Goal: Task Accomplishment & Management: Manage account settings

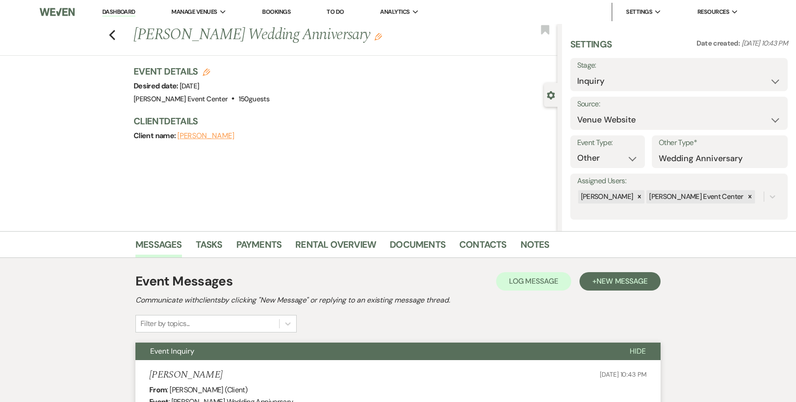
select select "5"
select select "13"
click at [353, 242] on link "Rental Overview" at bounding box center [335, 247] width 81 height 20
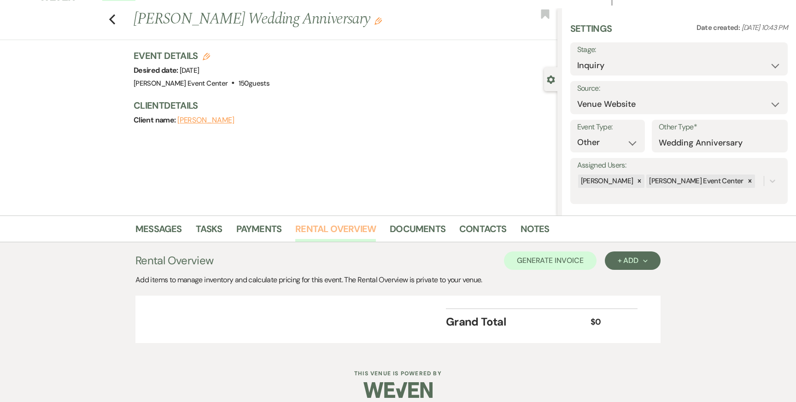
scroll to position [25, 0]
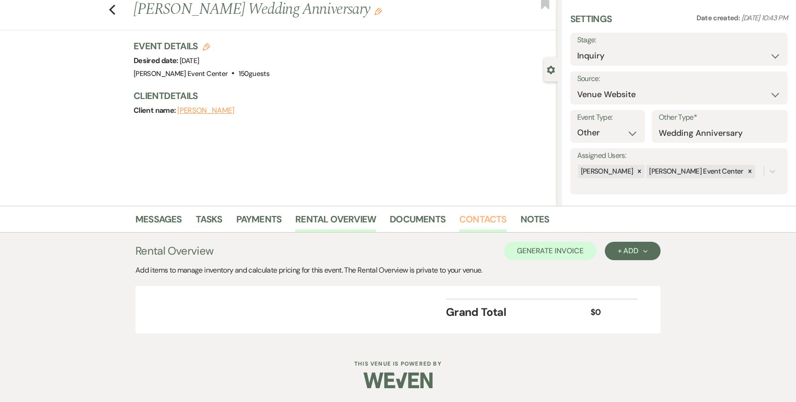
click at [470, 219] on link "Contacts" at bounding box center [482, 222] width 47 height 20
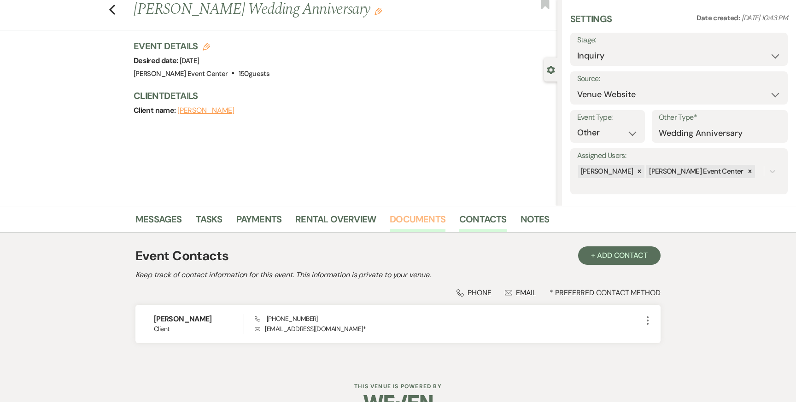
click at [424, 227] on link "Documents" at bounding box center [418, 222] width 56 height 20
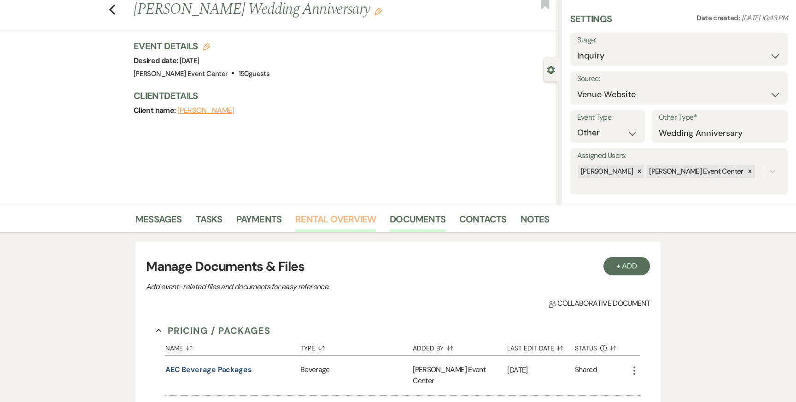
click at [356, 218] on link "Rental Overview" at bounding box center [335, 222] width 81 height 20
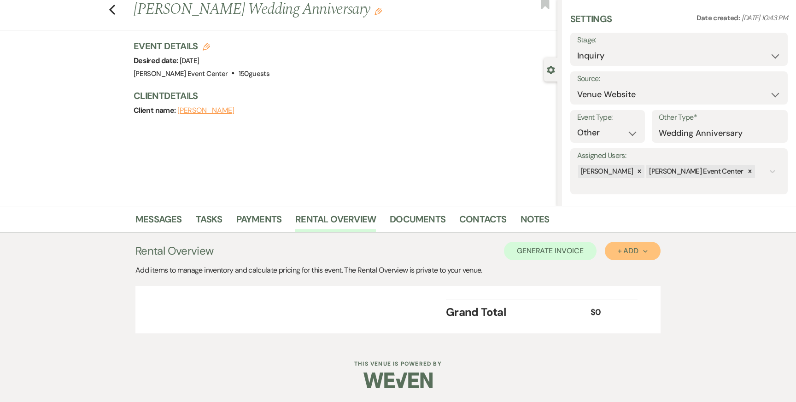
click at [643, 249] on div "+ Add Next" at bounding box center [633, 250] width 30 height 7
click at [618, 268] on button "Item" at bounding box center [628, 272] width 47 height 14
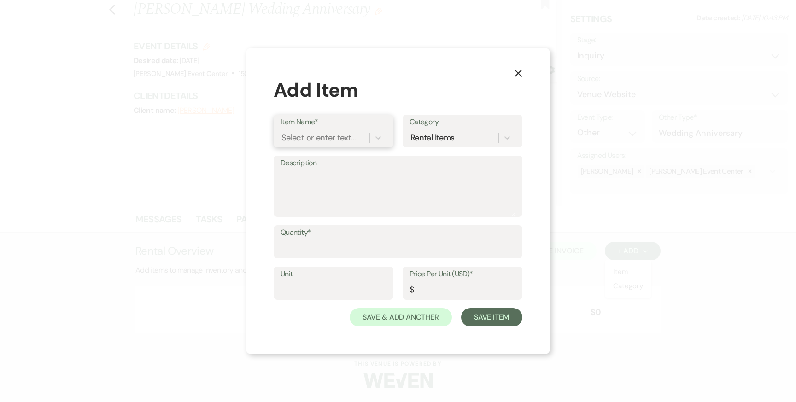
click at [330, 142] on div "Select or enter text..." at bounding box center [319, 138] width 74 height 12
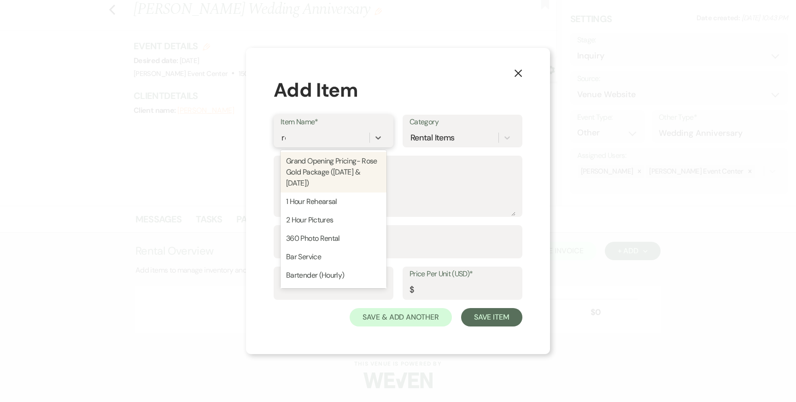
type input "rose"
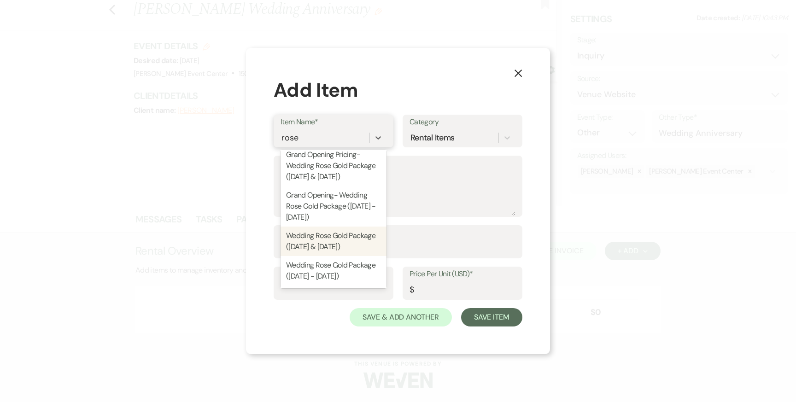
scroll to position [98, 0]
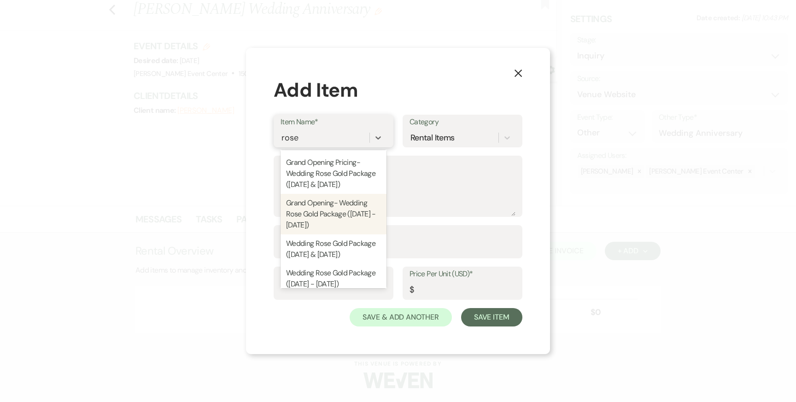
click at [318, 218] on div "Grand Opening- Wedding Rose Gold Package ([DATE] - [DATE])" at bounding box center [334, 214] width 106 height 41
type textarea "Includes: 8 Hour Rental, Open Vendor Policy, AEC Ballroom, Up to 150 Guests, Pr…"
type input "Package"
type input "3000"
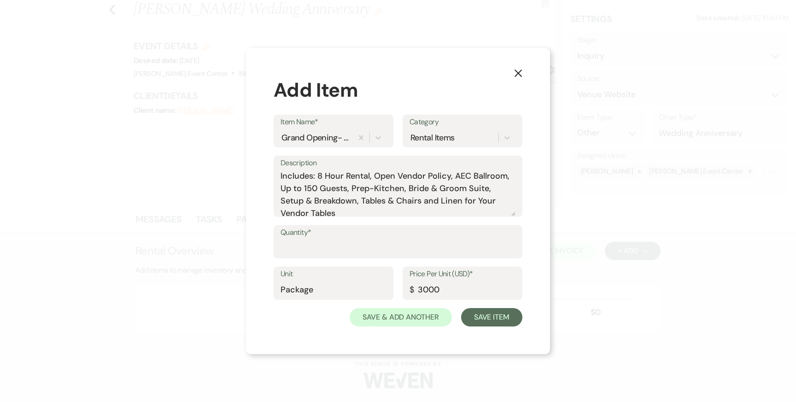
click at [325, 239] on label "Quantity*" at bounding box center [398, 232] width 235 height 13
click at [325, 240] on input "Quantity*" at bounding box center [398, 249] width 235 height 18
click at [324, 241] on input "Quantity*" at bounding box center [398, 249] width 235 height 18
type input "1"
click at [477, 315] on button "Save Item" at bounding box center [491, 317] width 61 height 18
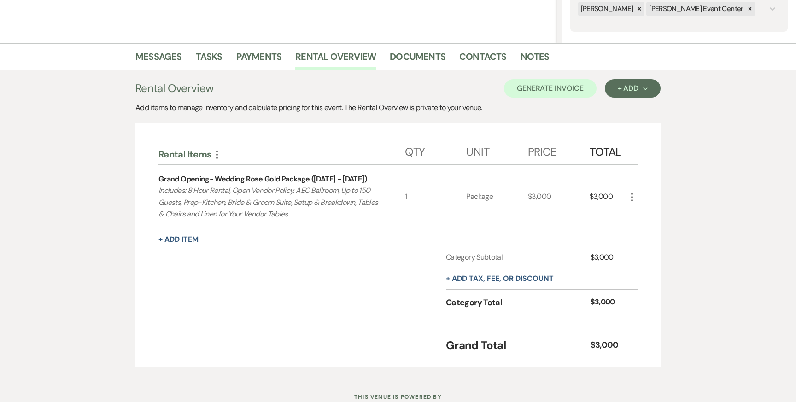
scroll to position [221, 0]
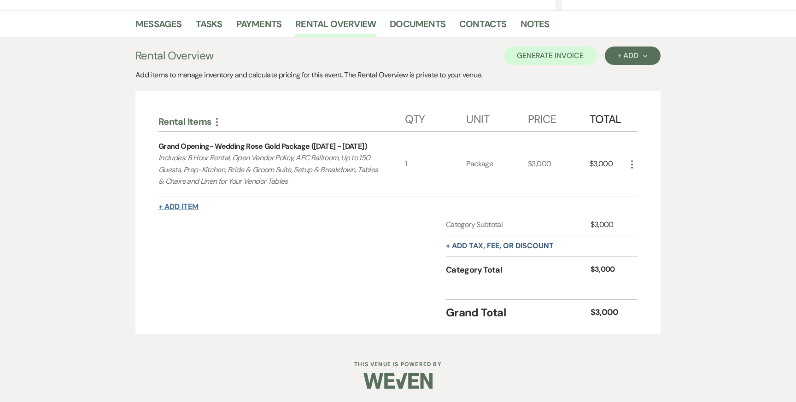
click at [175, 205] on button "+ Add Item" at bounding box center [179, 206] width 40 height 7
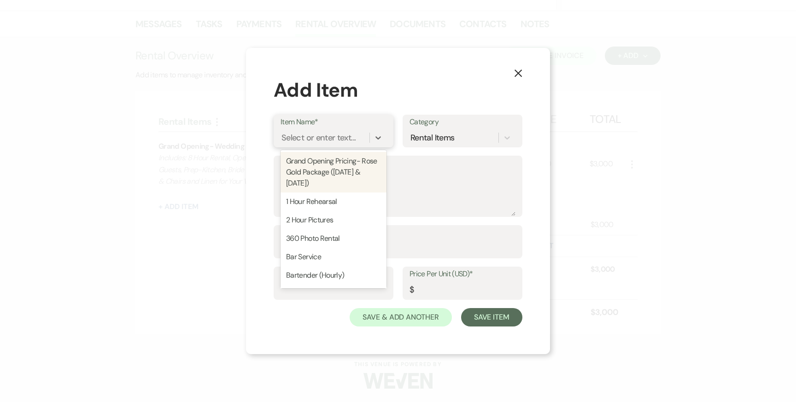
click at [339, 139] on div "Select or enter text..." at bounding box center [319, 138] width 74 height 12
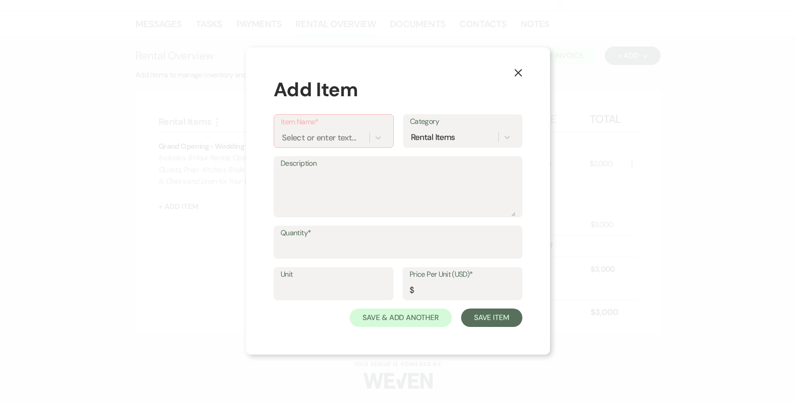
click at [519, 71] on icon "X" at bounding box center [518, 73] width 8 height 8
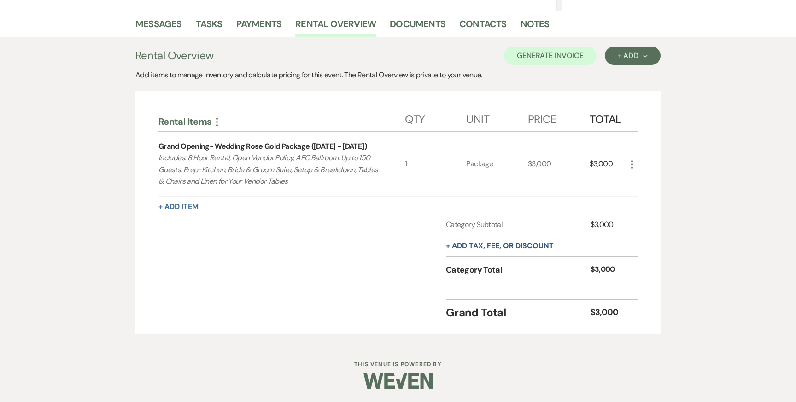
click at [193, 206] on button "+ Add Item" at bounding box center [179, 206] width 40 height 7
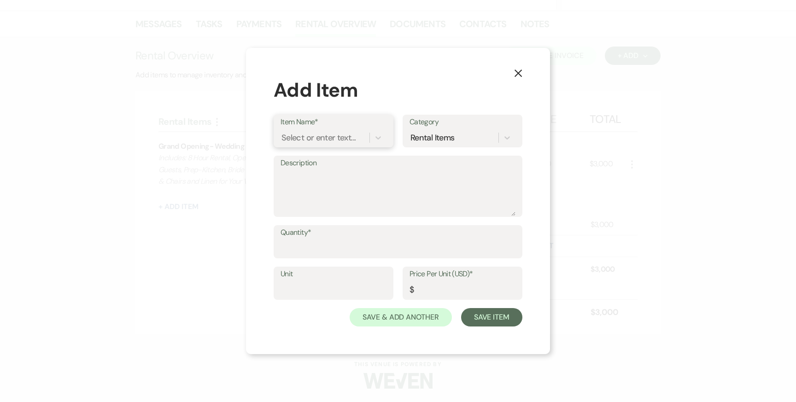
click at [337, 139] on div "Select or enter text..." at bounding box center [319, 138] width 74 height 12
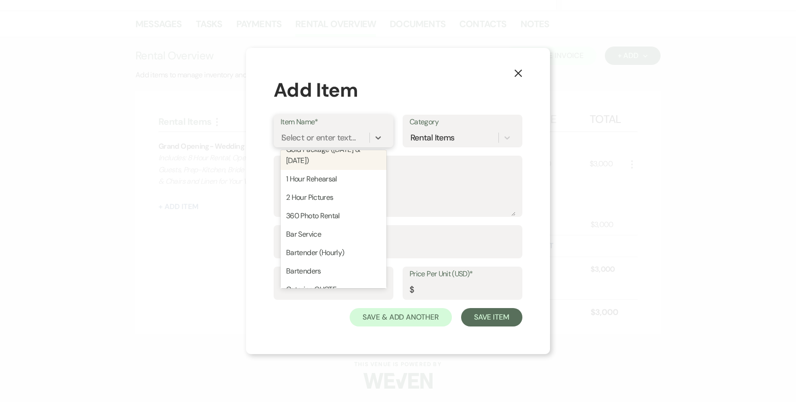
scroll to position [0, 0]
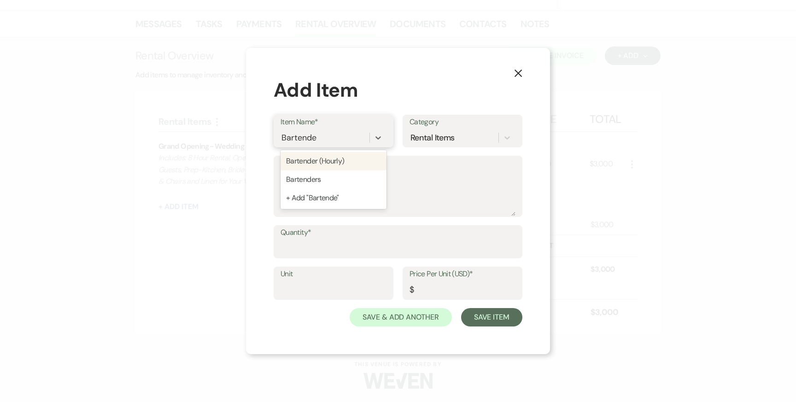
type input "Bartender"
click at [321, 177] on div "Bartenders" at bounding box center [334, 180] width 106 height 18
type textarea "1 Bartender per 75 Guests Bartender fee $200 for the first (4) hours, per barte…"
type input "1"
type input "200"
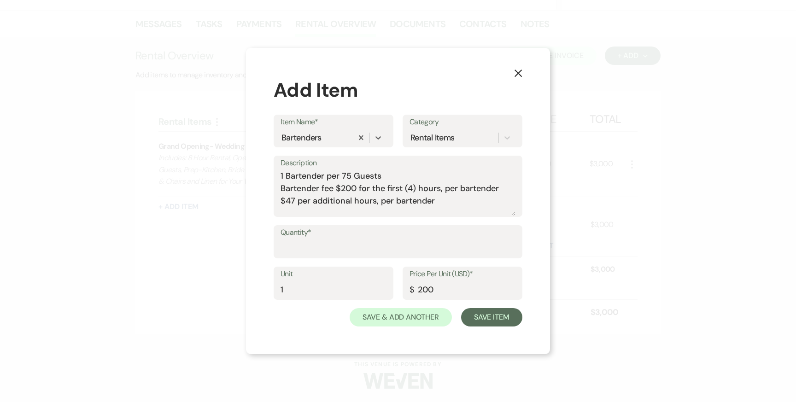
click at [320, 259] on div "Quantity*" at bounding box center [398, 245] width 249 height 41
click at [319, 255] on input "Quantity*" at bounding box center [398, 249] width 235 height 18
type input "6"
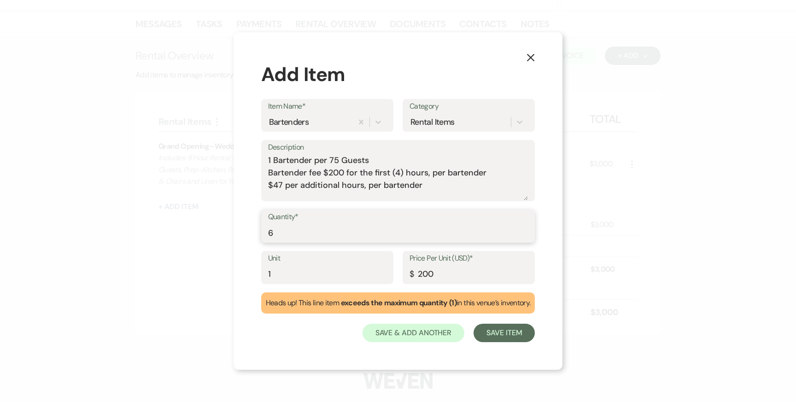
drag, startPoint x: 288, startPoint y: 235, endPoint x: 267, endPoint y: 235, distance: 20.7
click at [268, 235] on input "6" at bounding box center [398, 233] width 260 height 18
type input "2"
click at [511, 333] on button "Save Item" at bounding box center [504, 333] width 61 height 18
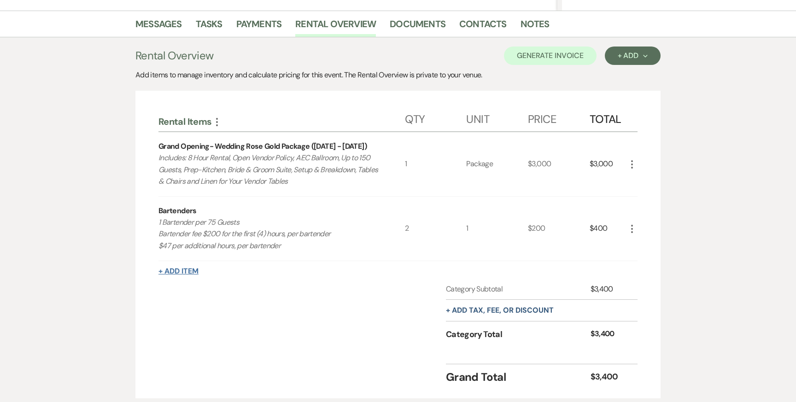
click at [175, 271] on button "+ Add Item" at bounding box center [179, 271] width 40 height 7
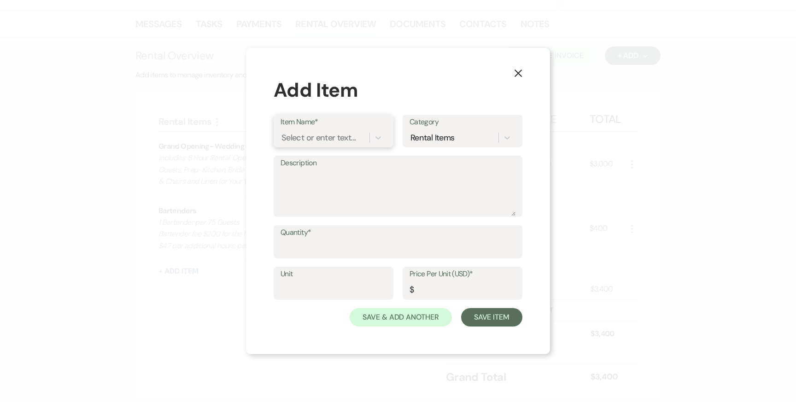
click at [324, 133] on div "Select or enter text..." at bounding box center [319, 138] width 74 height 12
type input "[PERSON_NAME]"
click at [327, 163] on div "Bartender (Hourly)" at bounding box center [334, 161] width 106 height 18
type textarea "1 Bartener Per 75 Guests Bartender fee $200 for the first (4) hours, per barten…"
type input "47"
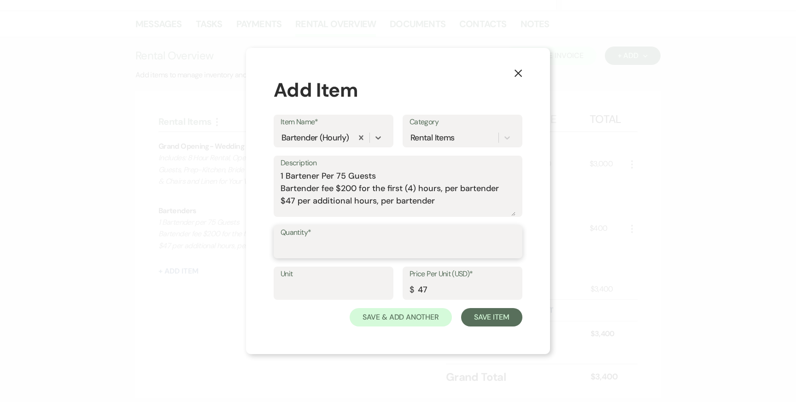
click at [318, 247] on input "Quantity*" at bounding box center [398, 249] width 235 height 18
type input "4"
click at [303, 290] on input "Unit" at bounding box center [334, 290] width 106 height 18
click at [298, 279] on label "Unit" at bounding box center [334, 274] width 106 height 13
click at [298, 281] on input "Unit" at bounding box center [334, 290] width 106 height 18
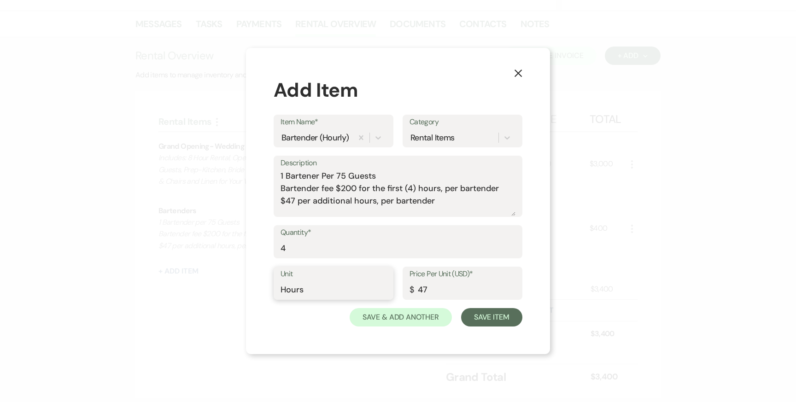
type input "Hours"
drag, startPoint x: 438, startPoint y: 200, endPoint x: 240, endPoint y: 152, distance: 204.0
click at [240, 152] on div "X Add Item Item Name* Bartender (Hourly) Category Rental Items Description 1 Ba…" at bounding box center [398, 201] width 796 height 402
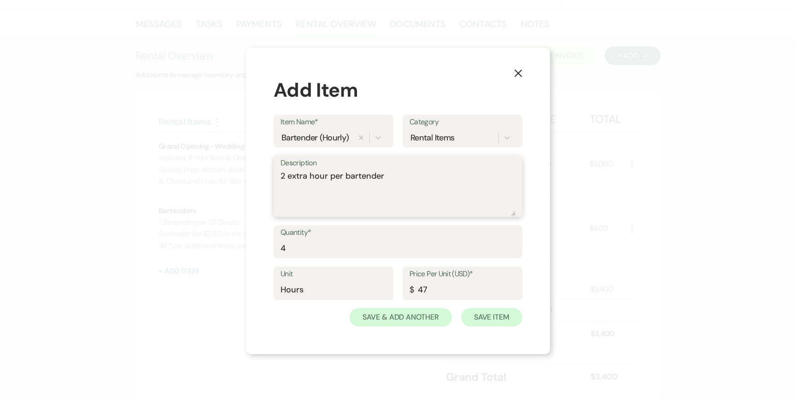
type textarea "2 extra hour per bartender"
click at [478, 316] on button "Save Item" at bounding box center [491, 317] width 61 height 18
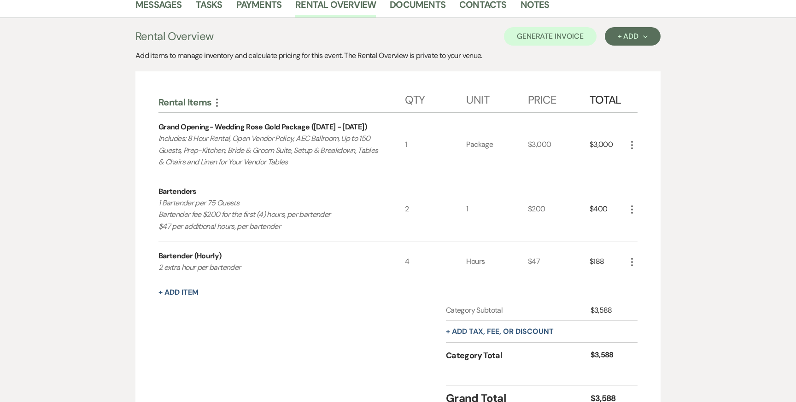
scroll to position [255, 0]
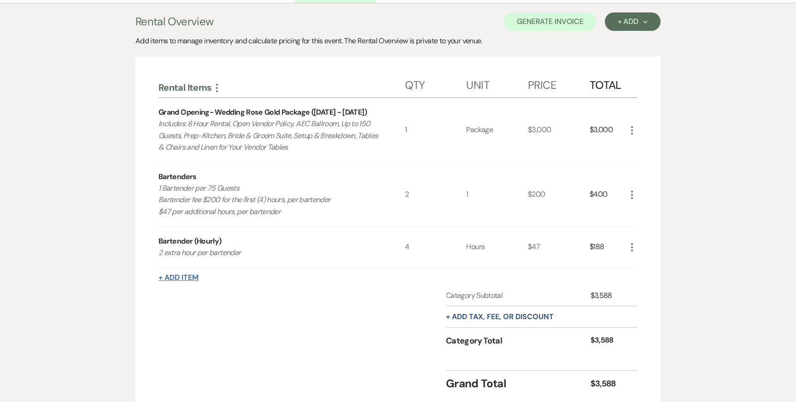
click at [179, 276] on button "+ Add Item" at bounding box center [179, 277] width 40 height 7
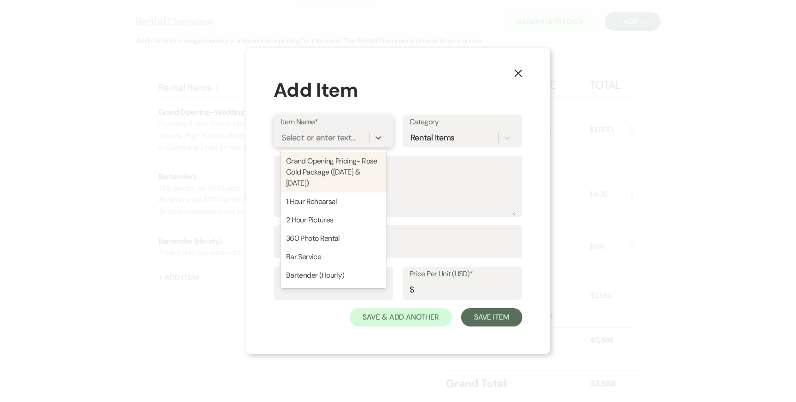
click at [344, 138] on div "Select or enter text..." at bounding box center [319, 138] width 74 height 12
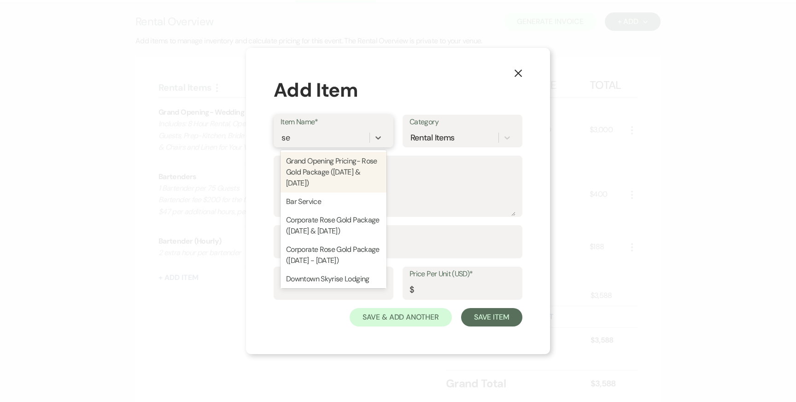
type input "sec"
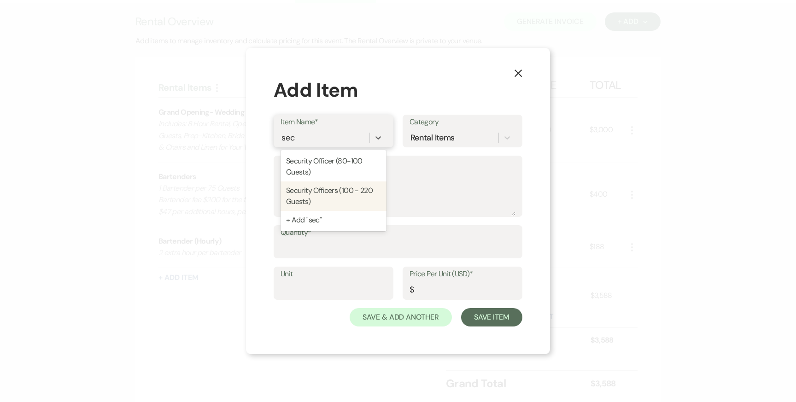
click at [338, 188] on div "Security Officers (100 - 220 Guests)" at bounding box center [334, 196] width 106 height 29
type textarea "If alcohol is being served, security is to be hired by [PERSON_NAME] Event Cent…"
type input "1"
type input "160"
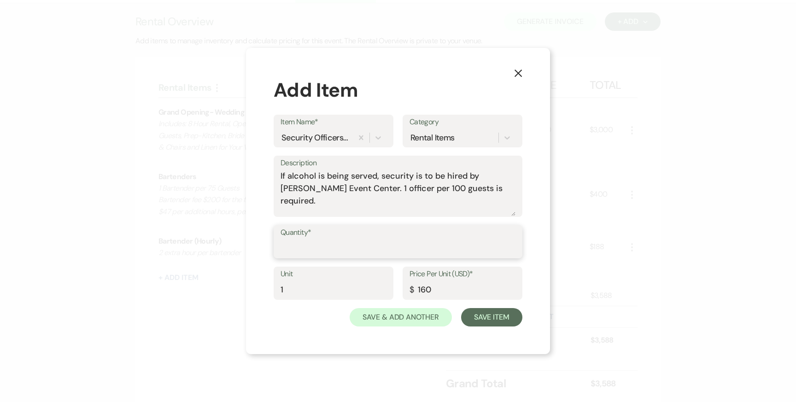
click at [315, 252] on input "Quantity*" at bounding box center [398, 249] width 235 height 18
type input "5"
click at [490, 318] on button "Save Item" at bounding box center [491, 317] width 61 height 18
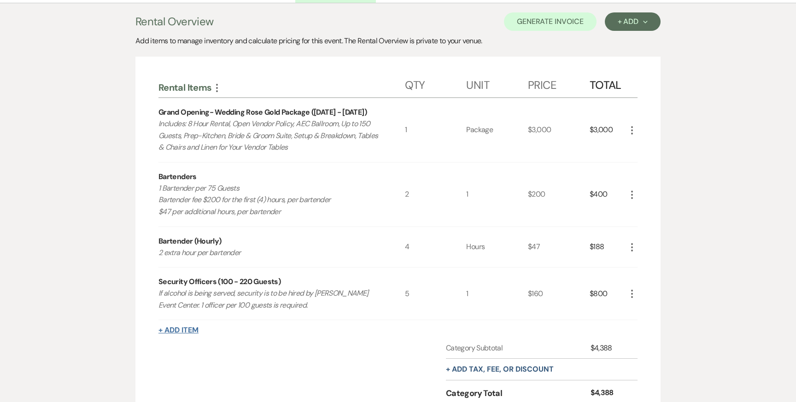
click at [183, 329] on button "+ Add Item" at bounding box center [179, 330] width 40 height 7
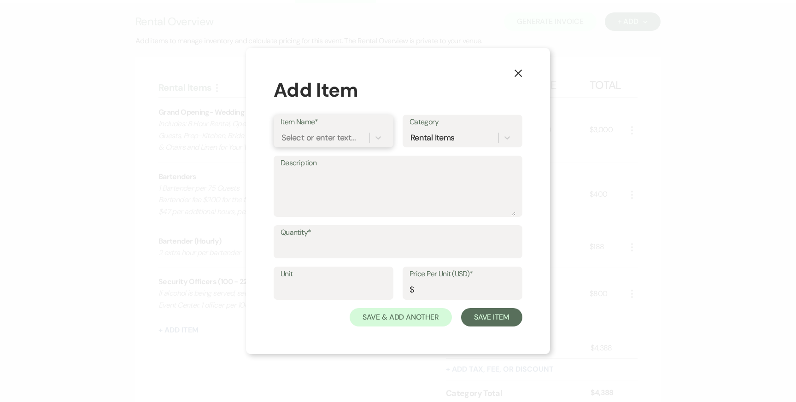
click at [314, 143] on div "Select or enter text..." at bounding box center [319, 138] width 74 height 12
type input "recep"
click at [360, 157] on div "Reception Extension" at bounding box center [334, 161] width 106 height 18
type input "Hour"
type input "899"
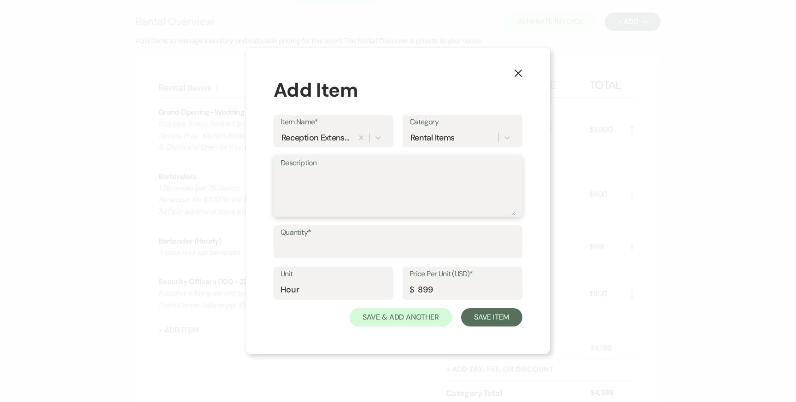
click at [321, 210] on textarea "Description" at bounding box center [398, 193] width 235 height 46
click at [315, 244] on input "Quantity*" at bounding box center [398, 249] width 235 height 18
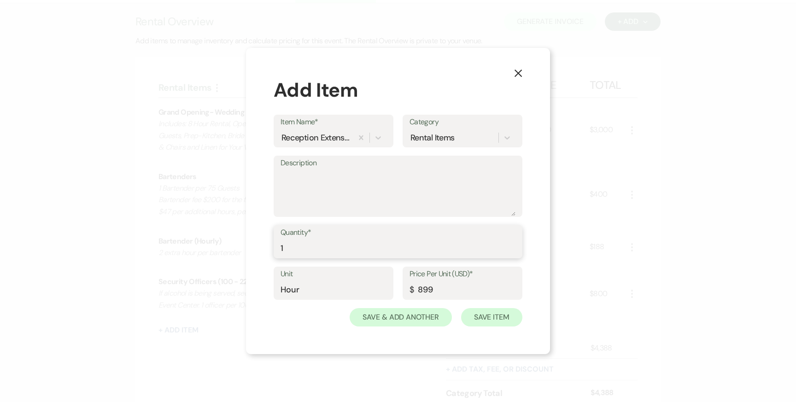
type input "1"
click at [494, 319] on button "Save Item" at bounding box center [491, 317] width 61 height 18
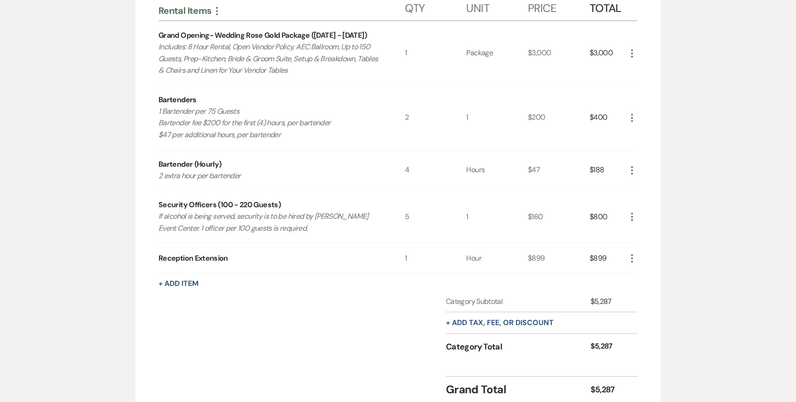
scroll to position [409, 0]
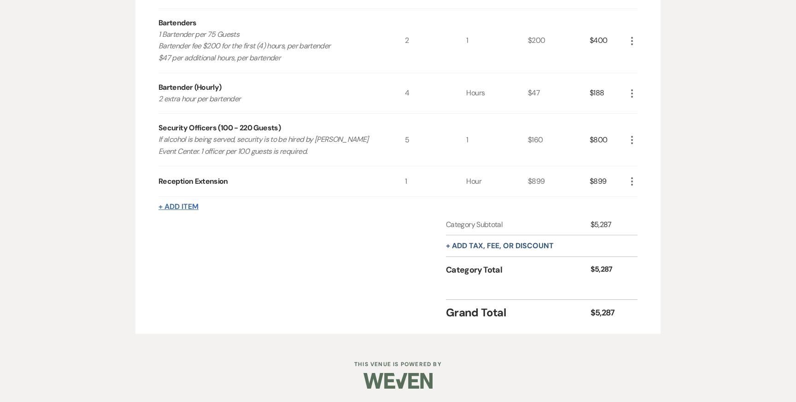
click at [192, 206] on button "+ Add Item" at bounding box center [179, 206] width 40 height 7
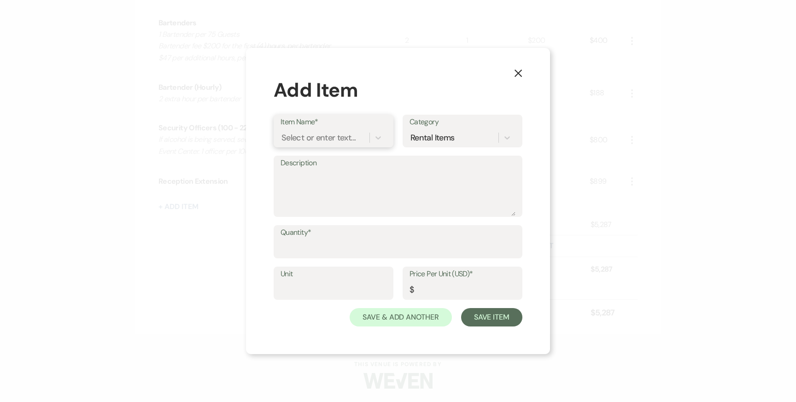
click at [321, 145] on div "Select or enter text..." at bounding box center [325, 138] width 89 height 16
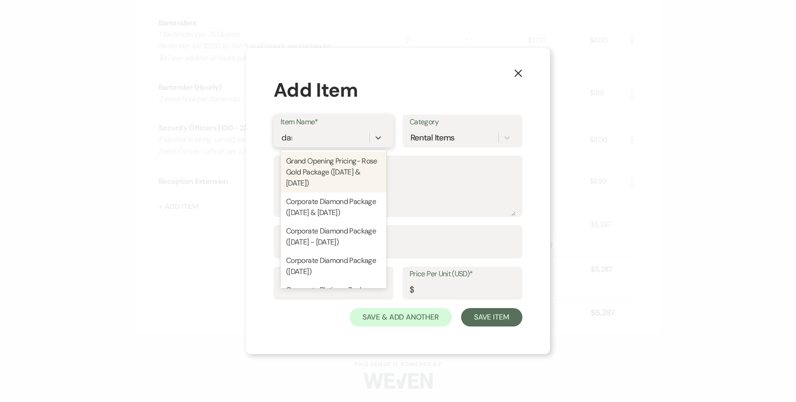
type input "dama"
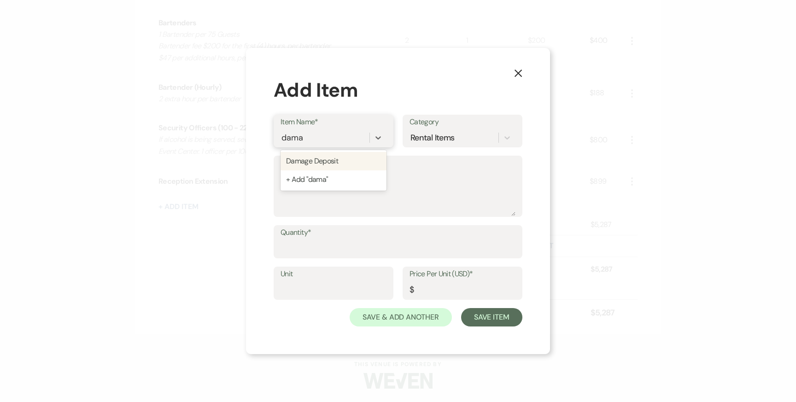
click at [335, 159] on div "Damage Deposit" at bounding box center [334, 161] width 106 height 18
type textarea "A refundable sum held as security against any potential damages incurred during…"
type input "1"
type input "1000"
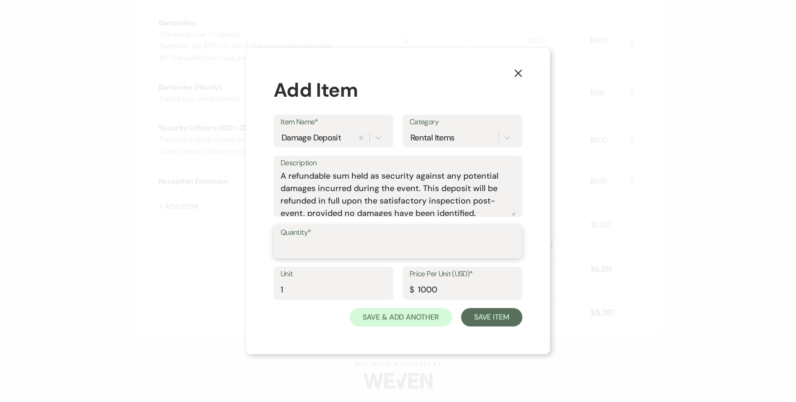
click at [313, 240] on input "Quantity*" at bounding box center [398, 249] width 235 height 18
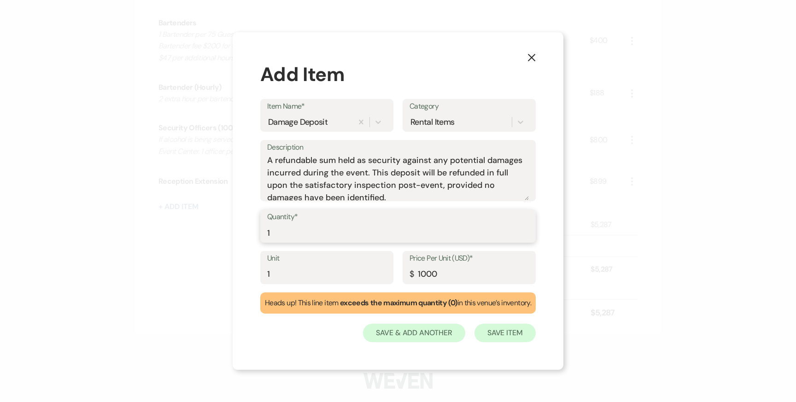
type input "1"
click at [496, 332] on button "Save Item" at bounding box center [505, 333] width 61 height 18
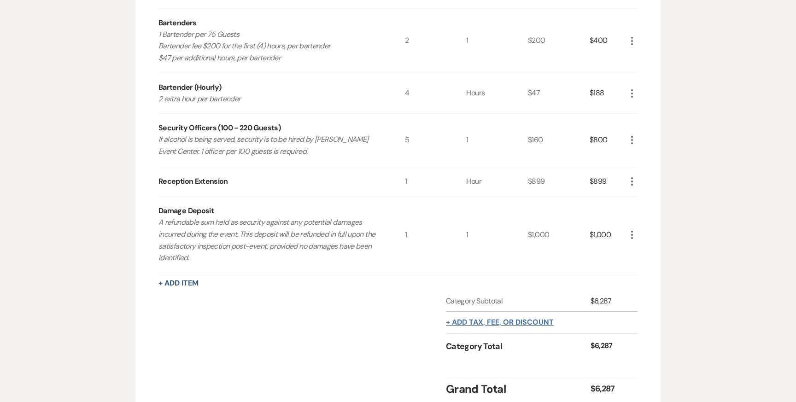
click at [486, 320] on button "+ Add tax, fee, or discount" at bounding box center [500, 322] width 108 height 7
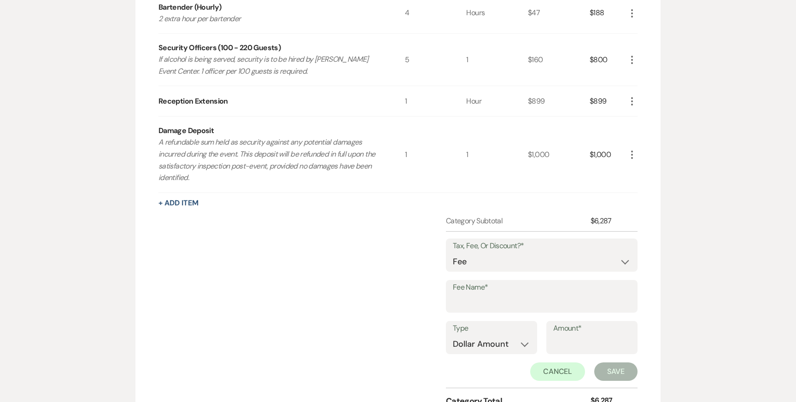
scroll to position [498, 0]
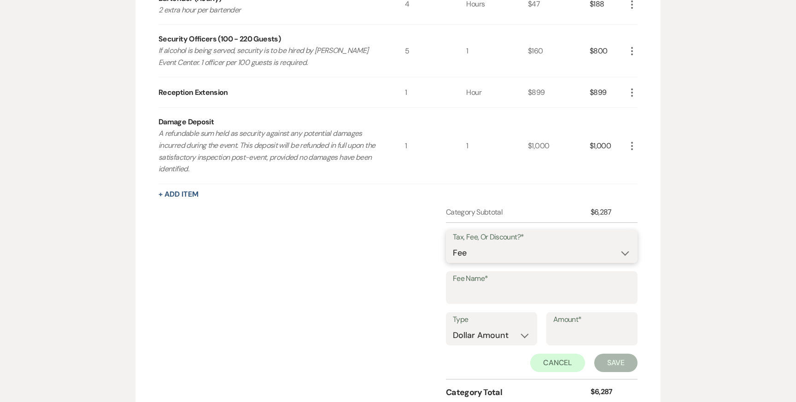
click at [501, 256] on select "Fee Discount Tax" at bounding box center [542, 253] width 178 height 18
select select "2"
click at [478, 290] on input "Fee Name*" at bounding box center [542, 294] width 178 height 18
type input "24 Hour Booking Discount"
click at [557, 333] on input "Amount*" at bounding box center [591, 336] width 77 height 18
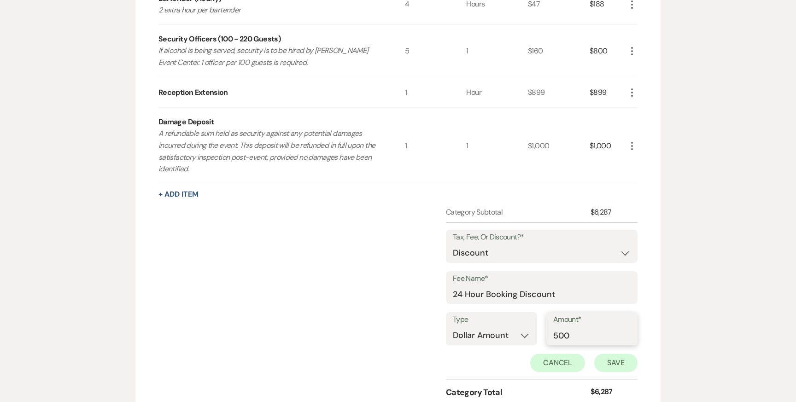
type input "500"
click at [606, 361] on button "Save" at bounding box center [616, 363] width 43 height 18
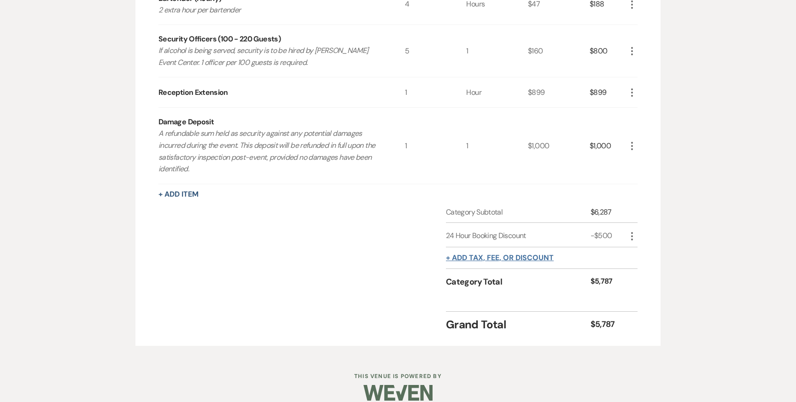
click at [521, 258] on button "+ Add tax, fee, or discount" at bounding box center [500, 257] width 108 height 7
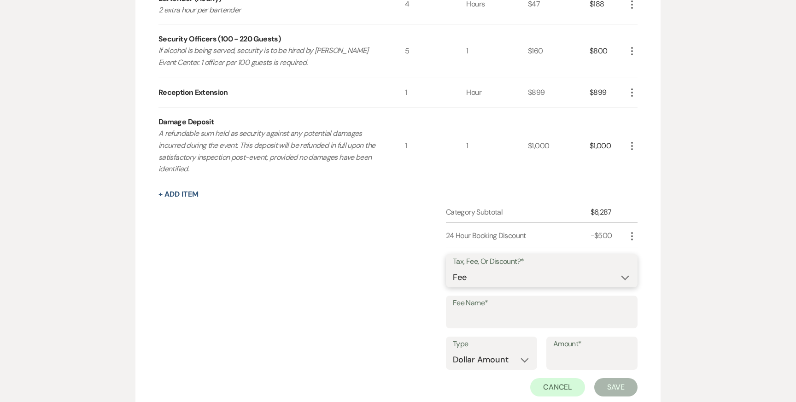
click at [502, 277] on select "Fee Discount Tax" at bounding box center [542, 278] width 178 height 18
click at [486, 312] on input "Fee Name*" at bounding box center [542, 319] width 178 height 18
type input "Holiday Fee"
click at [502, 355] on select "Dollar Amount Percentage" at bounding box center [491, 360] width 77 height 18
select select "false"
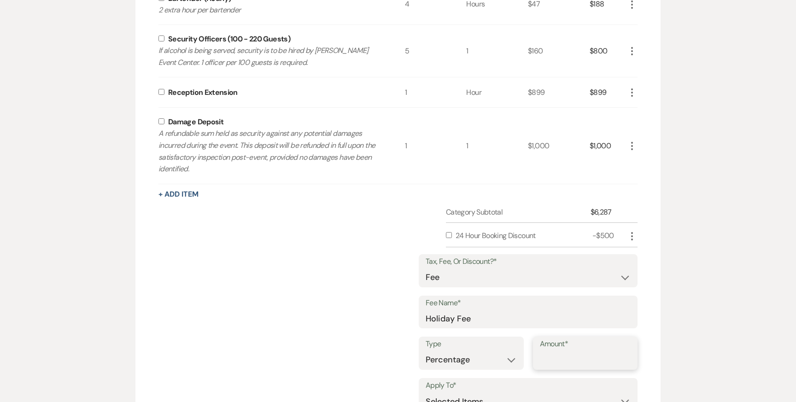
click at [551, 358] on input "Amount*" at bounding box center [585, 360] width 91 height 18
type input "20"
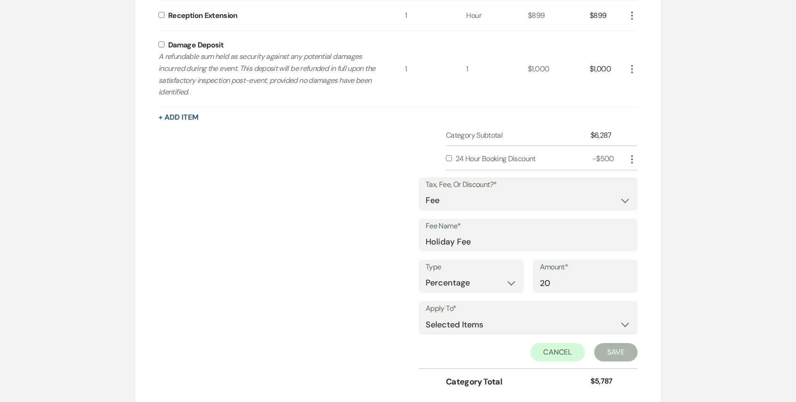
scroll to position [625, 0]
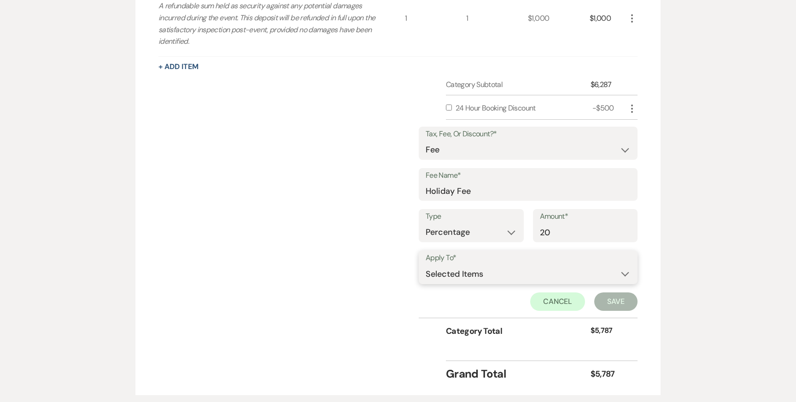
click at [537, 272] on select "Selected Items Category Subtotal (before all Taxes/Fees/Discounts) Category Tot…" at bounding box center [528, 274] width 205 height 18
select select "1"
click at [609, 299] on button "Save" at bounding box center [616, 302] width 43 height 18
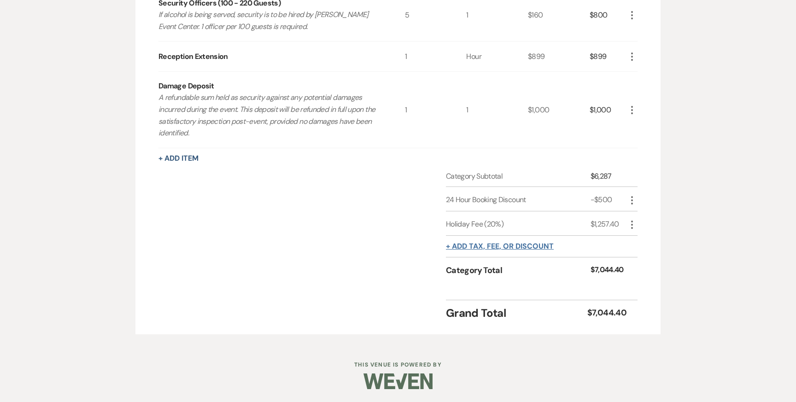
click at [536, 243] on button "+ Add tax, fee, or discount" at bounding box center [500, 246] width 108 height 7
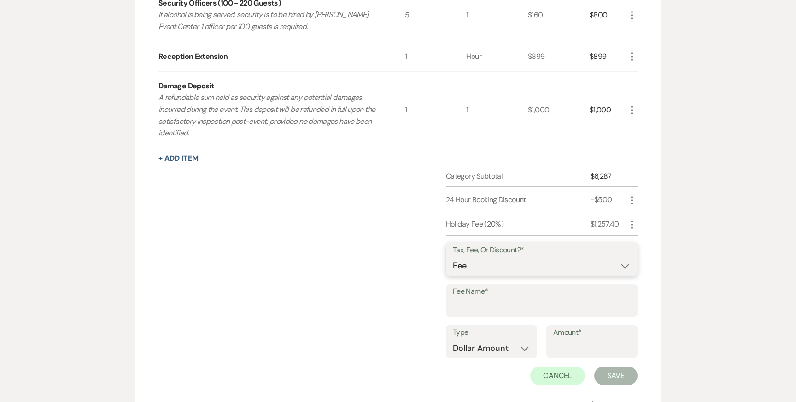
click at [519, 268] on select "Fee Discount Tax" at bounding box center [542, 266] width 178 height 18
select select "3"
click at [503, 310] on input "Fee Name*" at bounding box center [542, 307] width 178 height 18
type input "Tax"
click at [477, 338] on label "Type" at bounding box center [491, 332] width 77 height 13
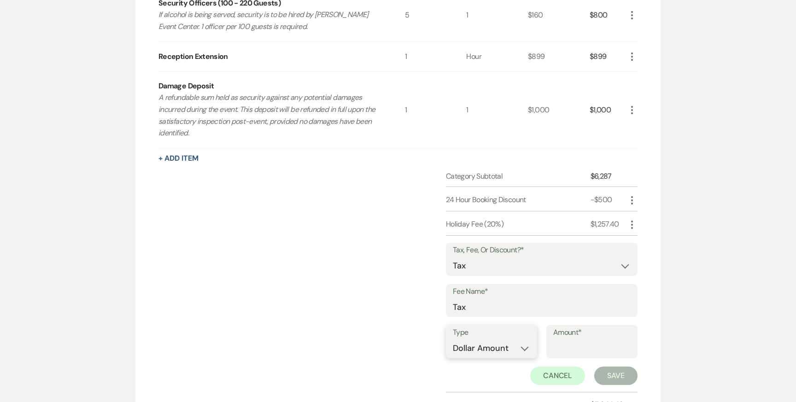
click at [478, 340] on select "Dollar Amount Percentage" at bounding box center [491, 349] width 77 height 18
select select "false"
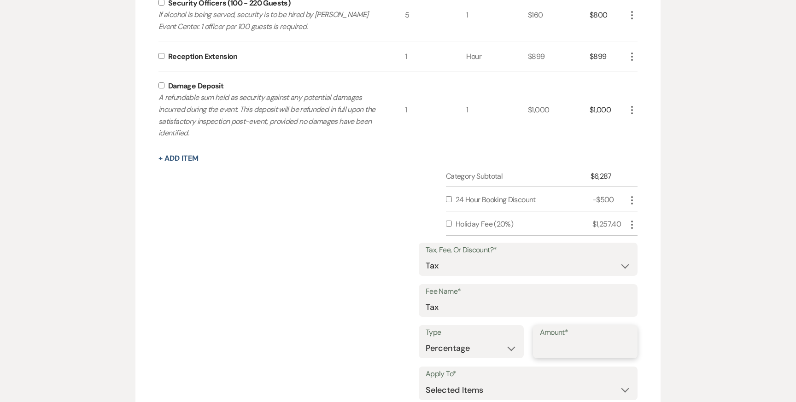
click at [556, 344] on input "Amount*" at bounding box center [585, 349] width 91 height 18
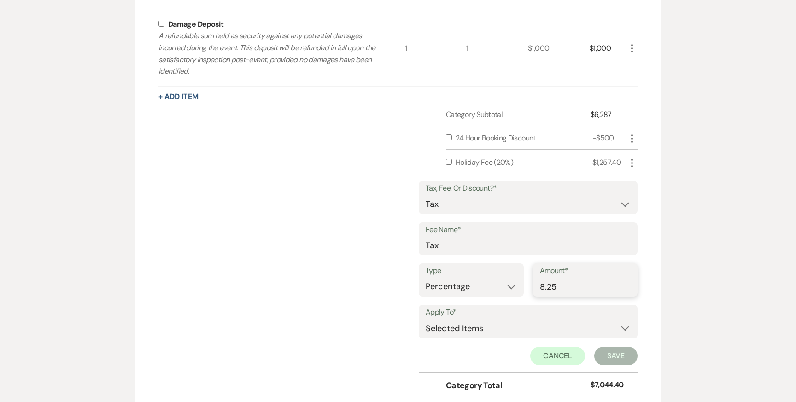
scroll to position [630, 0]
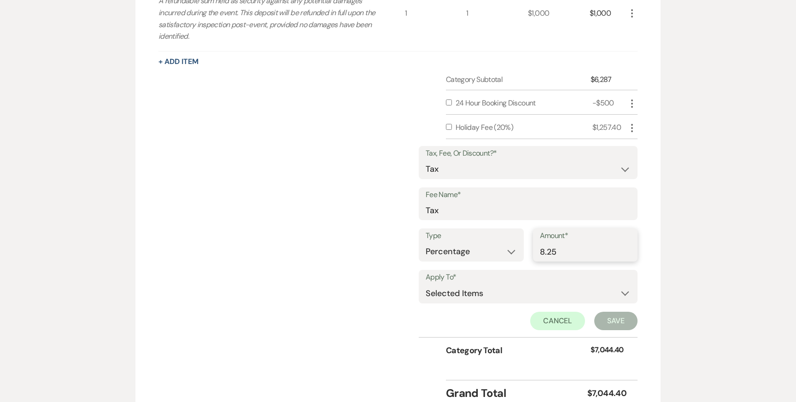
type input "8.25"
click at [544, 288] on select "Selected Items Category Subtotal (before all Taxes/Fees/Discounts) Category Tot…" at bounding box center [528, 293] width 205 height 18
select select "1"
click at [606, 319] on button "Save" at bounding box center [616, 321] width 43 height 18
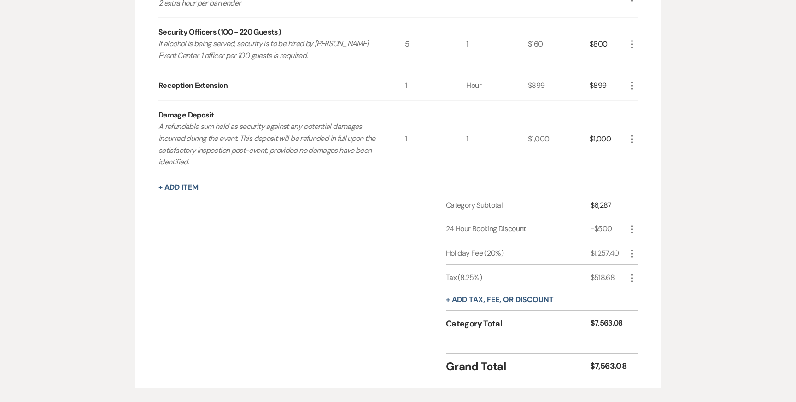
scroll to position [501, 0]
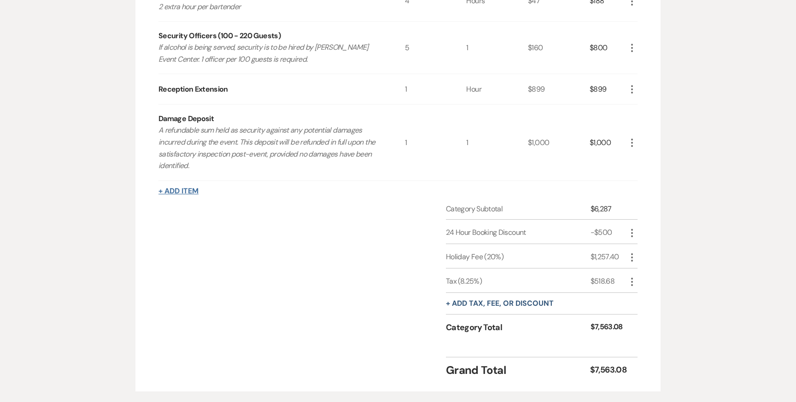
click at [184, 188] on button "+ Add Item" at bounding box center [179, 191] width 40 height 7
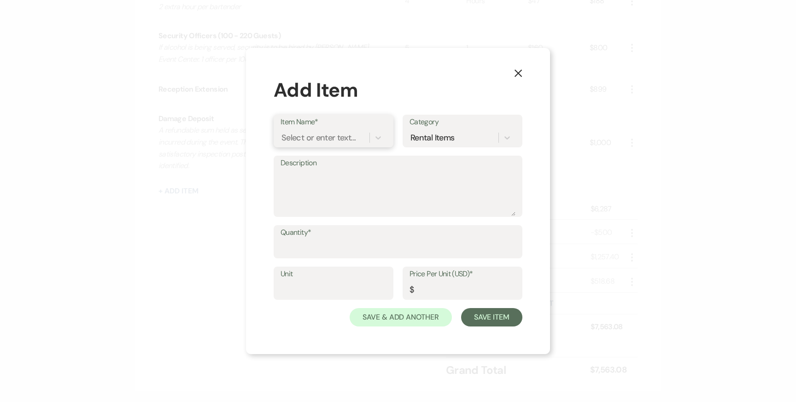
click at [332, 136] on div "Select or enter text..." at bounding box center [319, 138] width 74 height 12
type input "Custom"
click at [330, 163] on div "Custom Bar Package" at bounding box center [334, 161] width 106 height 18
click at [318, 202] on textarea "Description" at bounding box center [398, 193] width 235 height 46
click at [315, 246] on input "Quantity*" at bounding box center [398, 249] width 235 height 18
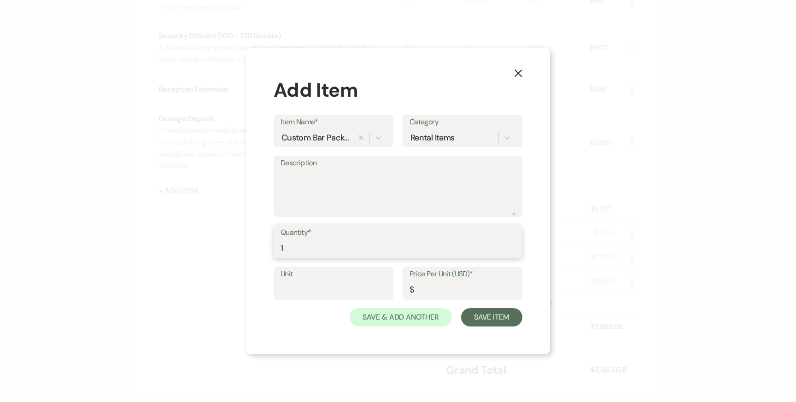
type input "1"
click at [313, 289] on input "Unit" at bounding box center [334, 290] width 106 height 18
type input "Custom"
type input "1500"
click at [476, 310] on button "Save Item" at bounding box center [491, 317] width 61 height 18
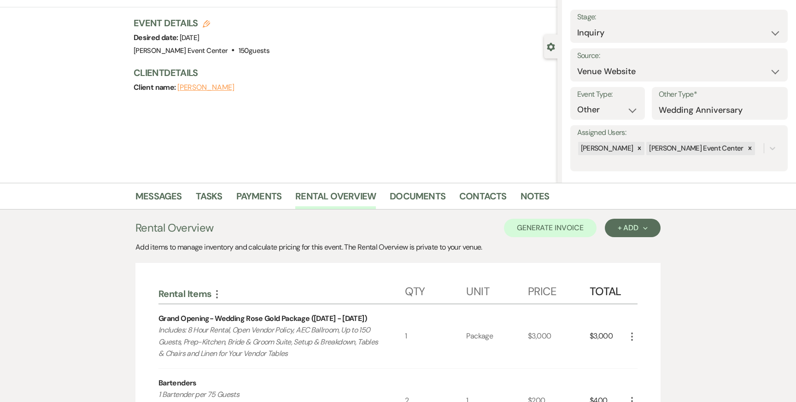
scroll to position [0, 0]
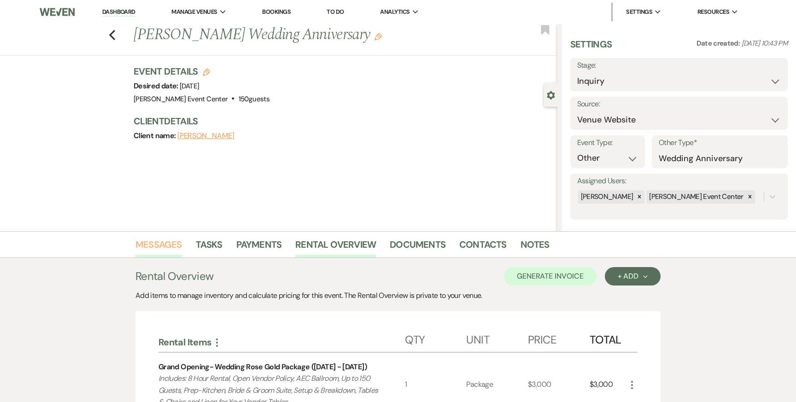
click at [176, 244] on link "Messages" at bounding box center [158, 247] width 47 height 20
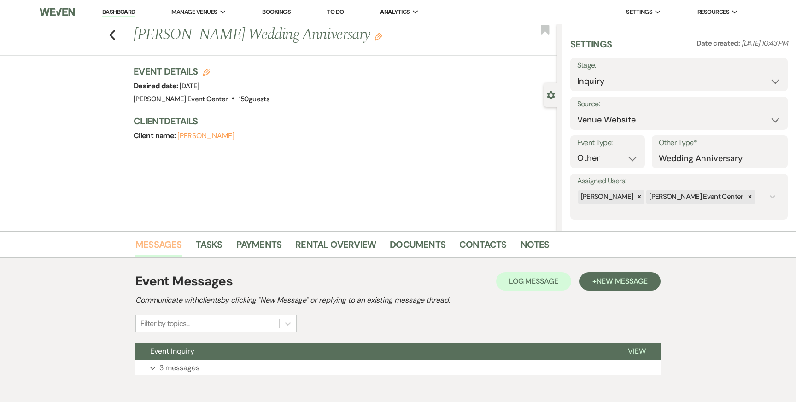
scroll to position [47, 0]
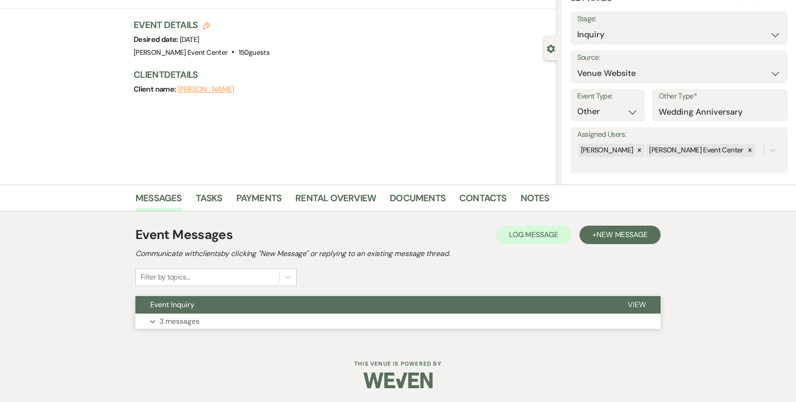
click at [177, 322] on p "3 messages" at bounding box center [179, 322] width 40 height 12
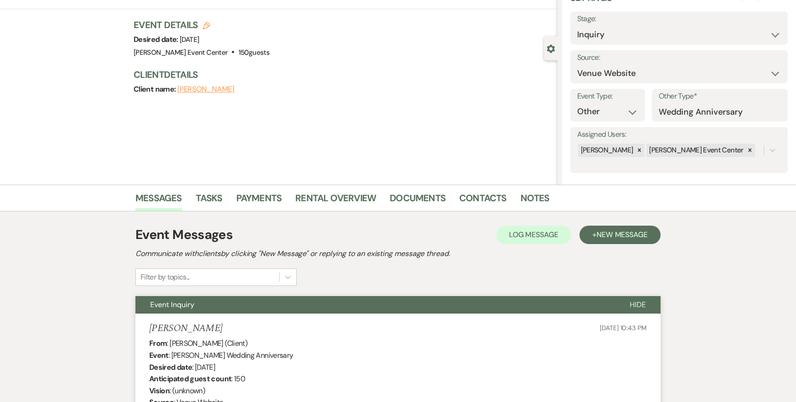
scroll to position [520, 0]
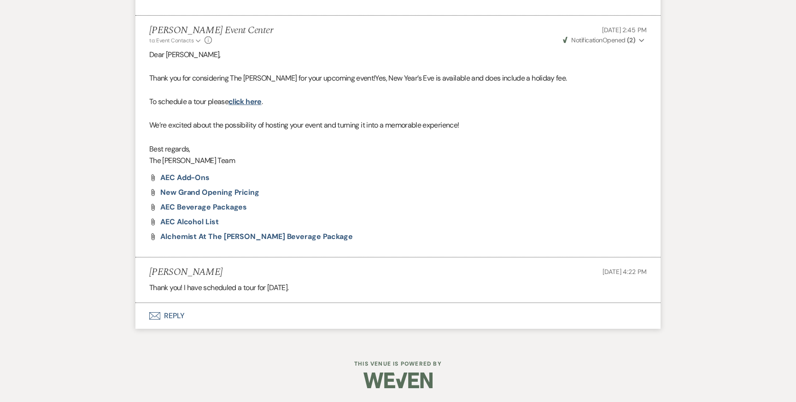
click at [177, 322] on button "Envelope Reply" at bounding box center [397, 316] width 525 height 26
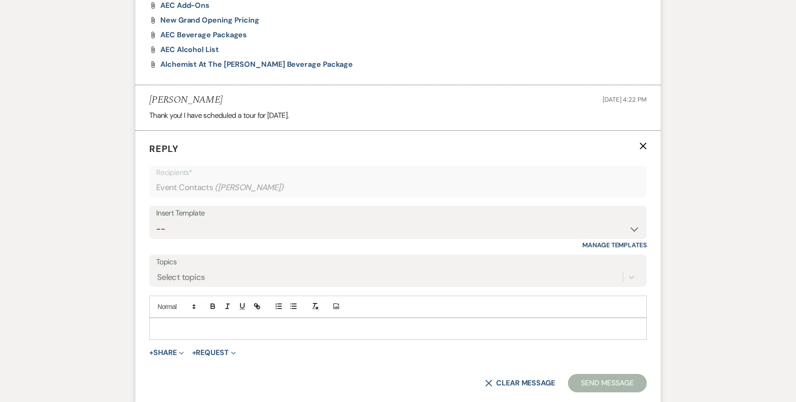
scroll to position [695, 0]
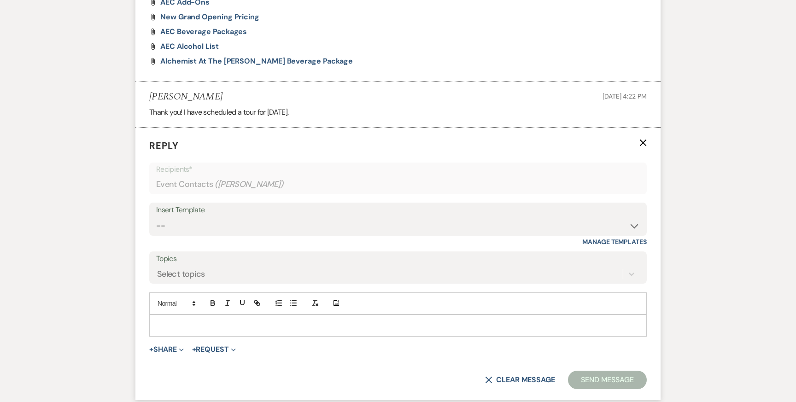
click at [177, 330] on div at bounding box center [398, 325] width 497 height 21
click at [171, 358] on form "Reply X Recipients* Event Contacts ( [PERSON_NAME] ) Insert Template -- Weven P…" at bounding box center [397, 264] width 525 height 273
click at [171, 355] on form "Reply X Recipients* Event Contacts ( [PERSON_NAME] ) Insert Template -- Weven P…" at bounding box center [397, 264] width 525 height 273
click at [171, 351] on button "+ Share Expand" at bounding box center [166, 349] width 35 height 7
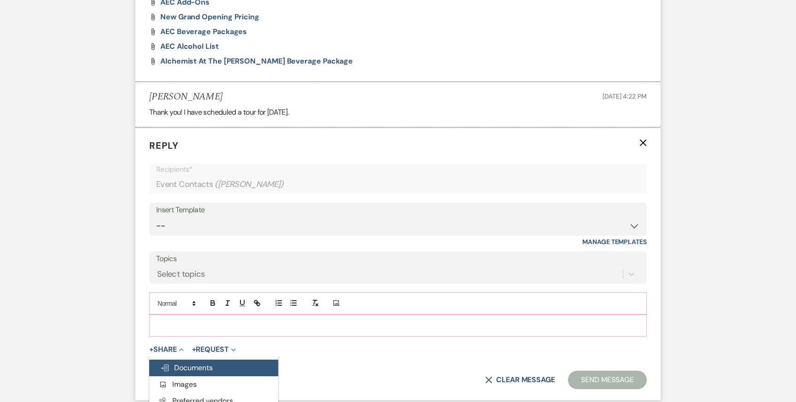
click at [187, 369] on span "Doc Upload Documents" at bounding box center [186, 368] width 53 height 10
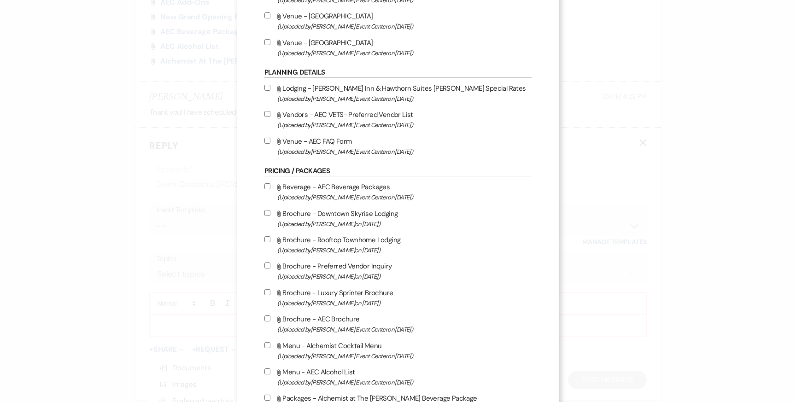
scroll to position [1240, 0]
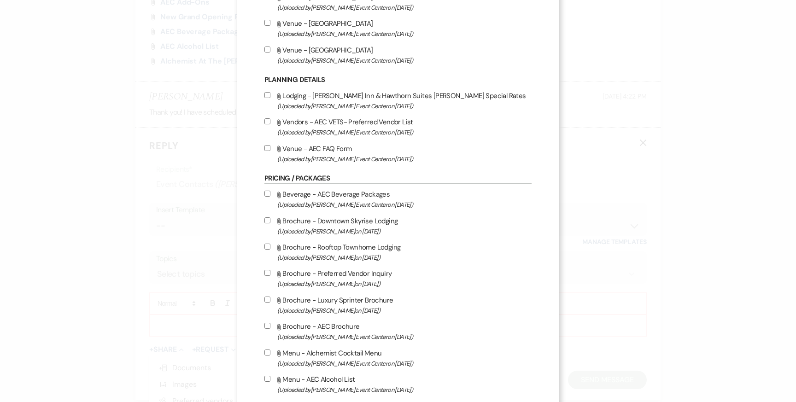
click at [266, 124] on input "Attach File Vendors - AEC VETS- Preferred Vendor List (Uploaded by [PERSON_NAME…" at bounding box center [268, 121] width 6 height 6
checkbox input "true"
click at [266, 151] on input "Attach File Venue - AEC FAQ Form (Uploaded by [PERSON_NAME] Event Center on [DA…" at bounding box center [268, 148] width 6 height 6
checkbox input "true"
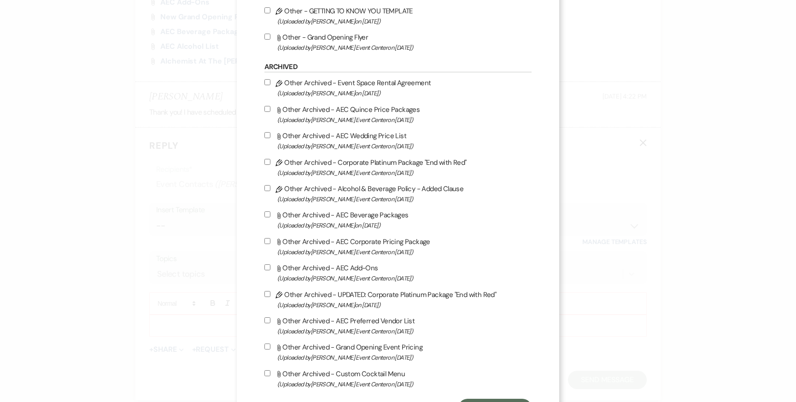
scroll to position [1873, 0]
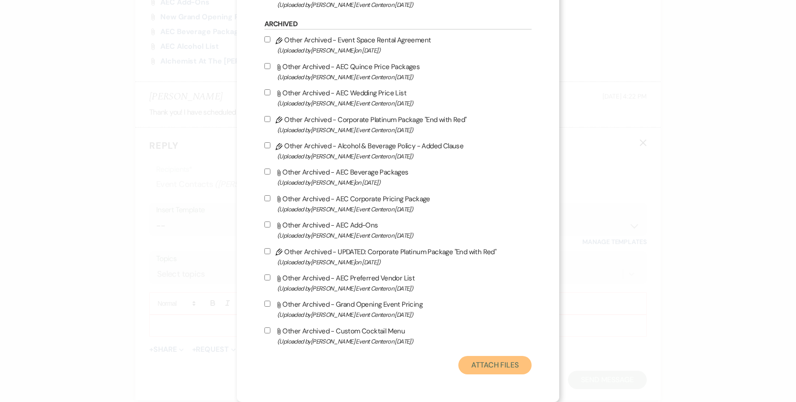
click at [492, 364] on button "Attach Files" at bounding box center [495, 365] width 73 height 18
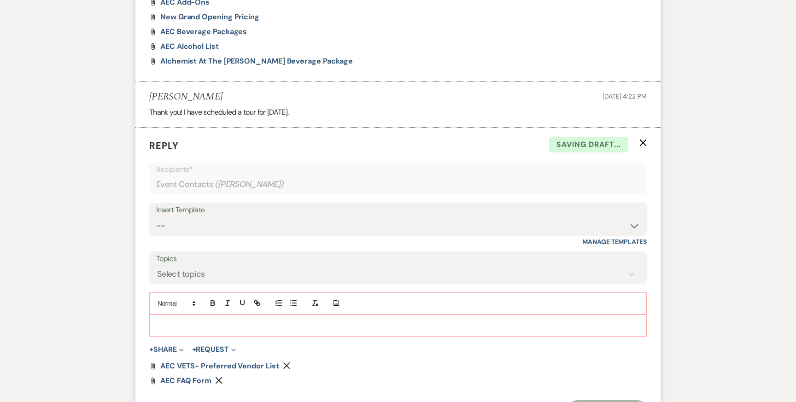
click at [248, 324] on p at bounding box center [398, 326] width 483 height 10
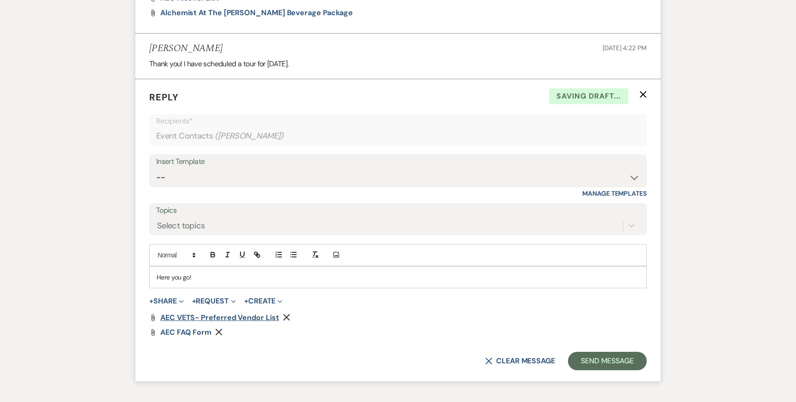
scroll to position [772, 0]
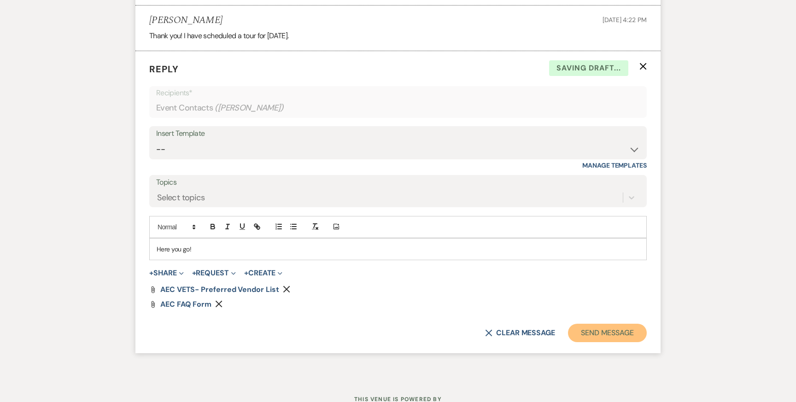
click at [596, 328] on button "Send Message" at bounding box center [607, 333] width 79 height 18
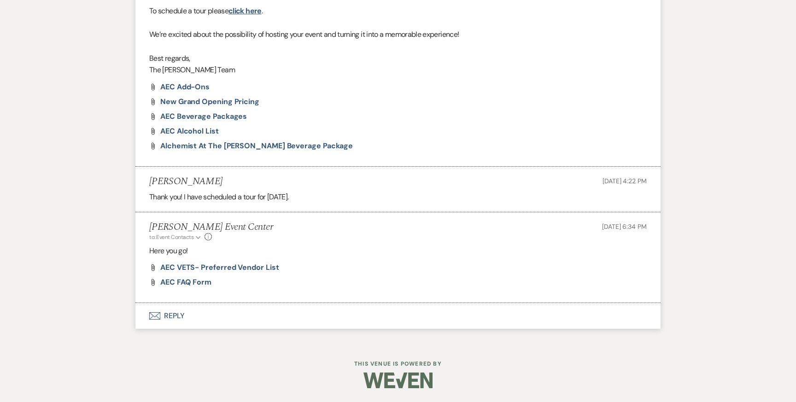
scroll to position [0, 0]
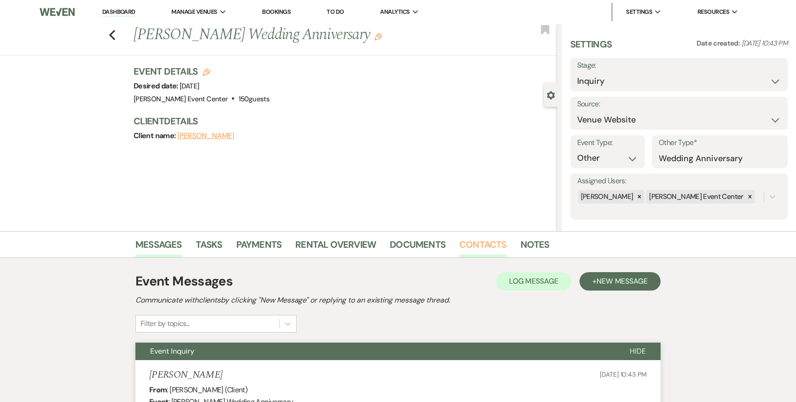
click at [483, 240] on link "Contacts" at bounding box center [482, 247] width 47 height 20
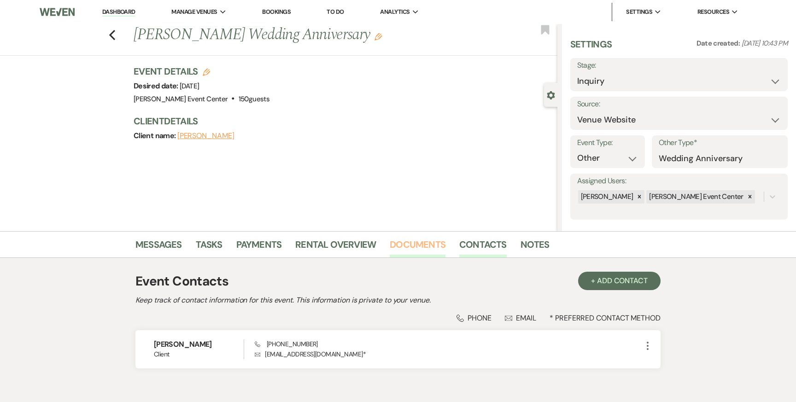
click at [424, 247] on link "Documents" at bounding box center [418, 247] width 56 height 20
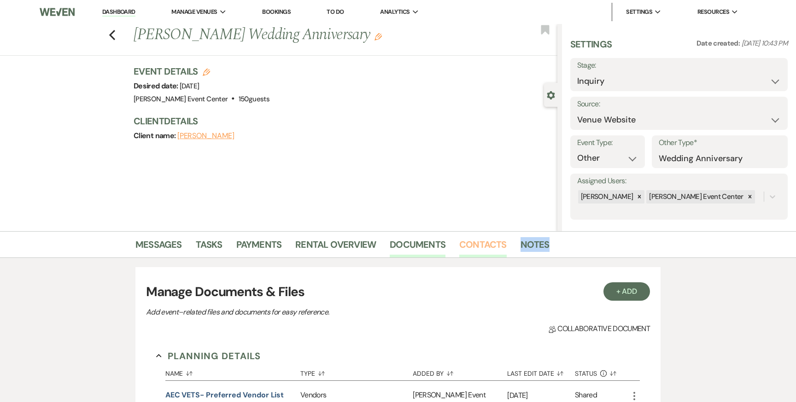
click at [488, 257] on div "Messages Tasks Payments Rental Overview Documents Contacts Notes" at bounding box center [398, 244] width 796 height 27
click at [489, 253] on link "Contacts" at bounding box center [482, 247] width 47 height 20
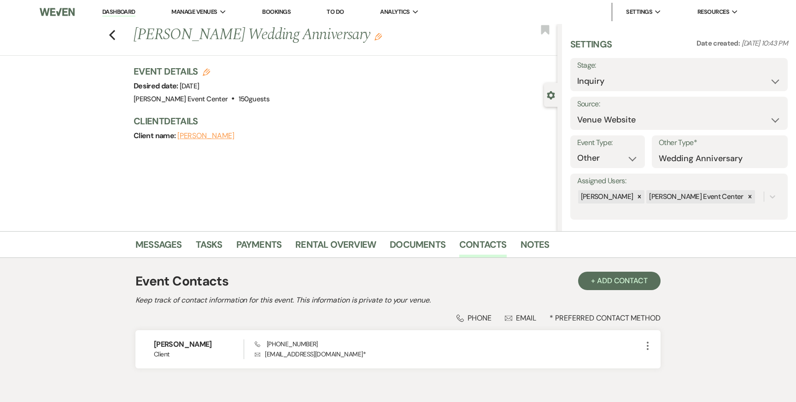
click at [265, 231] on div "Messages Tasks Payments Rental Overview Documents Contacts Notes" at bounding box center [398, 244] width 796 height 27
click at [152, 246] on link "Messages" at bounding box center [158, 247] width 47 height 20
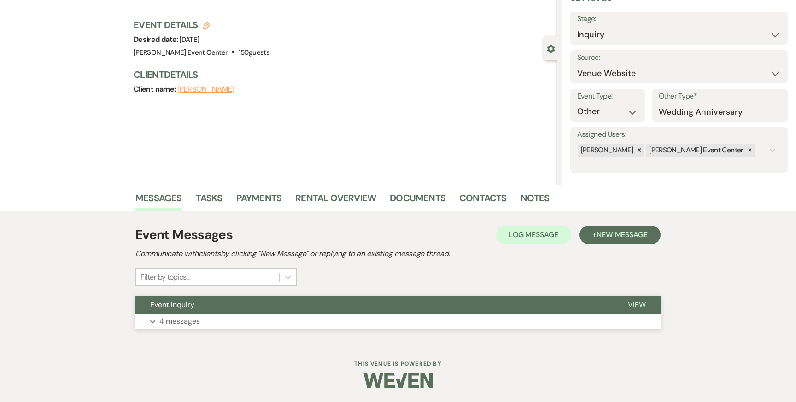
click at [183, 323] on p "4 messages" at bounding box center [179, 322] width 41 height 12
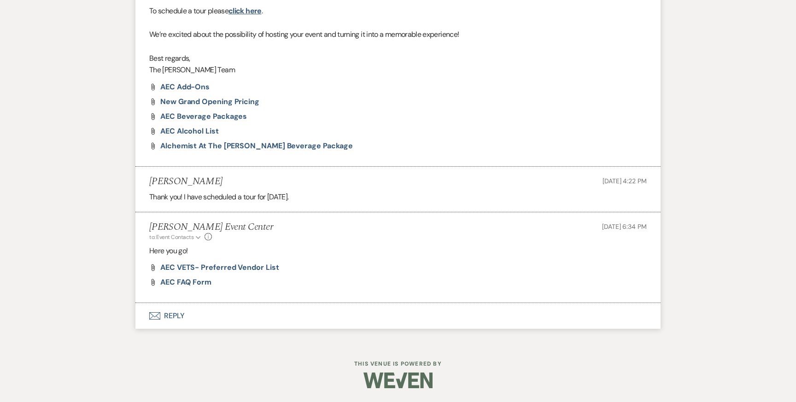
click at [179, 318] on button "Envelope Reply" at bounding box center [397, 316] width 525 height 26
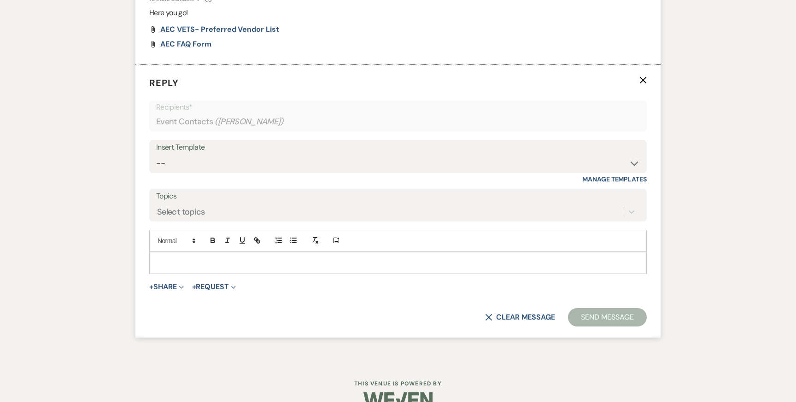
scroll to position [849, 0]
click at [236, 265] on p at bounding box center [398, 263] width 483 height 10
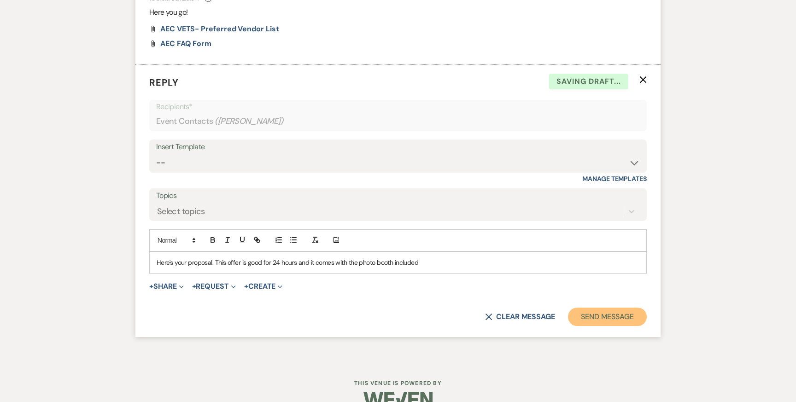
click at [606, 318] on button "Send Message" at bounding box center [607, 317] width 79 height 18
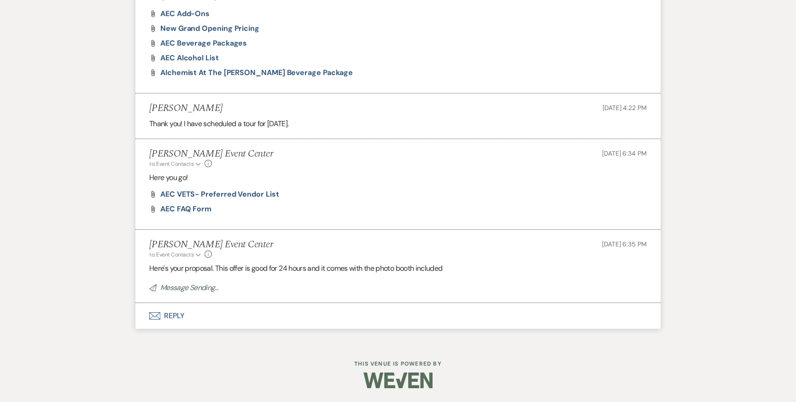
scroll to position [665, 0]
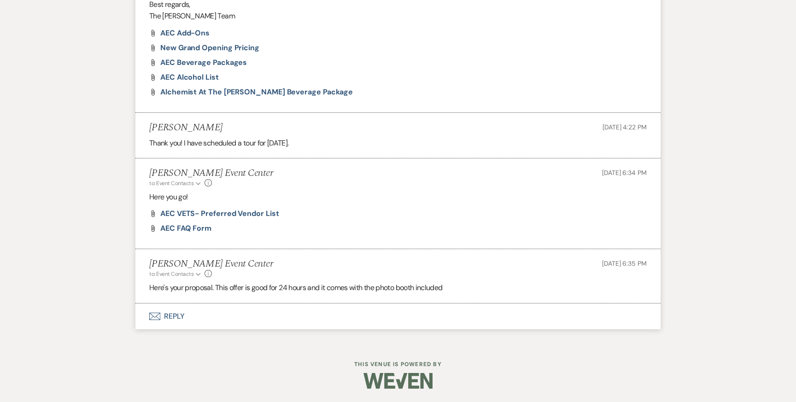
click at [171, 318] on button "Envelope Reply" at bounding box center [397, 317] width 525 height 26
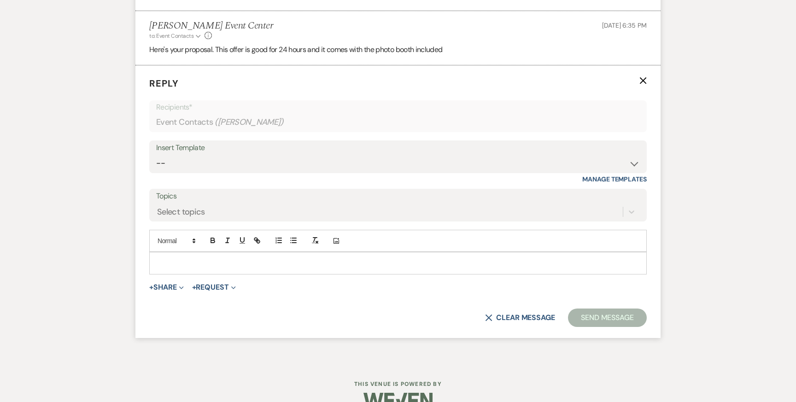
scroll to position [903, 0]
click at [312, 163] on select "-- Weven Planning Portal Introduction (Booked Events) Initial Inquiry Response …" at bounding box center [398, 163] width 484 height 18
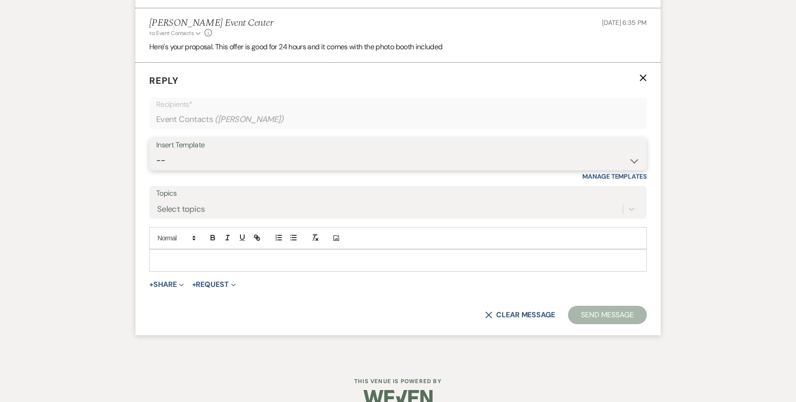
scroll to position [923, 0]
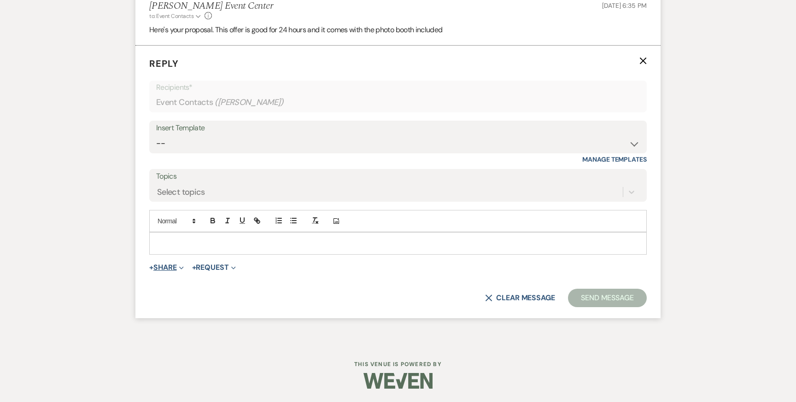
click at [177, 266] on button "+ Share Expand" at bounding box center [166, 267] width 35 height 7
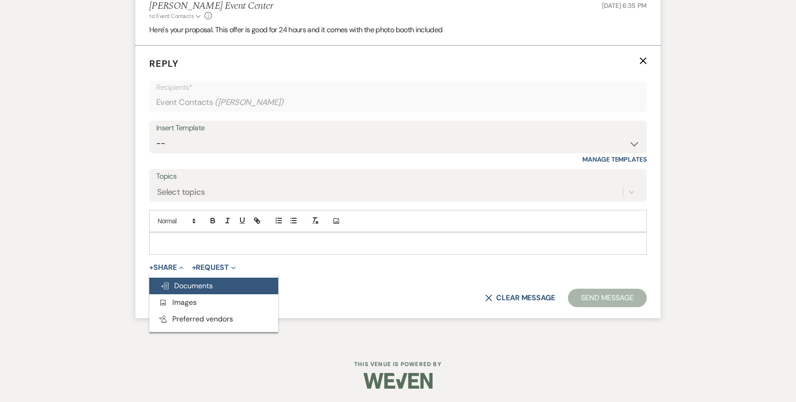
click at [195, 279] on button "Doc Upload Documents" at bounding box center [213, 286] width 129 height 17
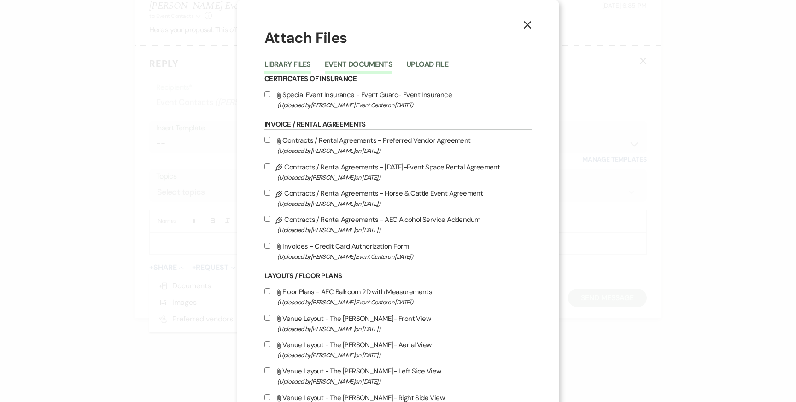
click at [342, 66] on button "Event Documents" at bounding box center [359, 67] width 68 height 13
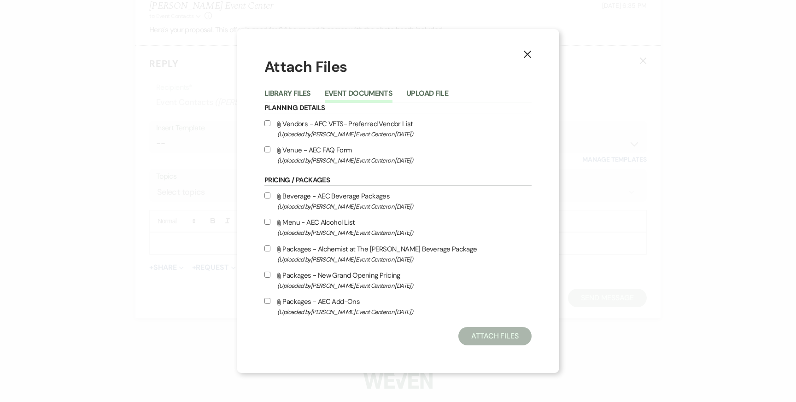
click at [526, 58] on icon "X" at bounding box center [528, 54] width 8 height 8
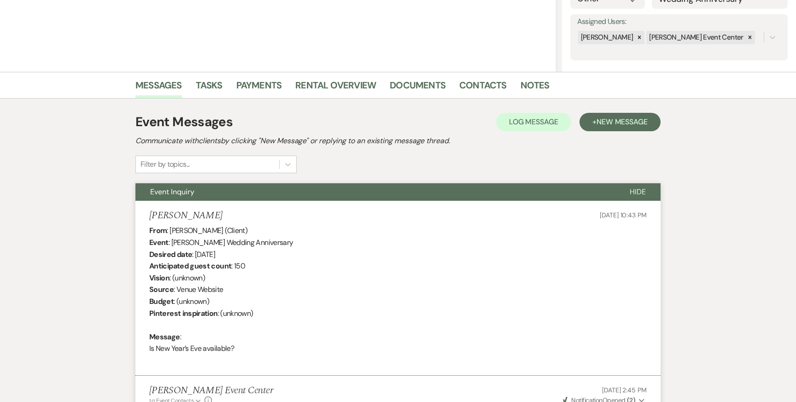
scroll to position [0, 0]
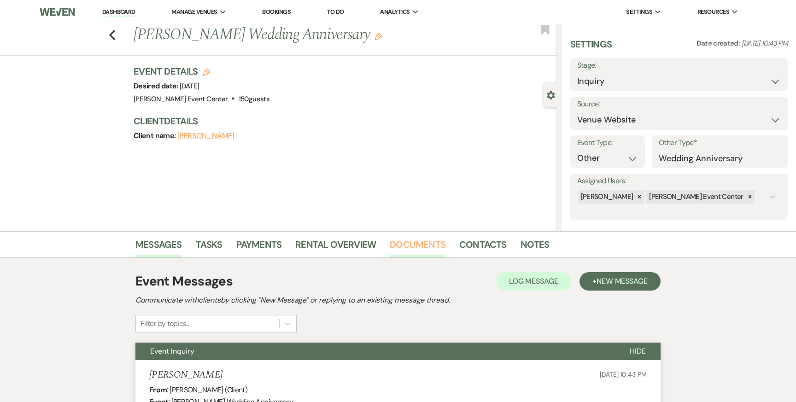
click at [430, 249] on link "Documents" at bounding box center [418, 247] width 56 height 20
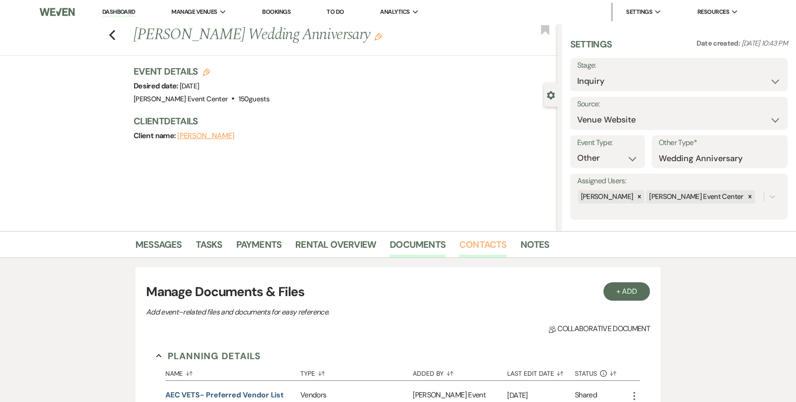
click at [487, 243] on link "Contacts" at bounding box center [482, 247] width 47 height 20
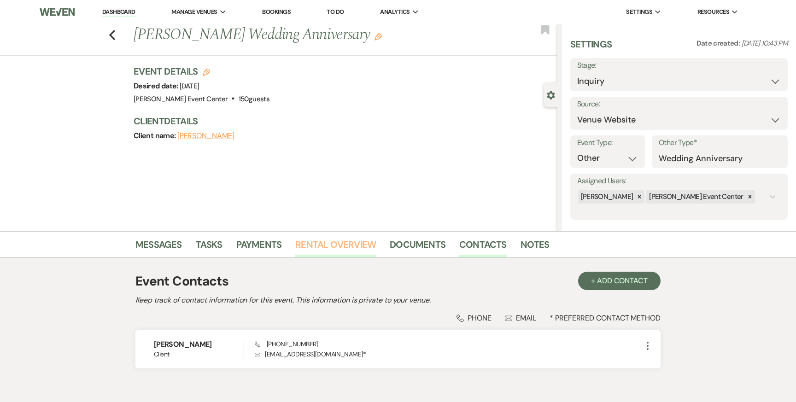
click at [360, 251] on link "Rental Overview" at bounding box center [335, 247] width 81 height 20
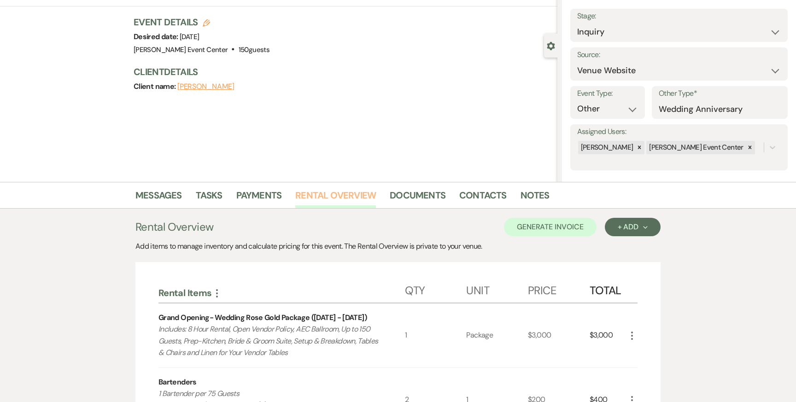
scroll to position [20, 0]
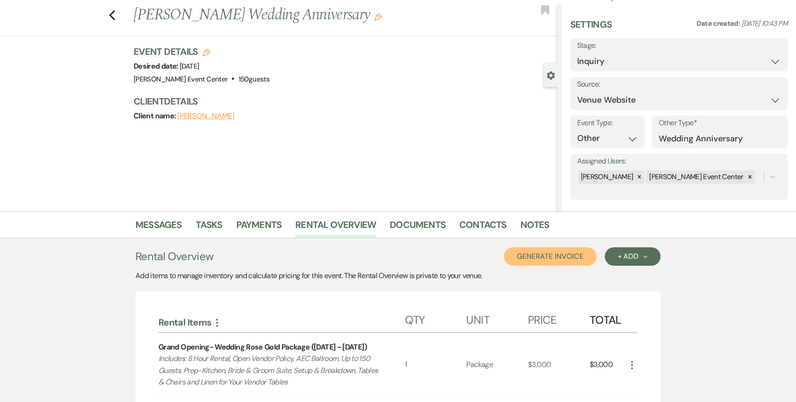
click at [539, 247] on button "Generate Invoice" at bounding box center [550, 256] width 93 height 18
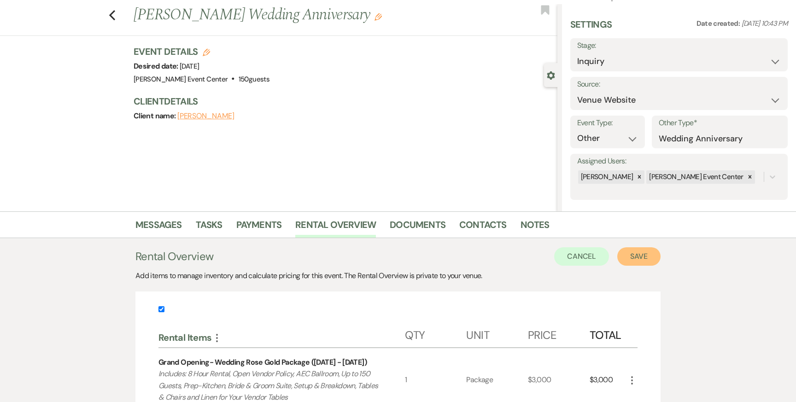
click at [641, 255] on button "Save" at bounding box center [639, 256] width 43 height 18
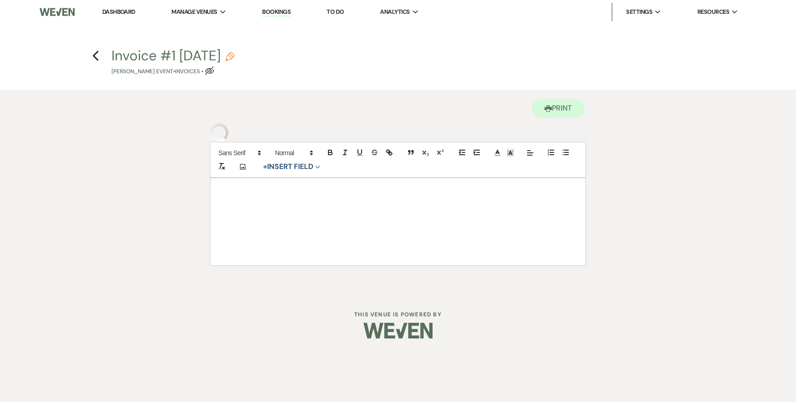
drag, startPoint x: 347, startPoint y: 201, endPoint x: 225, endPoint y: 194, distance: 121.9
click at [233, 194] on div "Dashboard Manage Venues Expand [PERSON_NAME] Event Center Bookings To Do Analyt…" at bounding box center [398, 147] width 796 height 294
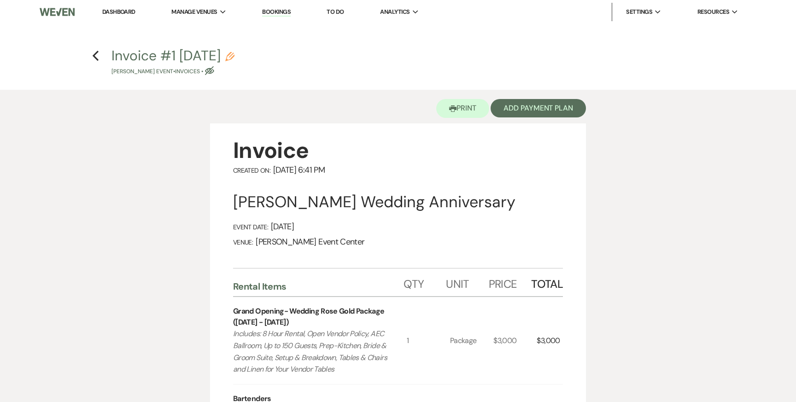
click at [98, 56] on icon "Previous" at bounding box center [95, 55] width 7 height 11
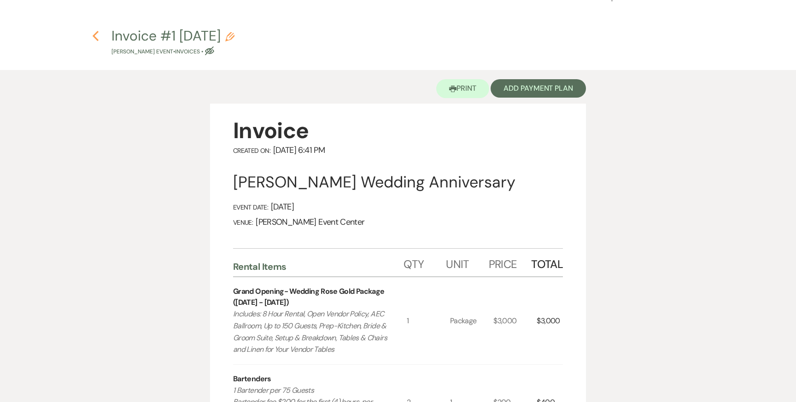
select select "5"
select select "13"
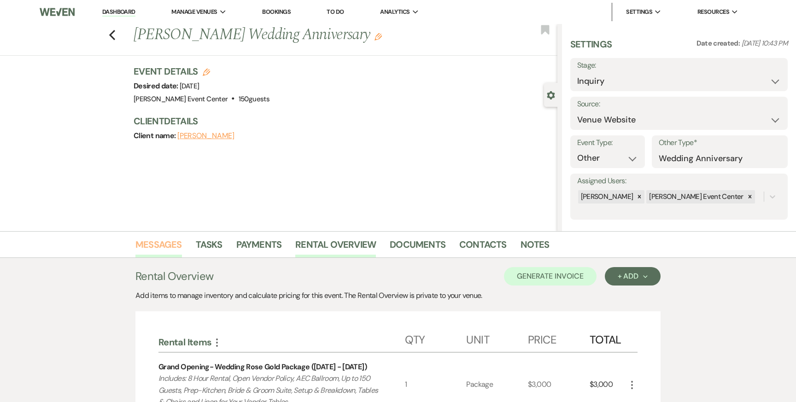
click at [162, 245] on link "Messages" at bounding box center [158, 247] width 47 height 20
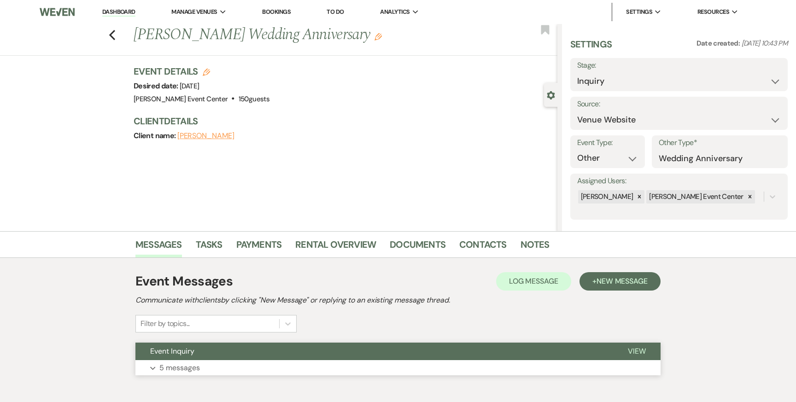
click at [173, 369] on p "5 messages" at bounding box center [179, 368] width 41 height 12
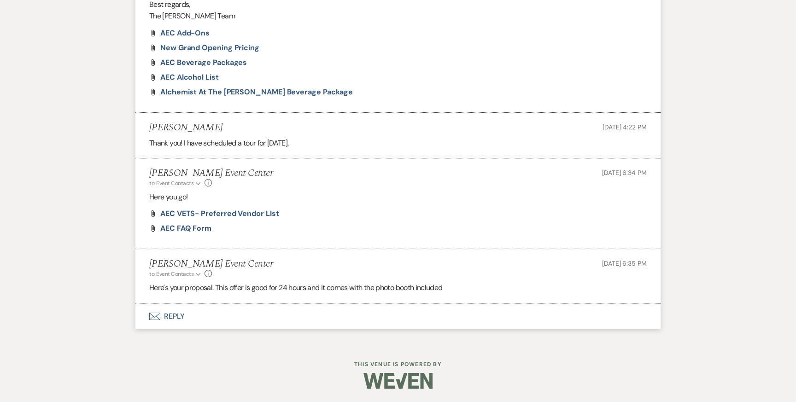
click at [186, 313] on button "Envelope Reply" at bounding box center [397, 317] width 525 height 26
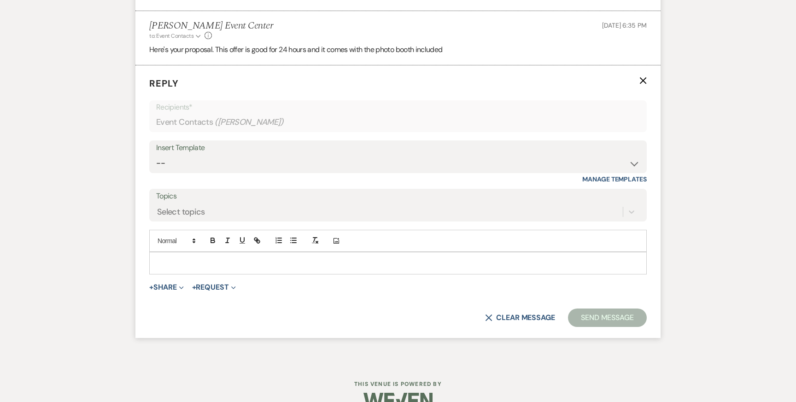
scroll to position [903, 0]
click at [169, 287] on button "+ Share Expand" at bounding box center [166, 286] width 35 height 7
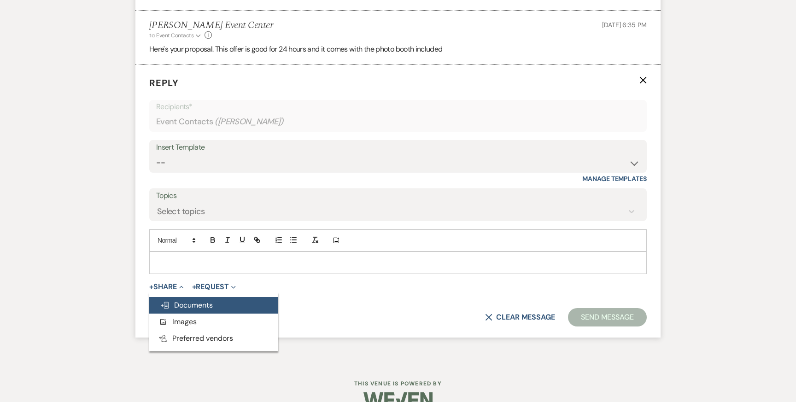
click at [195, 303] on span "Doc Upload Documents" at bounding box center [186, 305] width 53 height 10
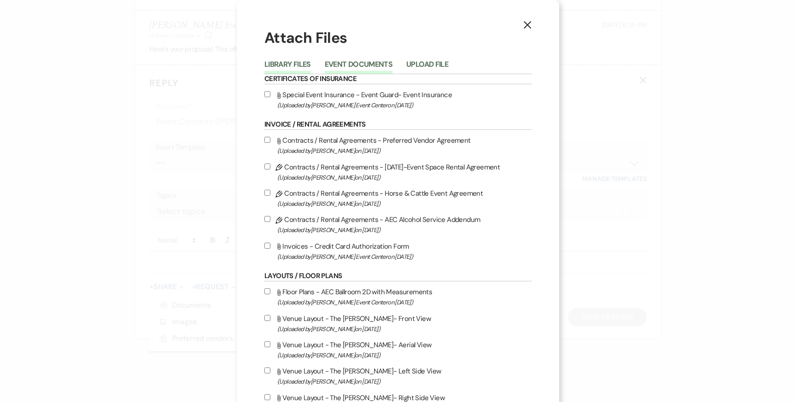
click at [349, 67] on button "Event Documents" at bounding box center [359, 67] width 68 height 13
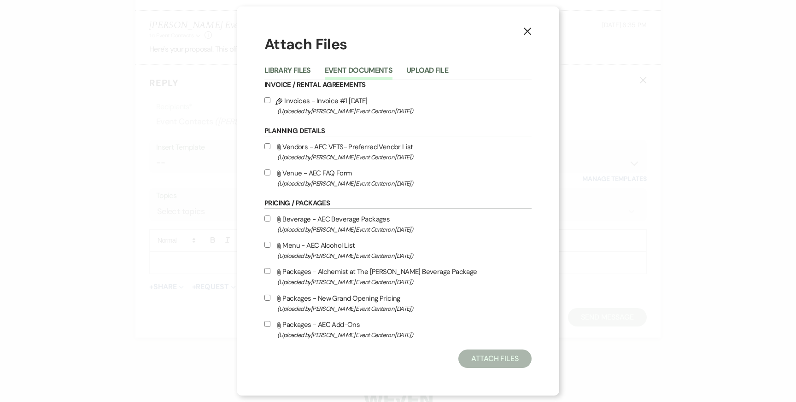
click at [271, 100] on label "Pencil Invoices - Invoice #1 [DATE] (Uploaded by [PERSON_NAME] Event Center on …" at bounding box center [398, 106] width 267 height 22
click at [271, 100] on input "Pencil Invoices - Invoice #1 [DATE] (Uploaded by [PERSON_NAME] Event Center on …" at bounding box center [268, 100] width 6 height 6
checkbox input "true"
click at [477, 358] on button "Attach Files" at bounding box center [495, 359] width 73 height 18
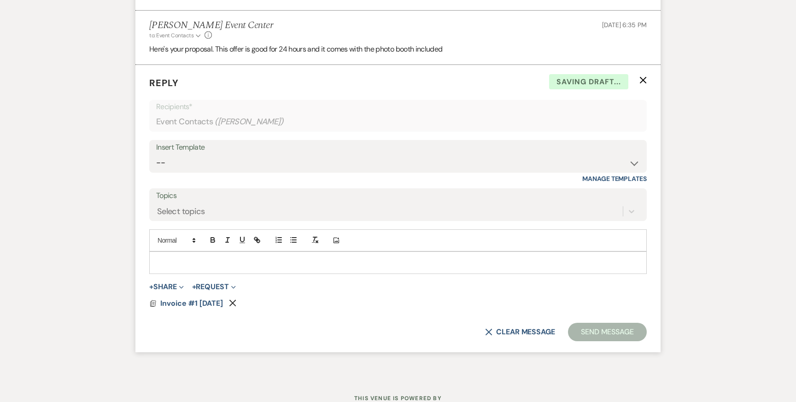
click at [286, 268] on div at bounding box center [398, 262] width 497 height 21
click at [579, 331] on button "Send Message" at bounding box center [607, 332] width 79 height 18
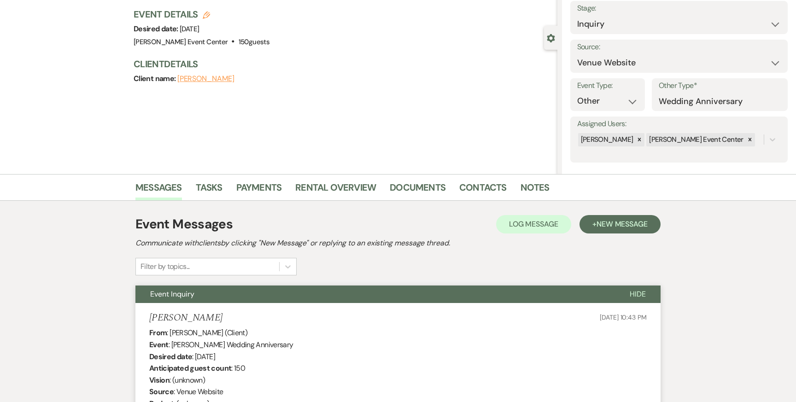
scroll to position [0, 0]
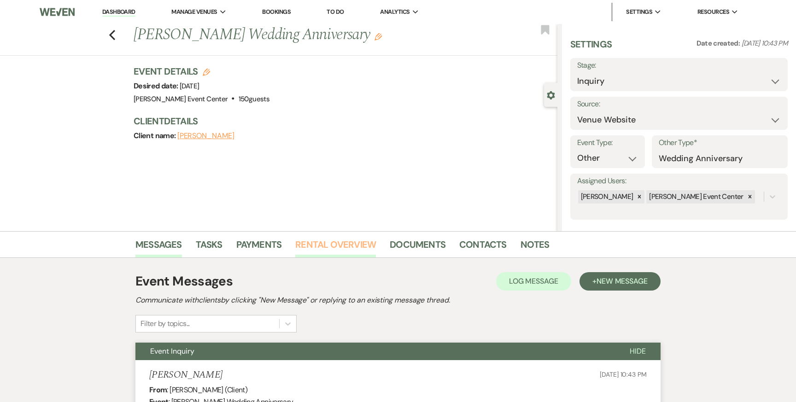
click at [347, 241] on link "Rental Overview" at bounding box center [335, 247] width 81 height 20
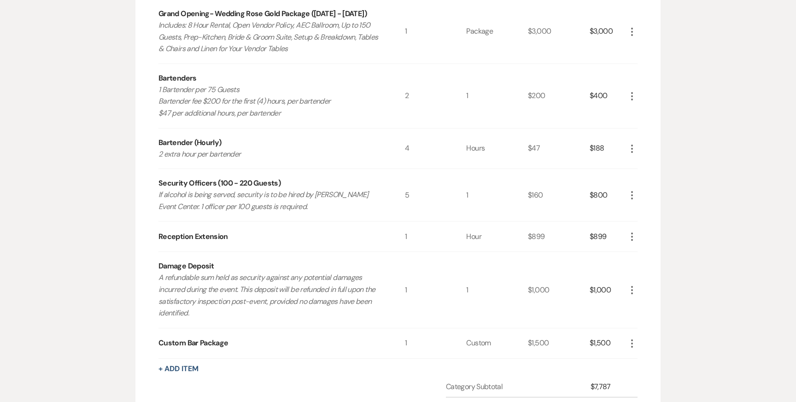
scroll to position [349, 0]
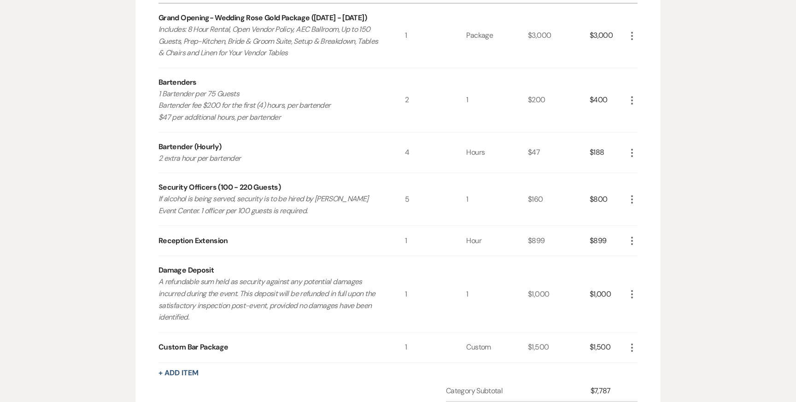
click at [629, 154] on icon "More" at bounding box center [632, 152] width 11 height 11
click at [640, 169] on icon "Pencil" at bounding box center [640, 171] width 6 height 7
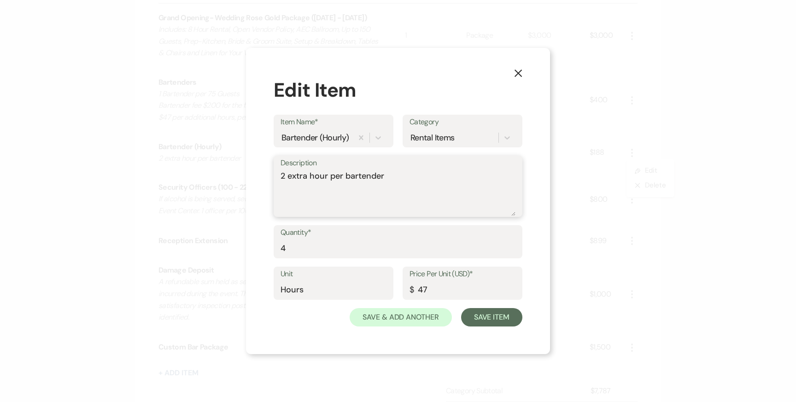
click at [284, 178] on textarea "2 extra hour per bartender" at bounding box center [398, 193] width 235 height 46
type textarea "1 extra hour per bartender"
drag, startPoint x: 289, startPoint y: 246, endPoint x: 273, endPoint y: 246, distance: 16.6
click at [280, 246] on div "Quantity* 4" at bounding box center [398, 241] width 249 height 33
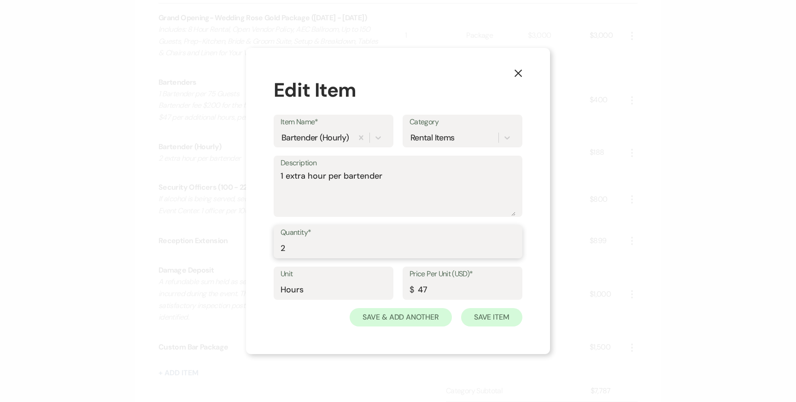
type input "2"
click at [500, 319] on button "Save Item" at bounding box center [491, 317] width 61 height 18
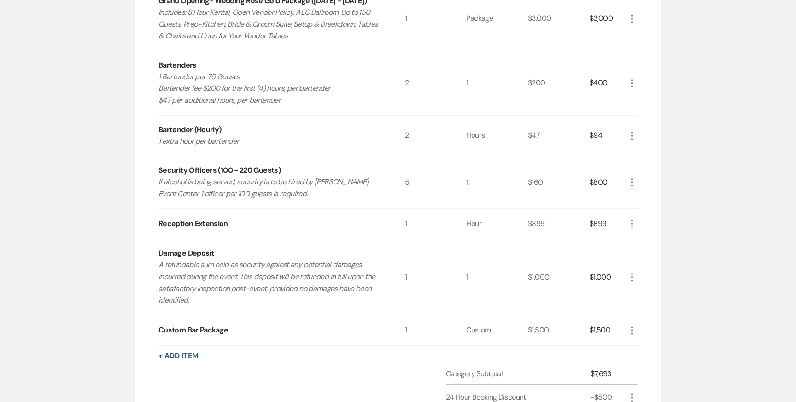
scroll to position [365, 0]
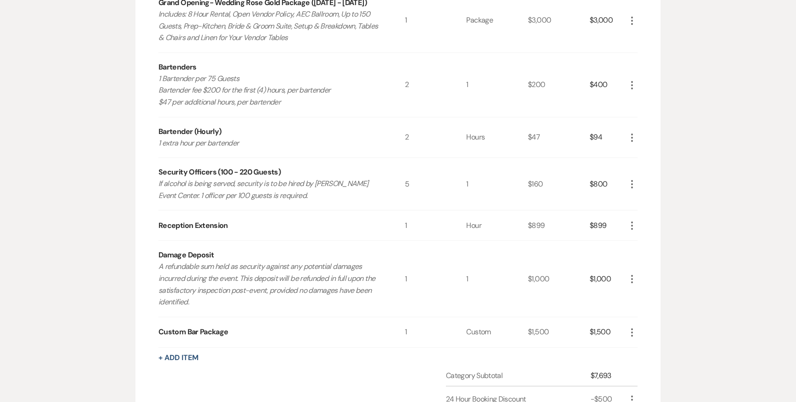
click at [635, 186] on icon "More" at bounding box center [632, 184] width 11 height 11
click at [638, 203] on icon "Pencil" at bounding box center [640, 202] width 6 height 7
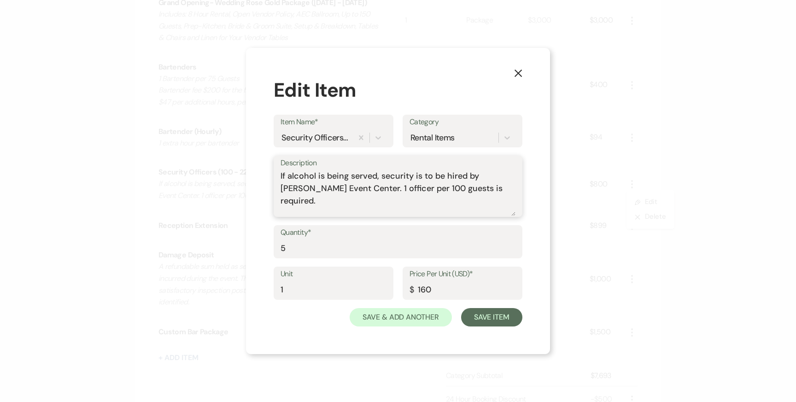
drag, startPoint x: 478, startPoint y: 190, endPoint x: 256, endPoint y: 156, distance: 225.2
click at [256, 156] on div "X Edit Item Item Name* Security Officers (100 - 220 Guests) Category Rental Ite…" at bounding box center [398, 201] width 304 height 306
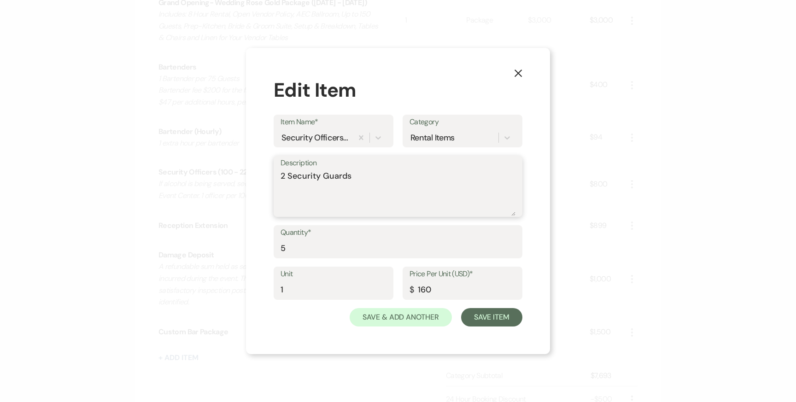
type textarea "2 Security Guards"
drag, startPoint x: 297, startPoint y: 288, endPoint x: 234, endPoint y: 293, distance: 63.3
click at [234, 292] on div "X Edit Item Item Name* Security Officers (100 - 220 Guests) Category Rental Ite…" at bounding box center [398, 201] width 796 height 402
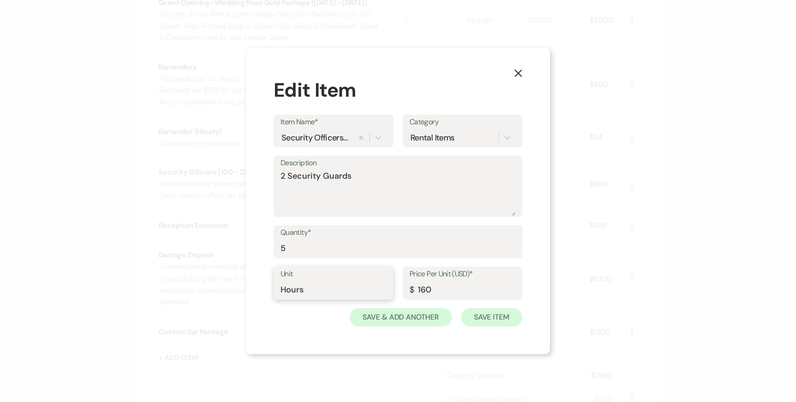
type input "Hours"
click at [504, 316] on button "Save Item" at bounding box center [491, 317] width 61 height 18
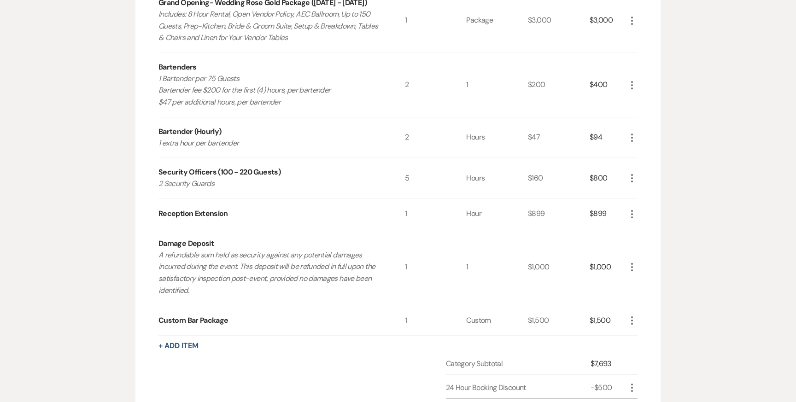
click at [633, 86] on icon "More" at bounding box center [632, 85] width 11 height 11
click at [637, 101] on icon "Pencil" at bounding box center [640, 103] width 6 height 7
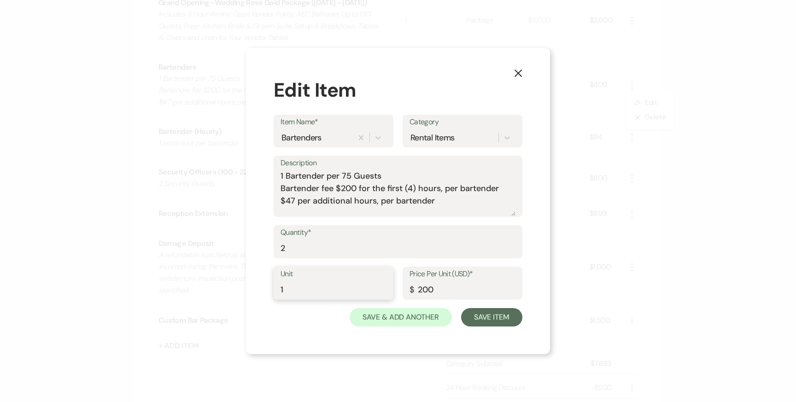
drag, startPoint x: 299, startPoint y: 289, endPoint x: 261, endPoint y: 289, distance: 37.3
click at [261, 289] on div "X Edit Item Item Name* Bartenders Category Rental Items Description 1 Bartender…" at bounding box center [398, 201] width 304 height 306
type input "Bartenders"
click at [504, 318] on button "Save Item" at bounding box center [491, 317] width 61 height 18
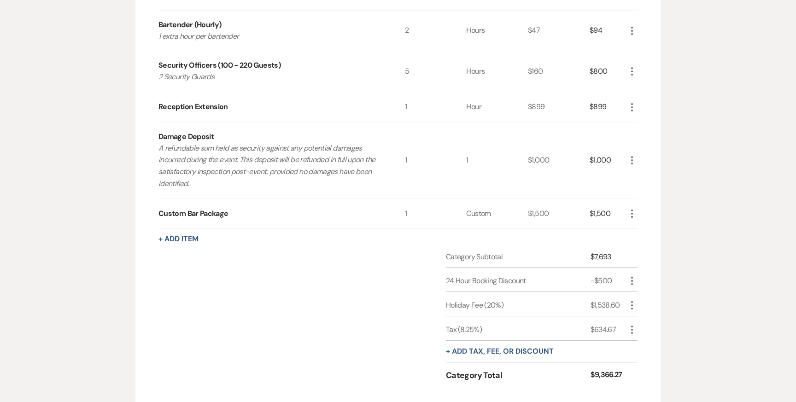
scroll to position [515, 0]
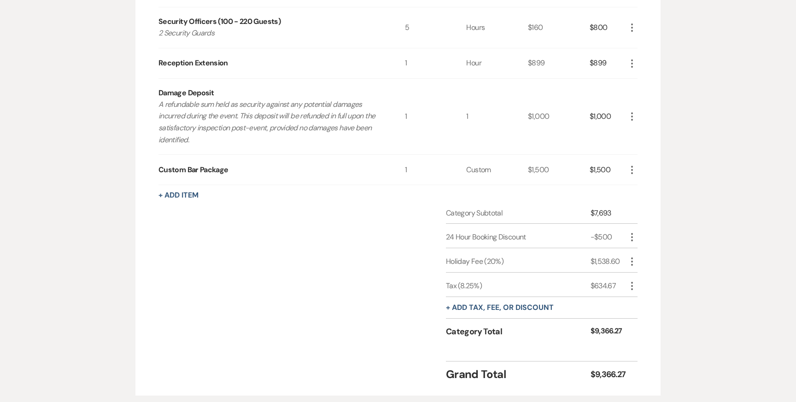
click at [632, 117] on use "button" at bounding box center [632, 116] width 2 height 8
click at [635, 132] on button "Pencil Edit" at bounding box center [651, 134] width 48 height 15
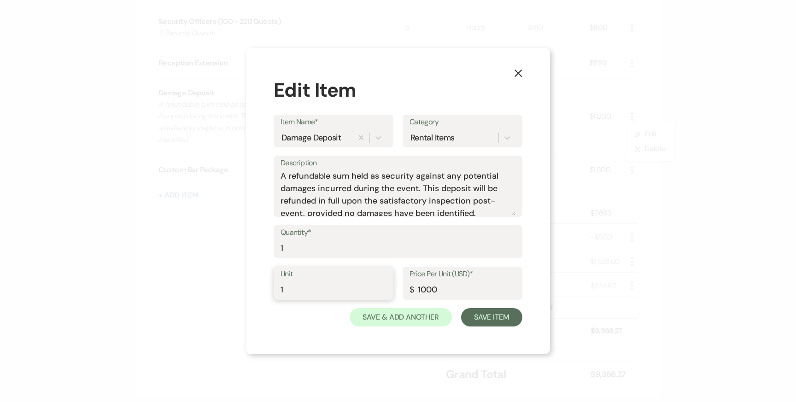
drag, startPoint x: 261, startPoint y: 287, endPoint x: 234, endPoint y: 287, distance: 27.2
click at [234, 287] on div "X Edit Item Item Name* Damage Deposit Category Rental Items Description A refun…" at bounding box center [398, 201] width 796 height 402
type input "Refundable"
click at [489, 318] on button "Save Item" at bounding box center [491, 317] width 61 height 18
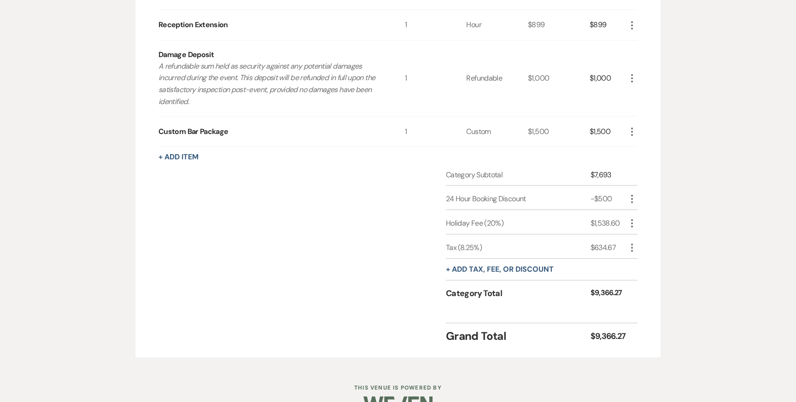
scroll to position [554, 0]
click at [633, 129] on icon "More" at bounding box center [632, 130] width 11 height 11
click at [637, 146] on icon "Pencil" at bounding box center [640, 149] width 6 height 7
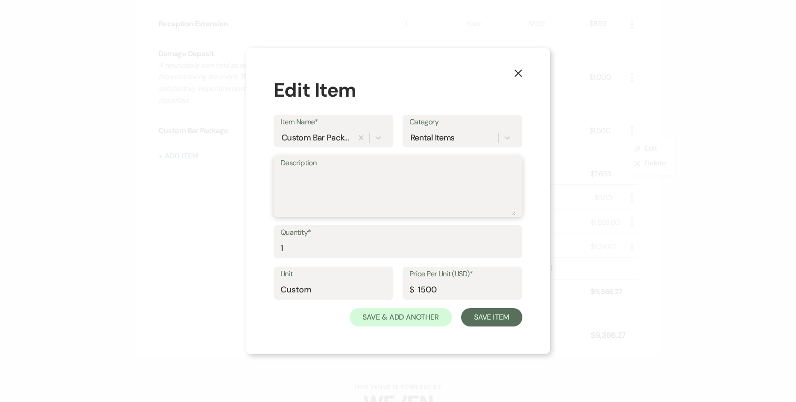
click at [321, 172] on textarea "Description" at bounding box center [398, 193] width 235 height 46
click at [317, 189] on textarea "(3) Tequila (3) Whiskey (1) Gin (3) Cases of Beer" at bounding box center [398, 193] width 235 height 46
click at [290, 204] on textarea "(3) Tequila (3) Whiskey (1) Gin (3) Chardonnay (2) Sparkling Wine (2) Sparking …" at bounding box center [398, 193] width 235 height 46
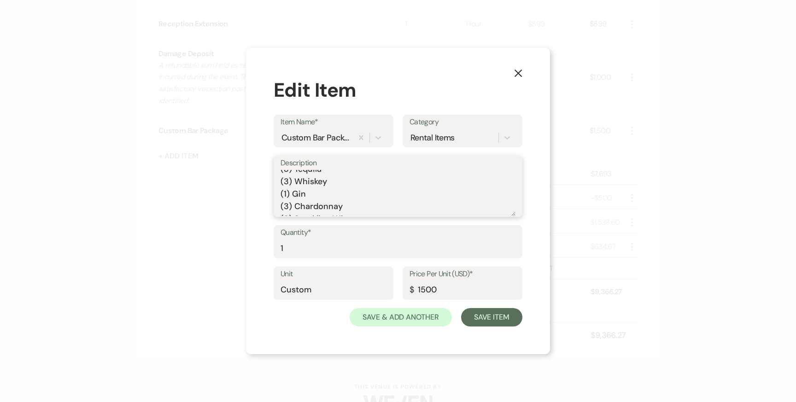
scroll to position [0, 0]
click at [461, 185] on textarea "(3) Tequila (3) Whiskey (1) Gin (3) Chardonnay (3) Sparkling Wine (2) Sparking …" at bounding box center [398, 193] width 235 height 46
click at [350, 206] on textarea "(3) Tequila (3) Whiskey (1) Gin (3) Chardonnay (3) Sparkling Wine (2) Sparking …" at bounding box center [398, 193] width 235 height 46
type textarea "(3) Tequila (3) Whiskey (1) Gin (3) Chardonnay (3) Sparkling Wine (2) Sparking …"
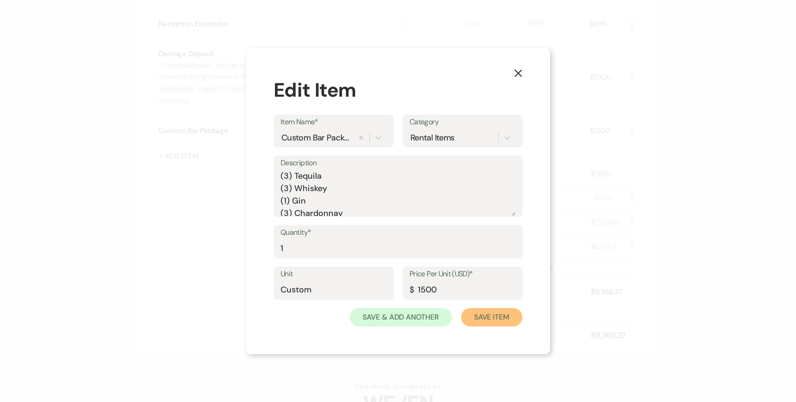
click at [507, 318] on button "Save Item" at bounding box center [491, 317] width 61 height 18
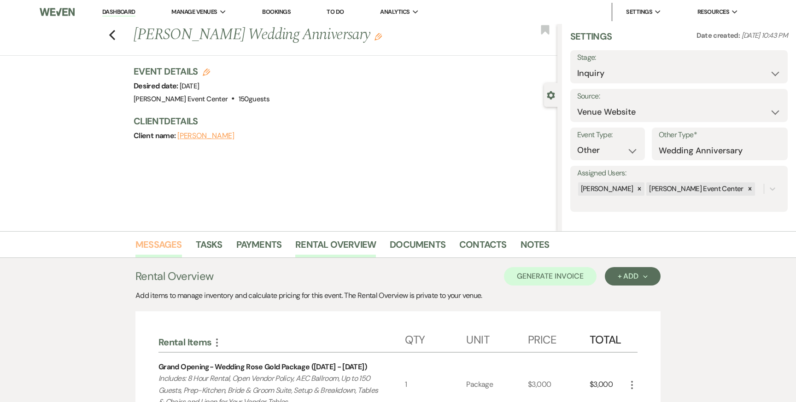
click at [163, 248] on link "Messages" at bounding box center [158, 247] width 47 height 20
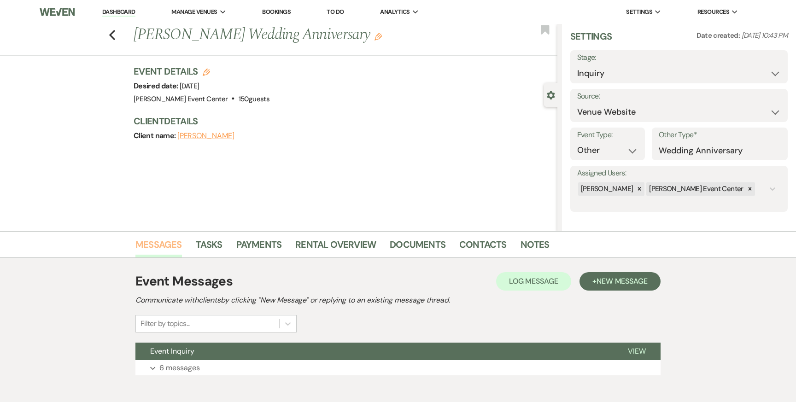
scroll to position [47, 0]
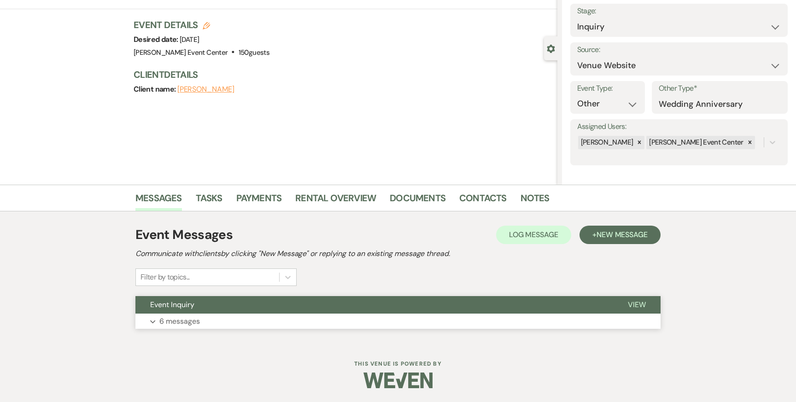
click at [173, 315] on button "Expand 6 messages" at bounding box center [397, 322] width 525 height 16
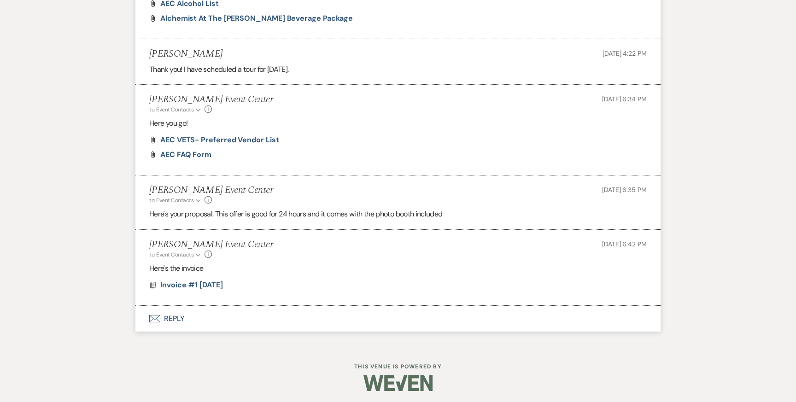
scroll to position [741, 0]
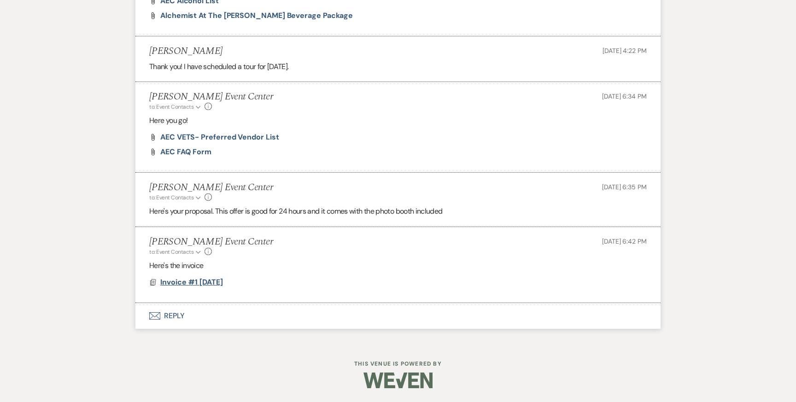
click at [195, 281] on span "Invoice #1 [DATE]" at bounding box center [191, 282] width 63 height 10
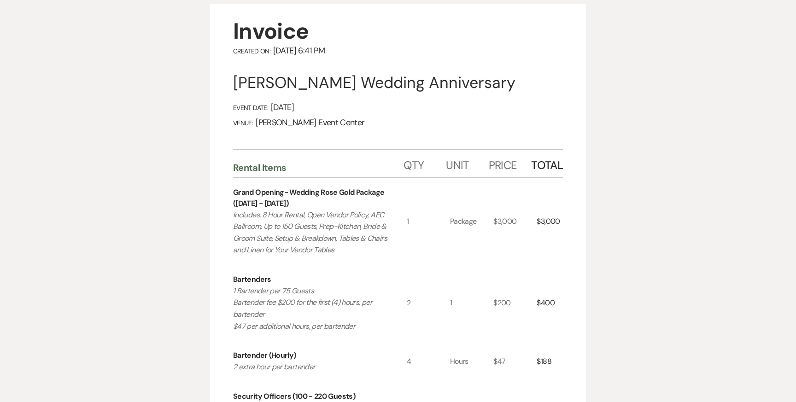
scroll to position [0, 0]
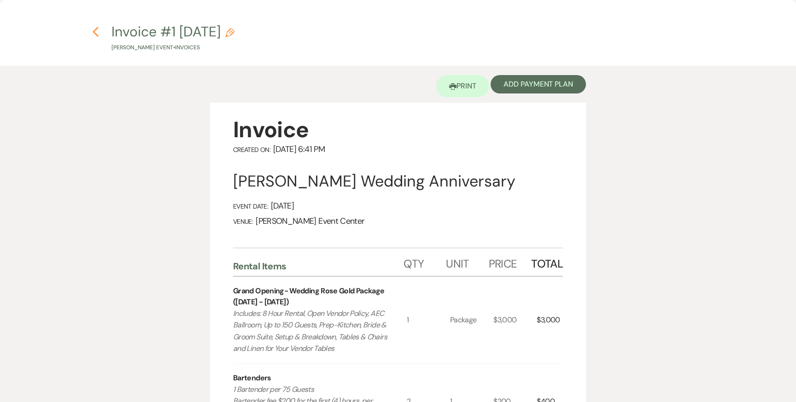
click at [93, 32] on icon "Previous" at bounding box center [95, 31] width 7 height 11
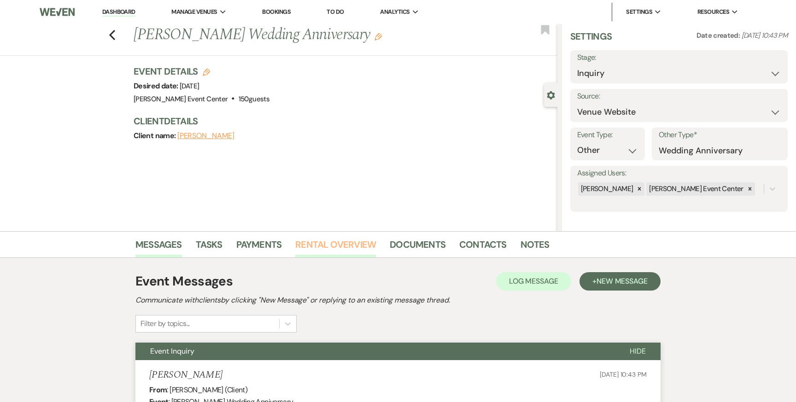
click at [312, 249] on link "Rental Overview" at bounding box center [335, 247] width 81 height 20
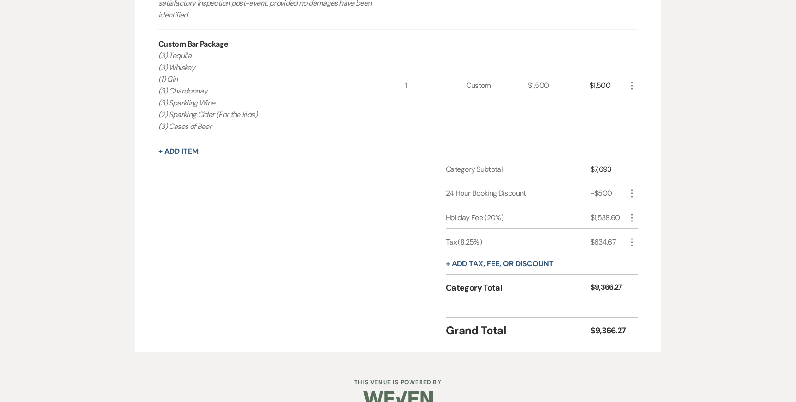
scroll to position [642, 0]
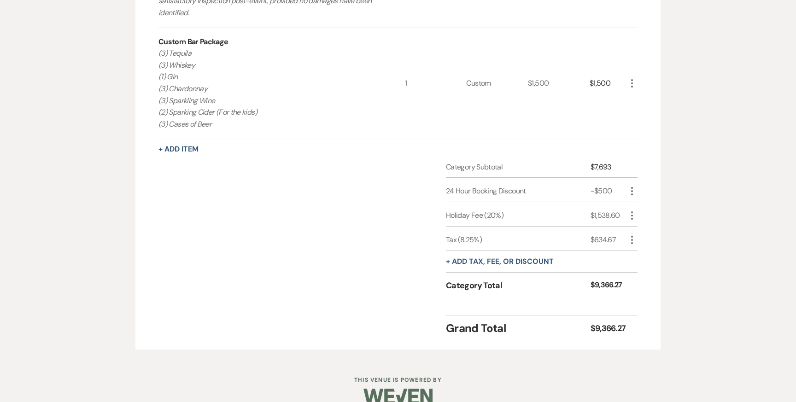
click at [629, 216] on icon "More" at bounding box center [632, 215] width 11 height 11
click at [636, 233] on button "Pencil Edit" at bounding box center [651, 233] width 48 height 15
select select "false"
select select "1"
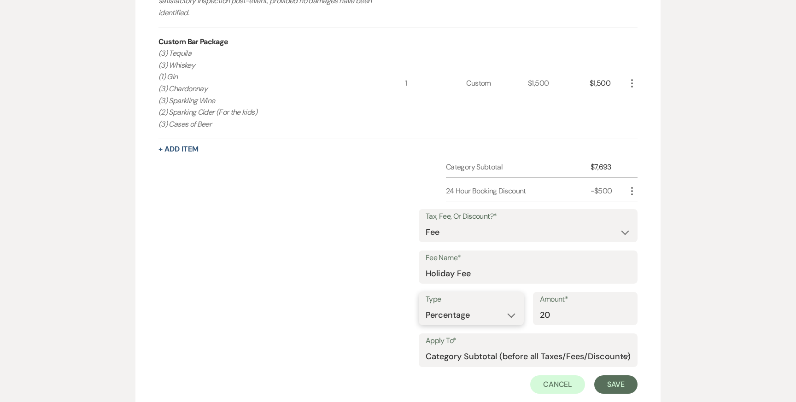
click at [475, 308] on select "Dollar Amount Percentage" at bounding box center [471, 315] width 91 height 18
select select "true"
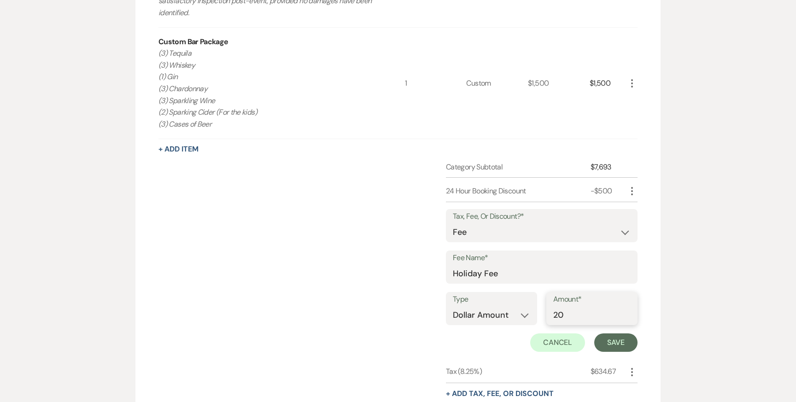
drag, startPoint x: 517, startPoint y: 312, endPoint x: 505, endPoint y: 312, distance: 11.5
click at [505, 312] on div "Type Dollar Amount Percentage Amount* 20" at bounding box center [542, 312] width 192 height 41
type input "600"
click at [624, 334] on button "Save" at bounding box center [616, 343] width 43 height 18
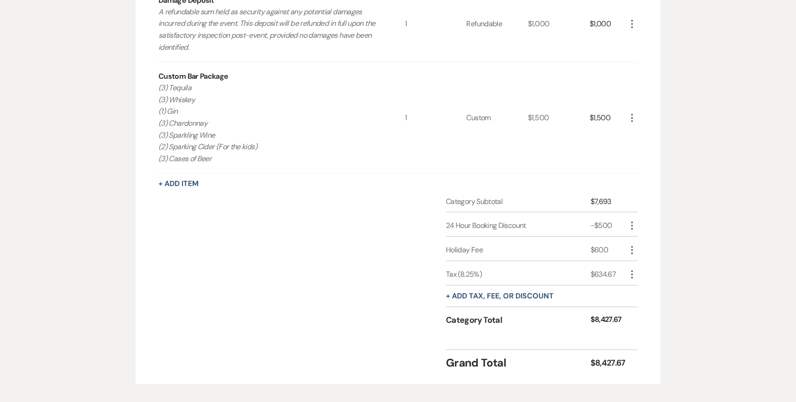
scroll to position [609, 0]
click at [633, 252] on icon "More" at bounding box center [632, 249] width 11 height 11
click at [643, 264] on button "Pencil Edit" at bounding box center [651, 267] width 48 height 15
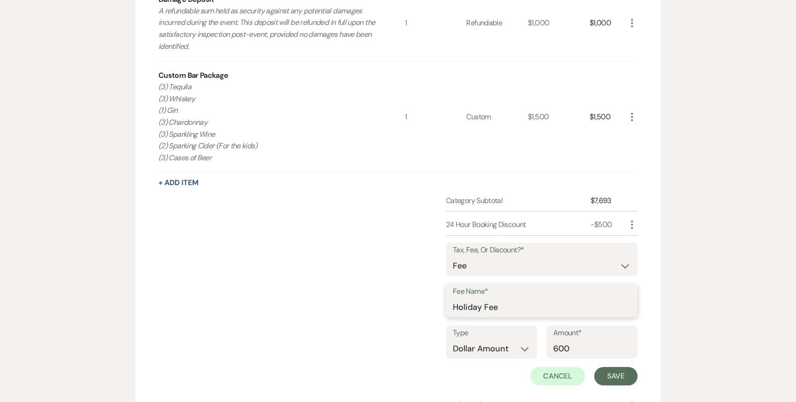
click at [526, 304] on input "Holiday Fee" at bounding box center [542, 308] width 178 height 18
click at [516, 347] on select "Dollar Amount Percentage" at bounding box center [491, 349] width 77 height 18
select select "false"
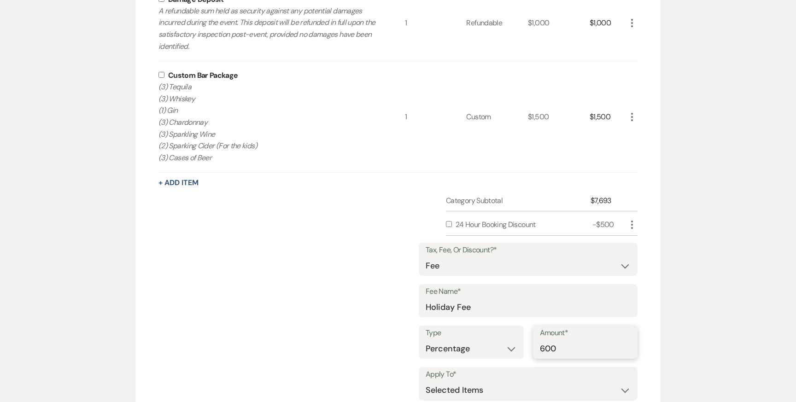
drag, startPoint x: 559, startPoint y: 351, endPoint x: 495, endPoint y: 349, distance: 65.0
click at [496, 349] on div "Type Dollar Amount Percentage Amount* 600" at bounding box center [528, 346] width 219 height 41
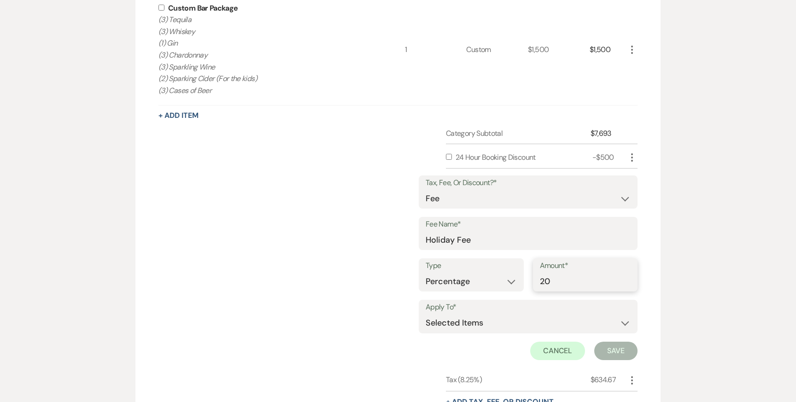
scroll to position [713, 0]
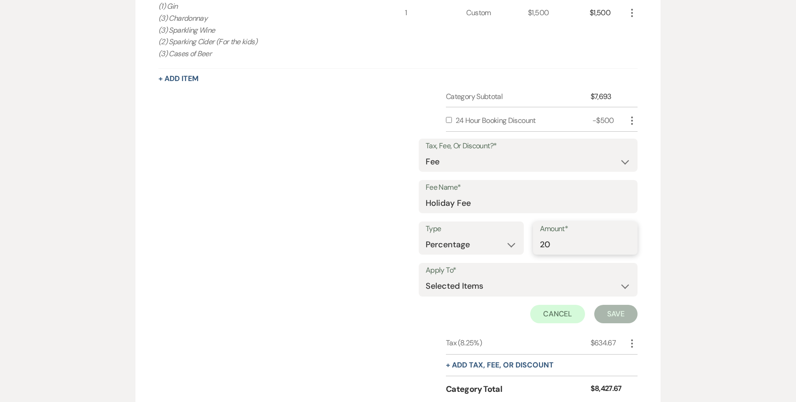
type input "20"
click at [504, 293] on select "Selected Items Category Subtotal (before all Taxes/Fees/Discounts) Category Tot…" at bounding box center [528, 286] width 205 height 18
select select "2"
click at [616, 310] on button "Save" at bounding box center [616, 314] width 43 height 18
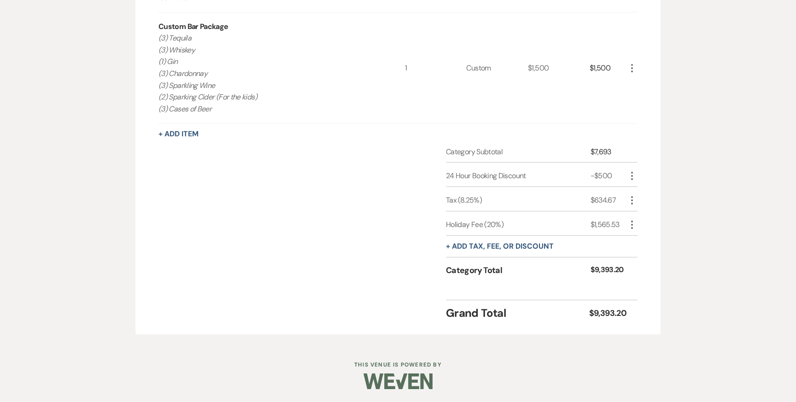
click at [634, 224] on icon "More" at bounding box center [632, 224] width 11 height 11
click at [636, 241] on button "Pencil Edit" at bounding box center [651, 243] width 48 height 15
select select "false"
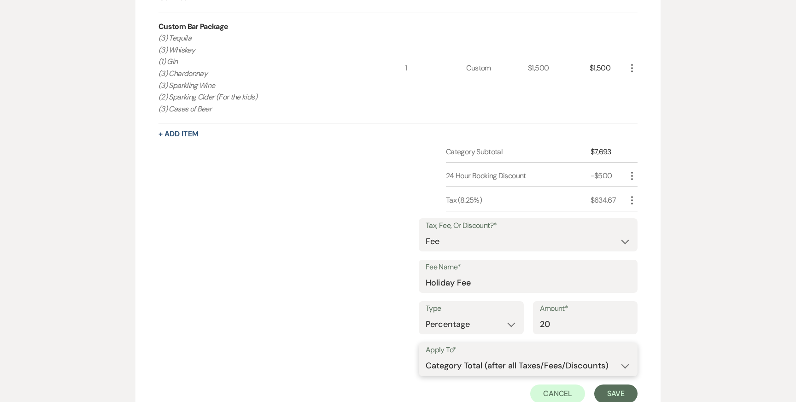
click at [556, 364] on select "Selected Items Category Subtotal (before all Taxes/Fees/Discounts) Category Tot…" at bounding box center [528, 366] width 205 height 18
select select "1"
click at [608, 392] on button "Save" at bounding box center [616, 394] width 43 height 18
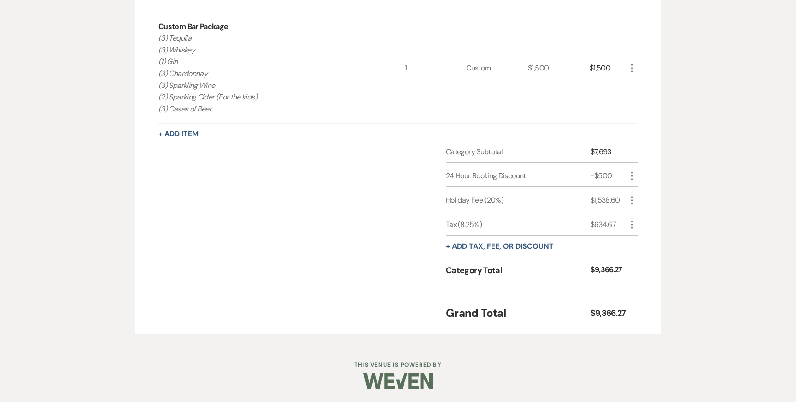
click at [634, 201] on icon "More" at bounding box center [632, 200] width 11 height 11
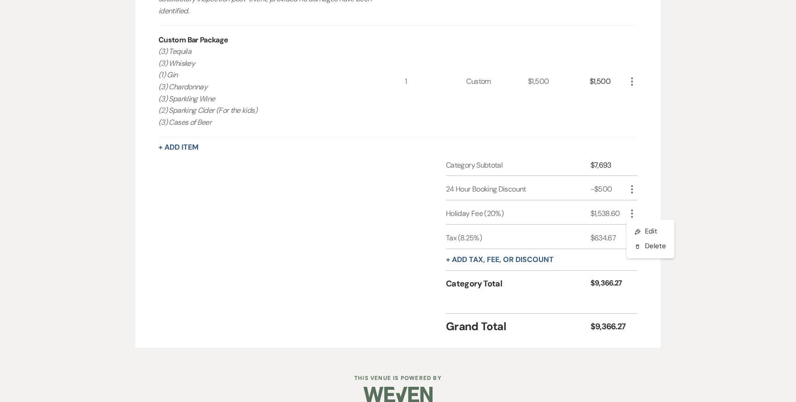
scroll to position [645, 0]
click at [642, 226] on button "Pencil Edit" at bounding box center [651, 231] width 48 height 15
select select "false"
select select "1"
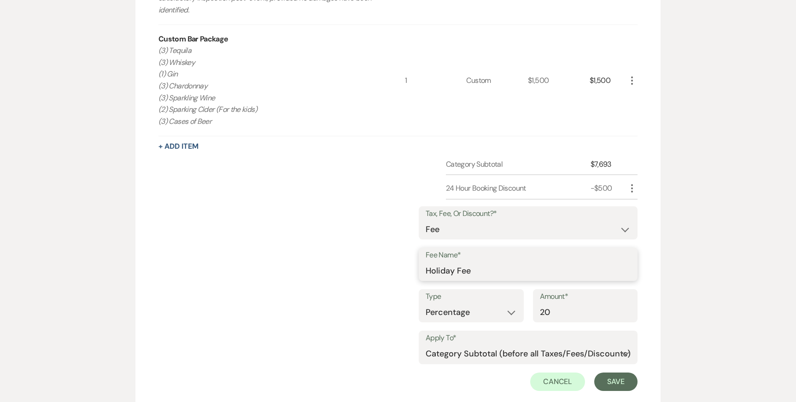
click at [524, 271] on input "Holiday Fee" at bounding box center [528, 271] width 205 height 18
click at [485, 271] on input "Holiday Fee (15%)" at bounding box center [528, 271] width 205 height 18
type input "Holiday Fee (20%)"
click at [490, 310] on select "Dollar Amount Percentage" at bounding box center [471, 313] width 91 height 18
select select "true"
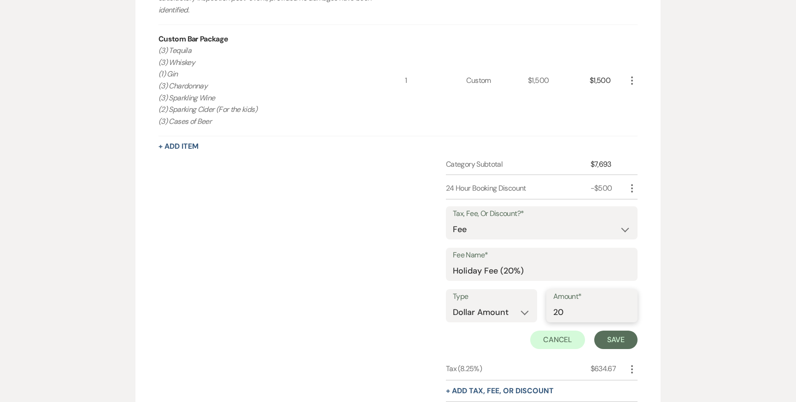
click at [569, 317] on input "20" at bounding box center [591, 313] width 77 height 18
click at [517, 312] on div "Type Dollar Amount Percentage Amount* 20" at bounding box center [542, 309] width 192 height 41
drag, startPoint x: 572, startPoint y: 310, endPoint x: 542, endPoint y: 310, distance: 30.9
click at [542, 310] on div "Type Dollar Amount Percentage Amount* 20" at bounding box center [542, 309] width 192 height 41
type input "1338.6"
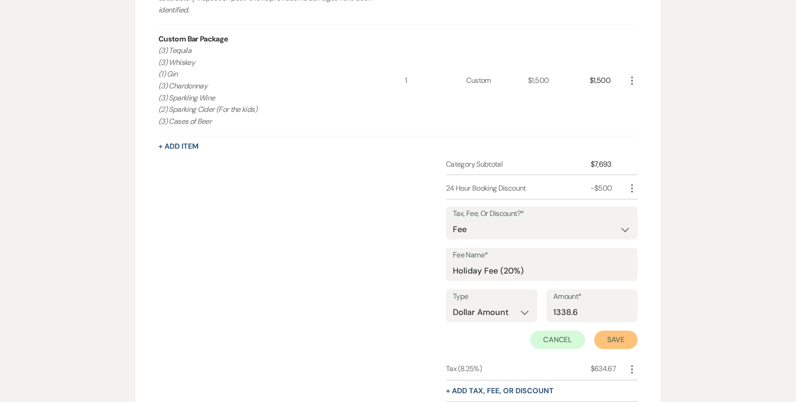
click at [619, 341] on button "Save" at bounding box center [616, 340] width 43 height 18
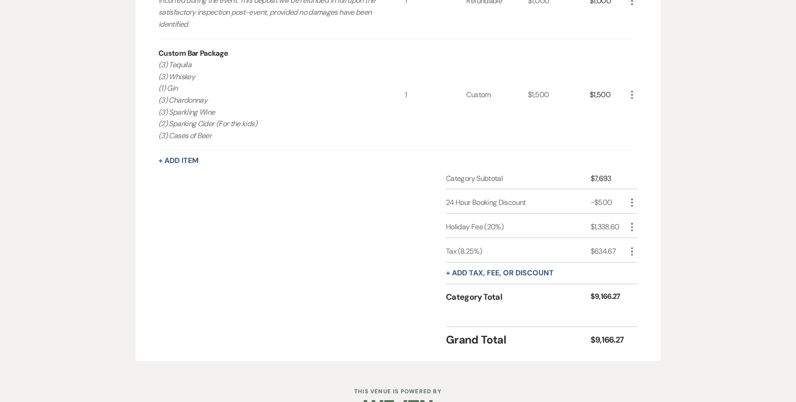
scroll to position [658, 0]
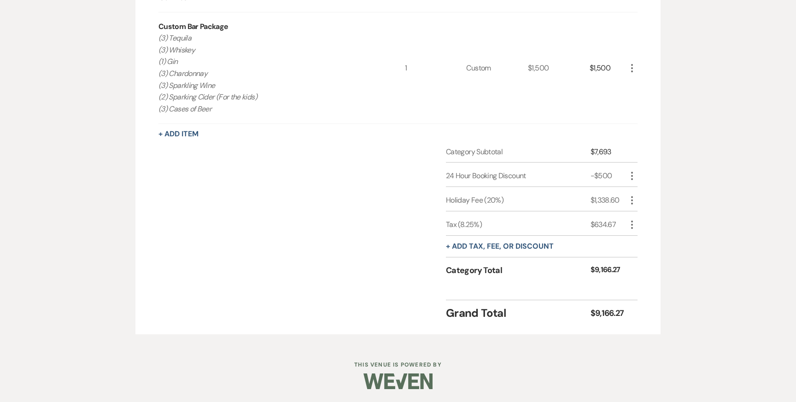
click at [632, 202] on icon "More" at bounding box center [632, 200] width 11 height 11
click at [636, 216] on button "Pencil Edit" at bounding box center [651, 218] width 48 height 15
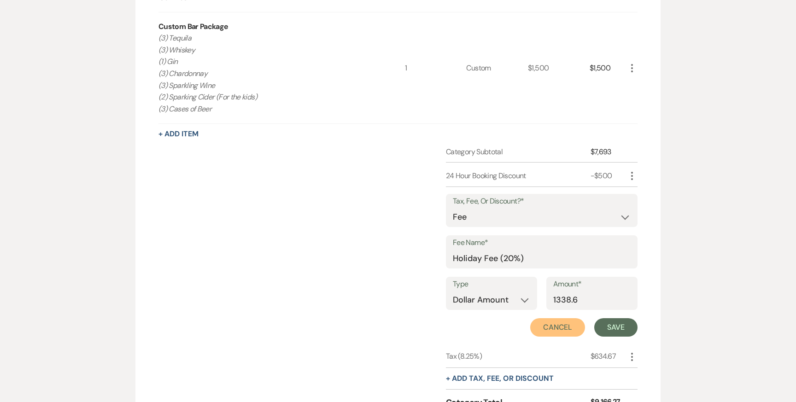
click at [566, 327] on button "Cancel" at bounding box center [557, 327] width 55 height 18
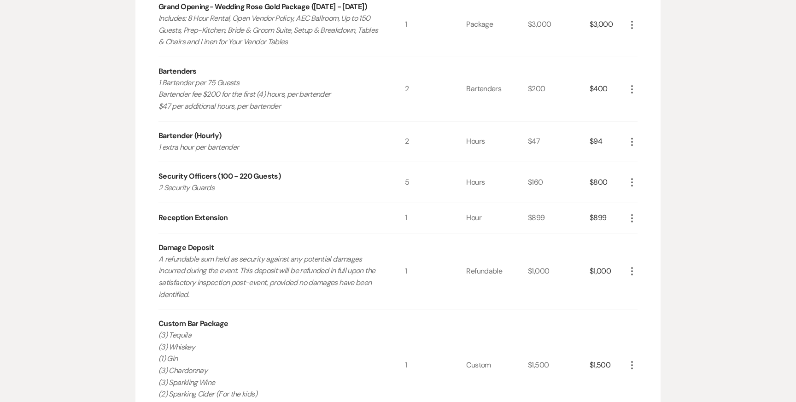
scroll to position [363, 0]
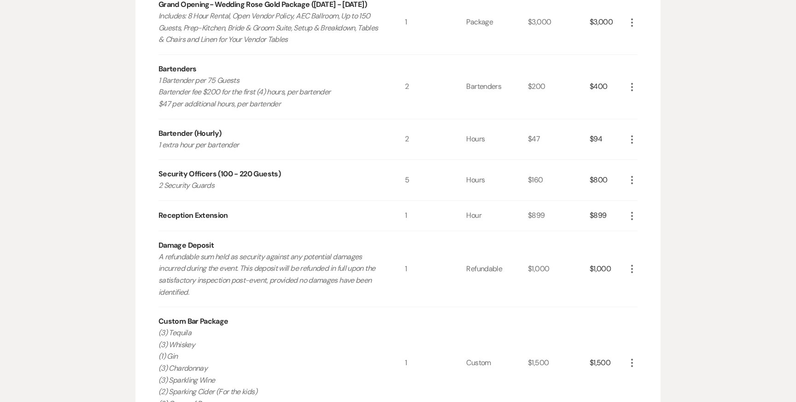
click at [461, 224] on div "1" at bounding box center [436, 216] width 62 height 30
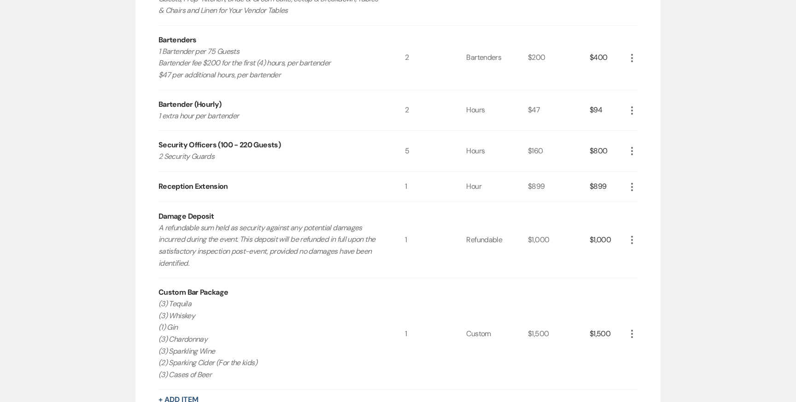
scroll to position [393, 0]
click at [634, 152] on icon "More" at bounding box center [632, 150] width 11 height 11
click at [644, 168] on button "Pencil Edit" at bounding box center [651, 168] width 48 height 15
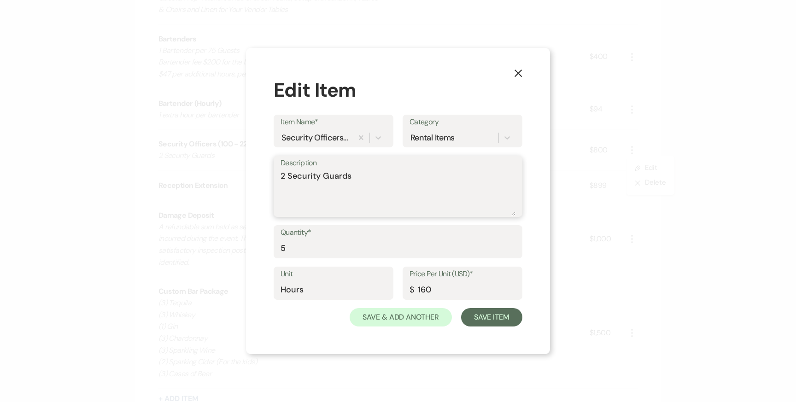
click at [361, 178] on textarea "2 Security Guards" at bounding box center [398, 193] width 235 height 46
type textarea "2 Security Guards Staggered"
drag, startPoint x: 296, startPoint y: 245, endPoint x: 274, endPoint y: 245, distance: 22.6
click at [274, 245] on div "Quantity* 5" at bounding box center [398, 241] width 249 height 33
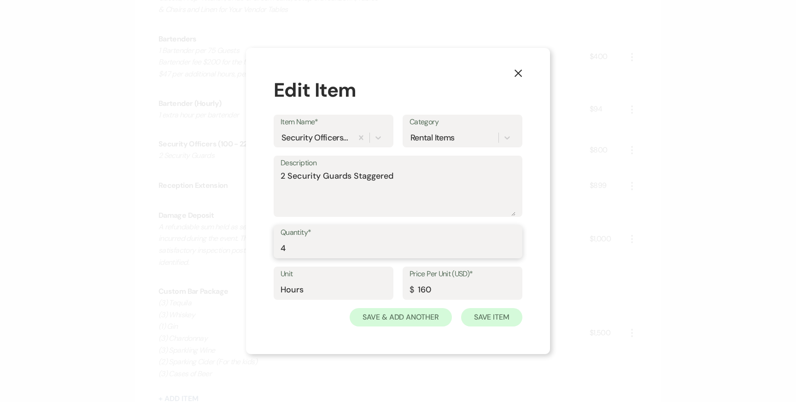
type input "4"
click at [501, 319] on button "Save Item" at bounding box center [491, 317] width 61 height 18
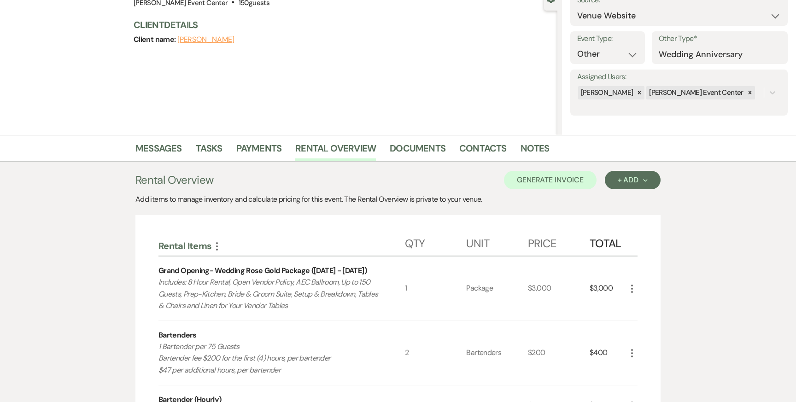
scroll to position [83, 0]
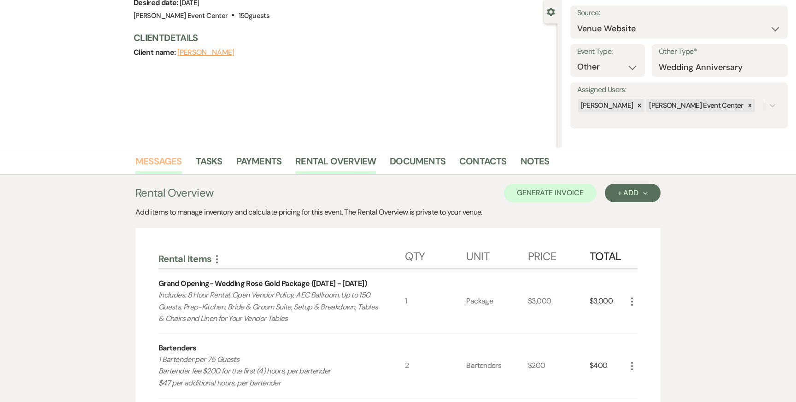
click at [159, 161] on link "Messages" at bounding box center [158, 164] width 47 height 20
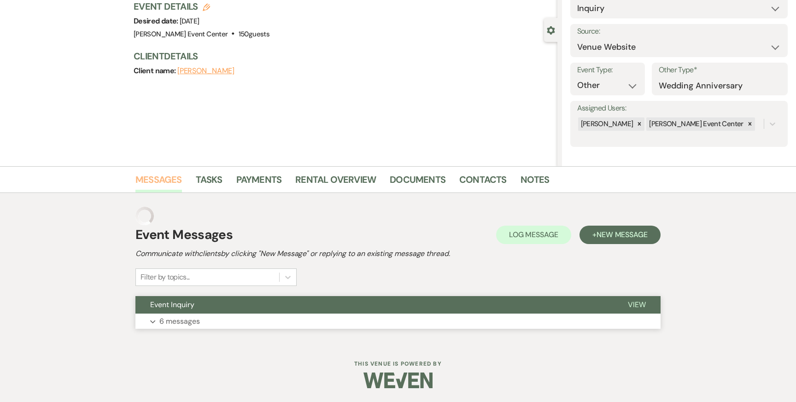
scroll to position [47, 0]
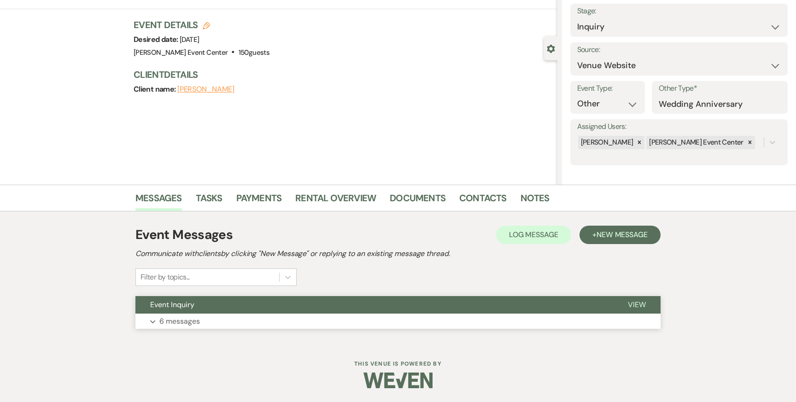
click at [201, 318] on button "Expand 6 messages" at bounding box center [397, 322] width 525 height 16
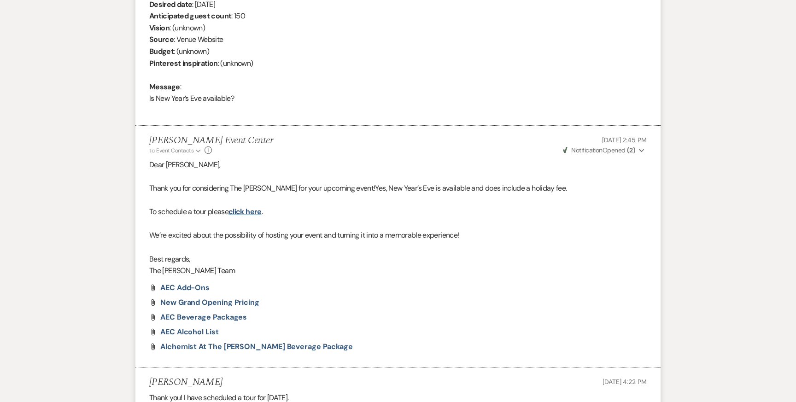
scroll to position [741, 0]
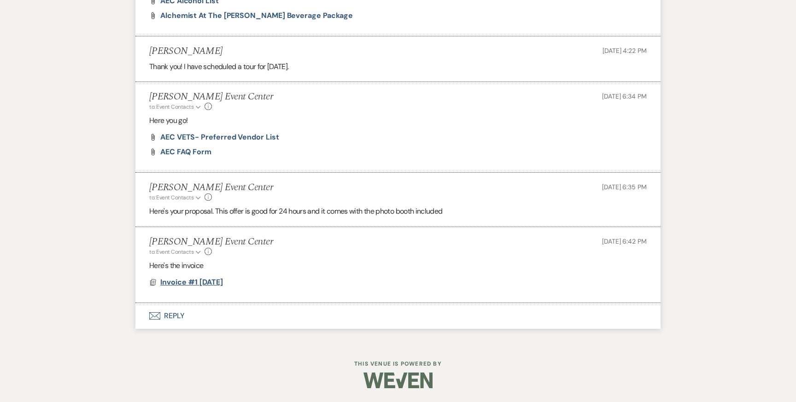
click at [171, 282] on span "Invoice #1 [DATE]" at bounding box center [191, 282] width 63 height 10
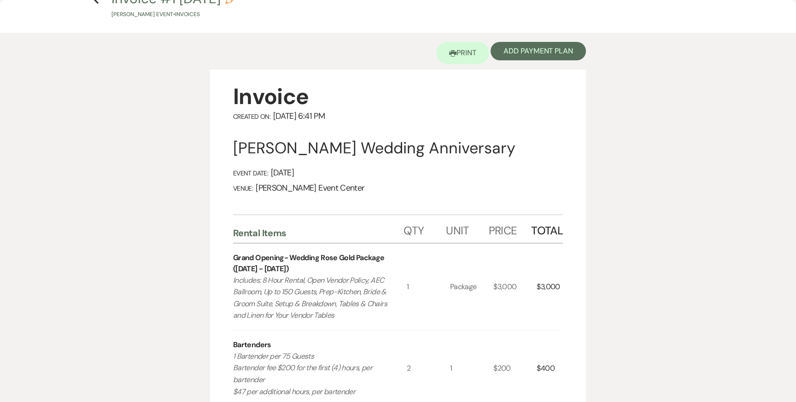
scroll to position [0, 0]
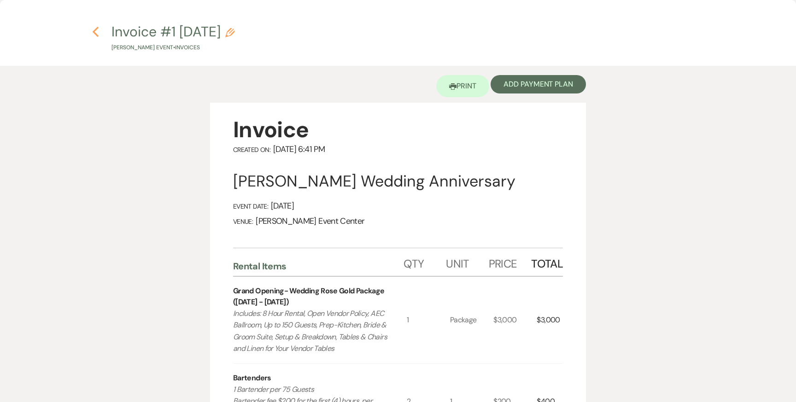
click at [95, 30] on use "button" at bounding box center [96, 32] width 6 height 10
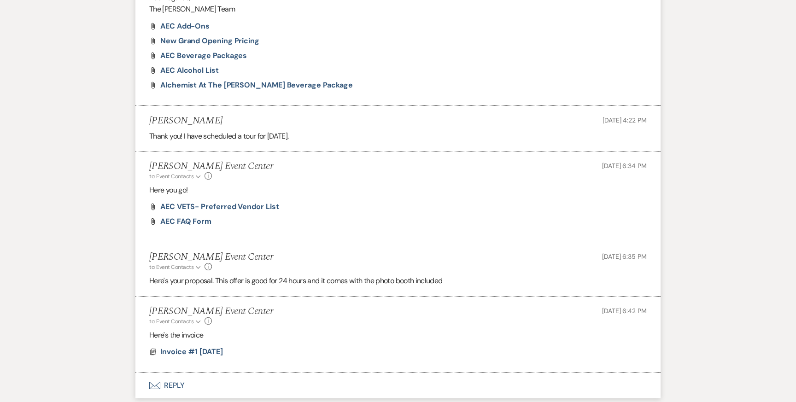
scroll to position [741, 0]
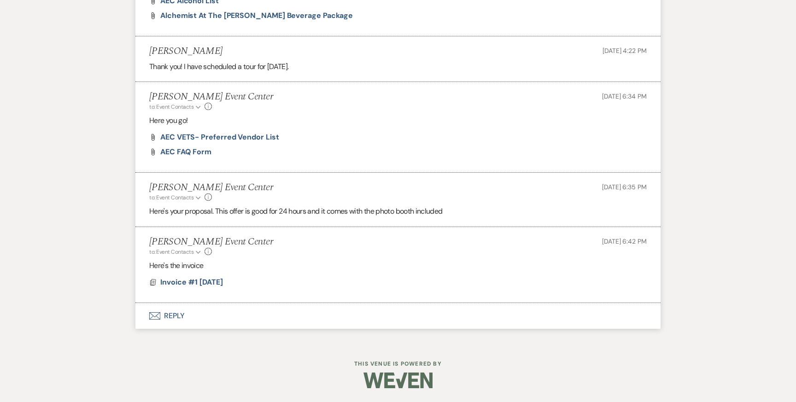
click at [171, 319] on button "Envelope Reply" at bounding box center [397, 316] width 525 height 26
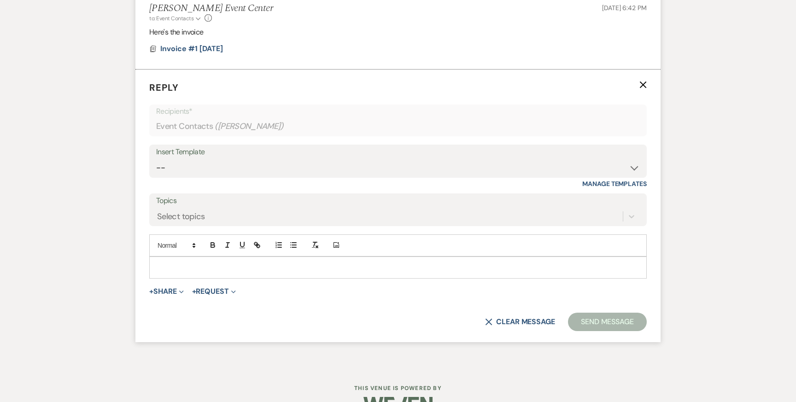
scroll to position [980, 0]
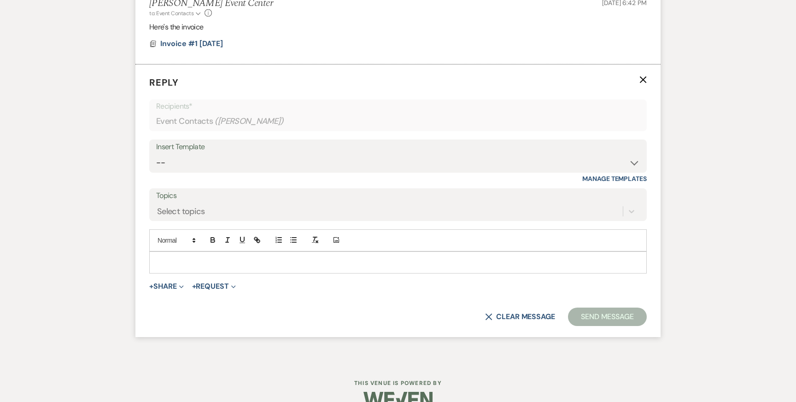
click at [211, 265] on p at bounding box center [398, 263] width 483 height 10
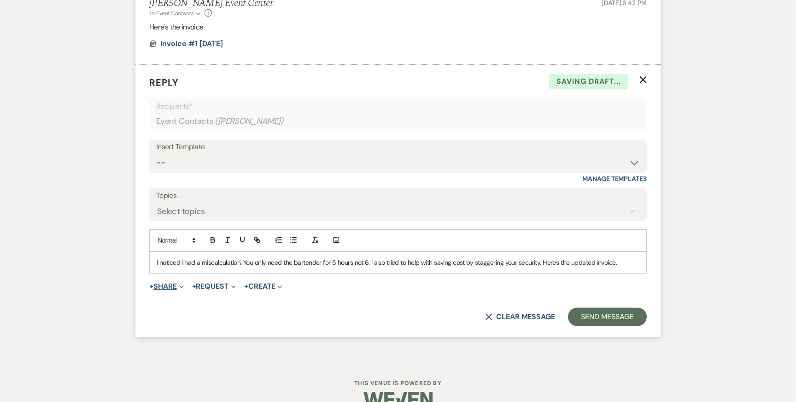
click at [165, 289] on button "+ Share Expand" at bounding box center [166, 286] width 35 height 7
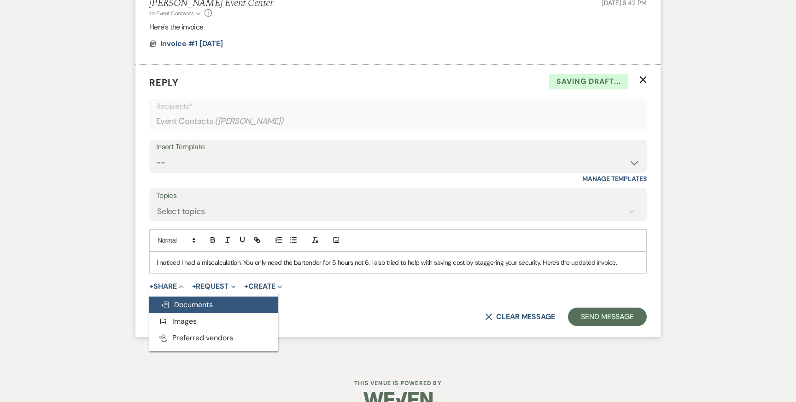
click at [184, 300] on span "Doc Upload Documents" at bounding box center [186, 305] width 53 height 10
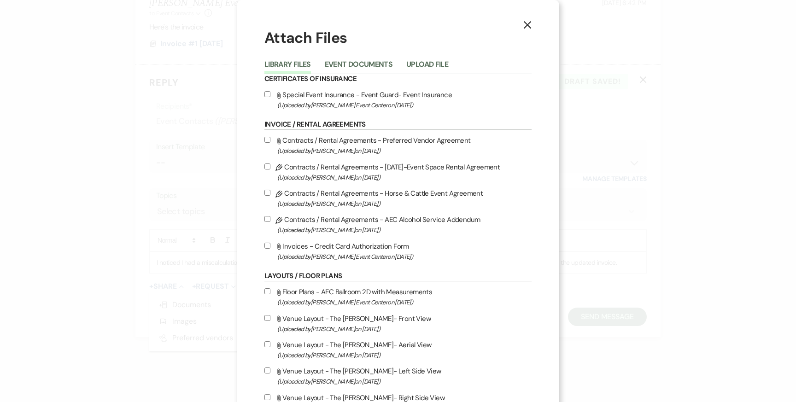
click at [530, 33] on h1 "Attach Files" at bounding box center [398, 38] width 267 height 21
click at [530, 24] on icon "X" at bounding box center [528, 25] width 8 height 8
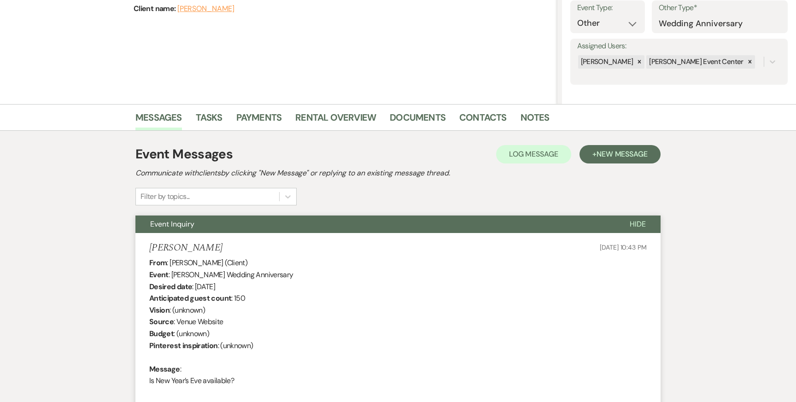
scroll to position [0, 0]
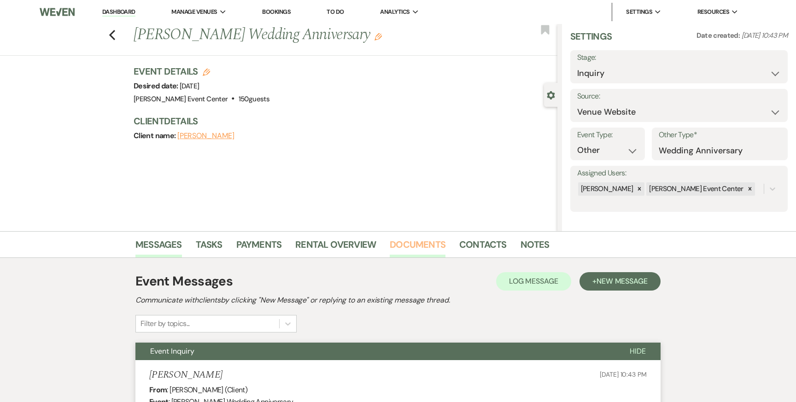
click at [430, 249] on link "Documents" at bounding box center [418, 247] width 56 height 20
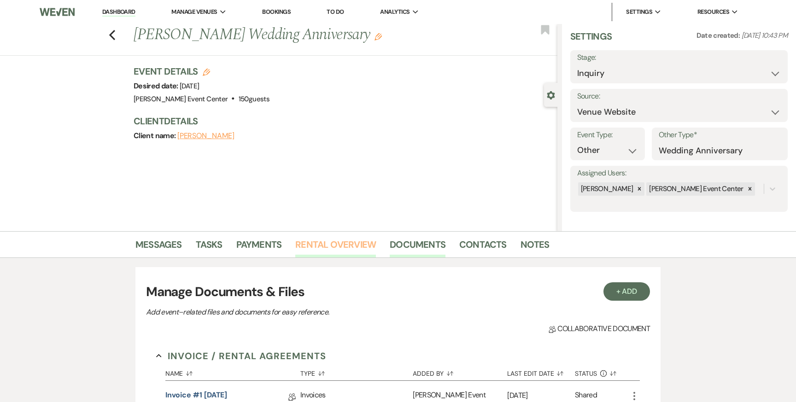
click at [335, 254] on link "Rental Overview" at bounding box center [335, 247] width 81 height 20
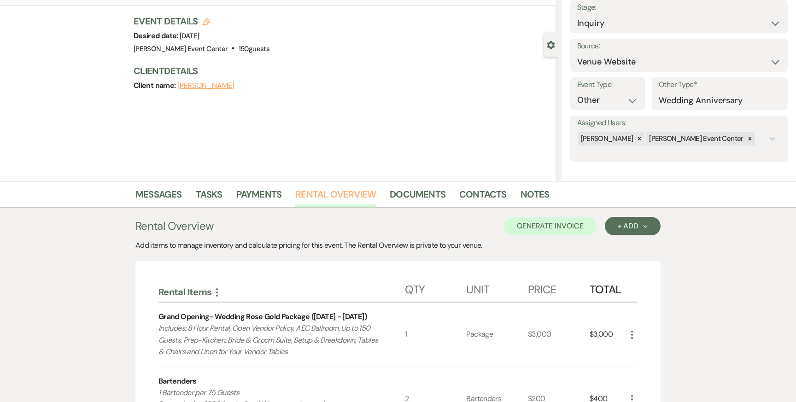
scroll to position [56, 0]
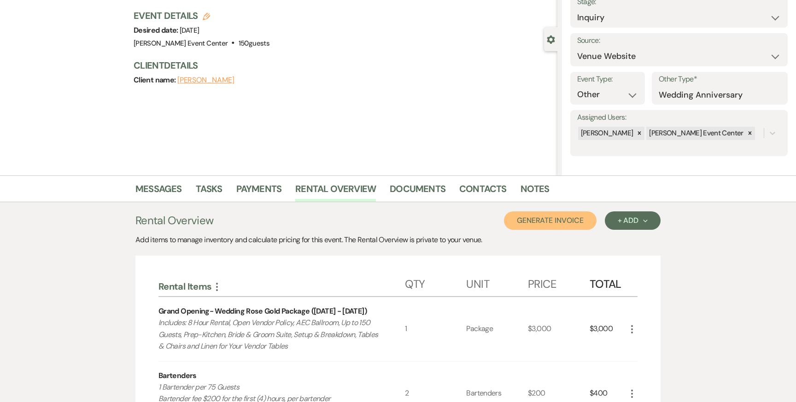
click at [565, 224] on button "Generate Invoice" at bounding box center [550, 221] width 93 height 18
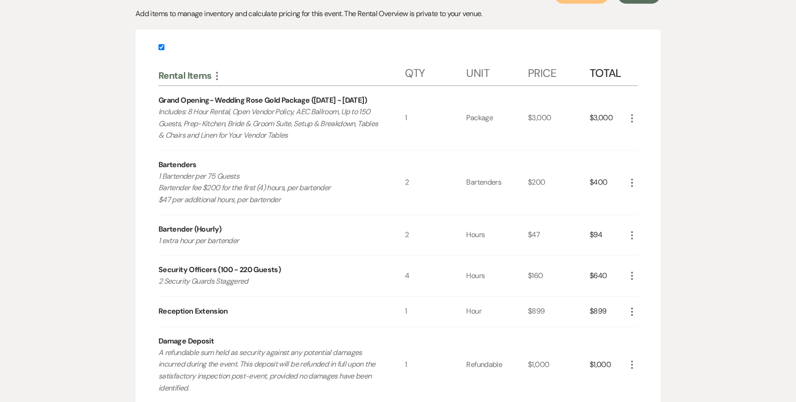
scroll to position [277, 0]
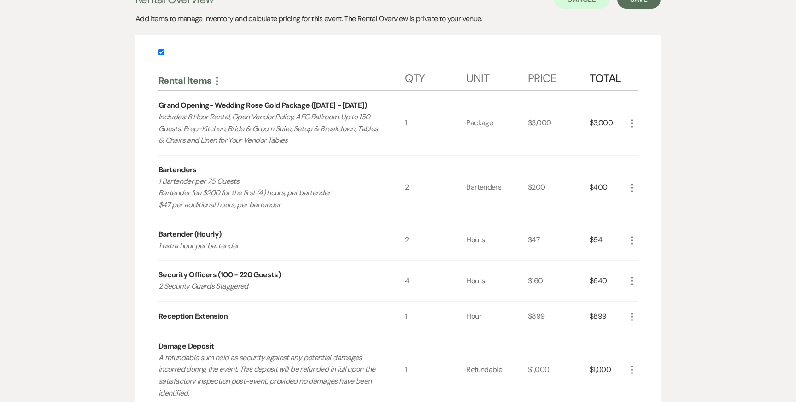
click at [161, 52] on input "checkbox" at bounding box center [162, 52] width 6 height 6
checkbox input "false"
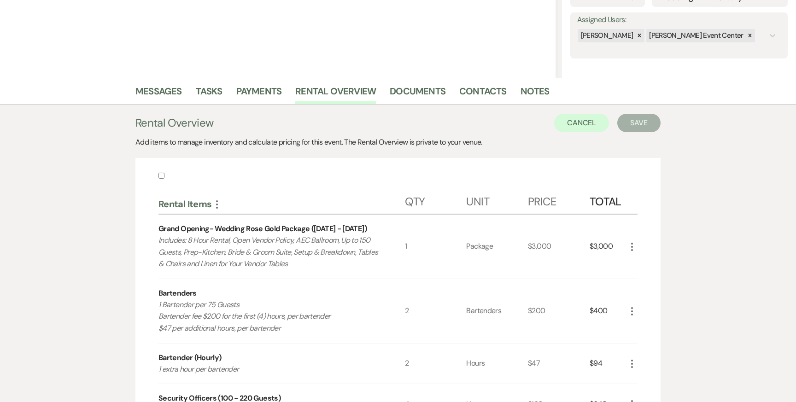
scroll to position [147, 0]
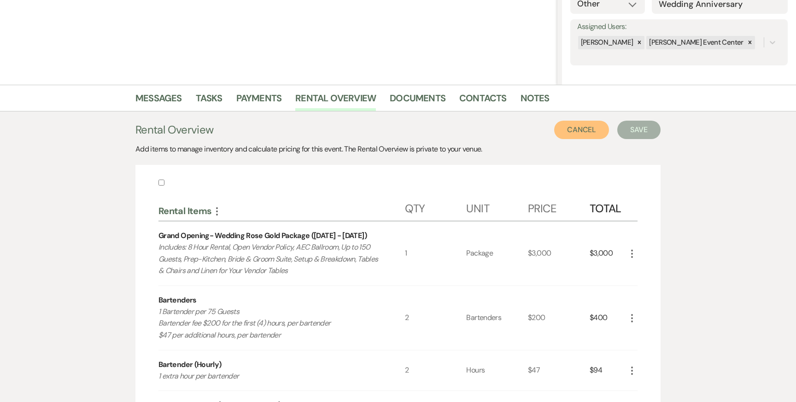
click at [582, 127] on button "Cancel" at bounding box center [581, 130] width 55 height 18
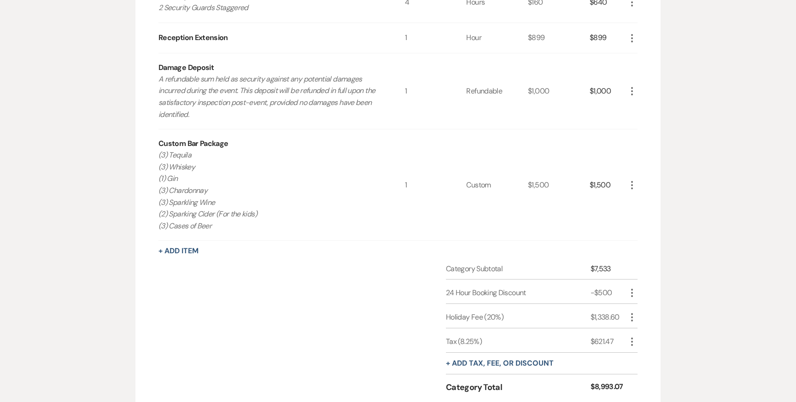
scroll to position [563, 0]
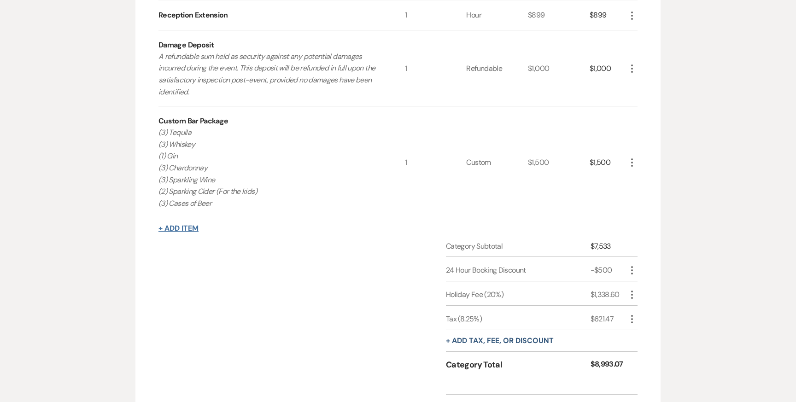
click at [191, 228] on button "+ Add Item" at bounding box center [179, 228] width 40 height 7
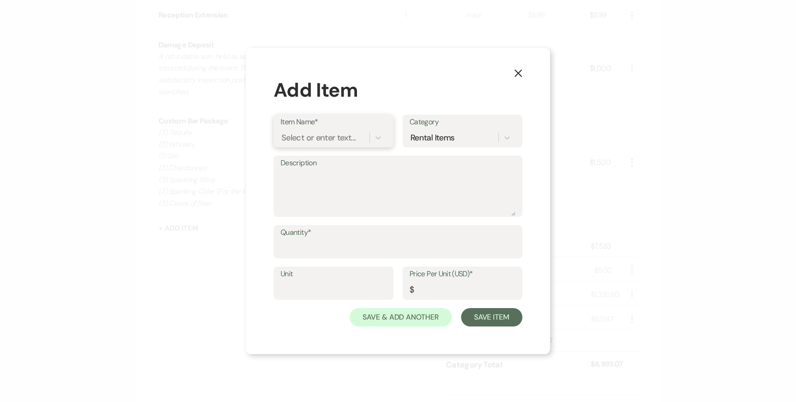
click at [300, 144] on div "Select or enter text..." at bounding box center [325, 138] width 89 height 16
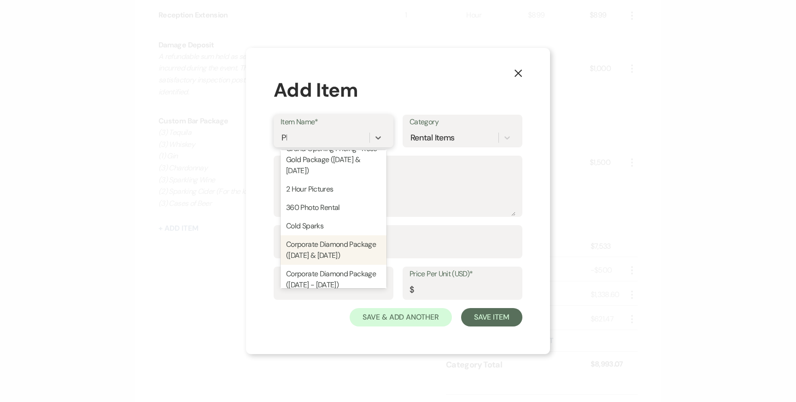
scroll to position [0, 0]
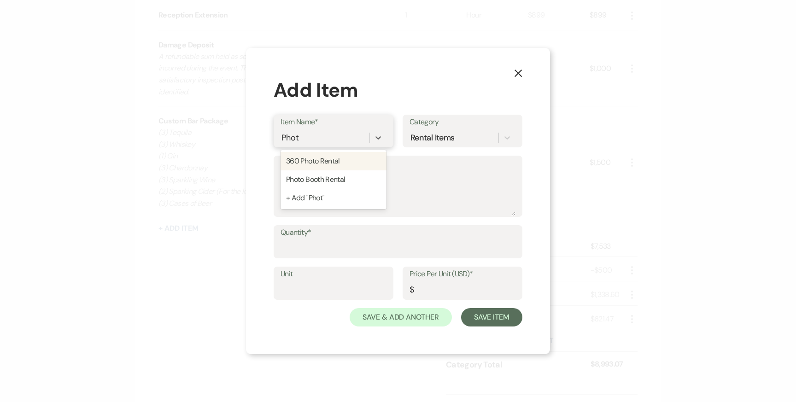
type input "Photo"
click at [328, 176] on div "Photo Booth Rental" at bounding box center [334, 180] width 106 height 18
type input "500"
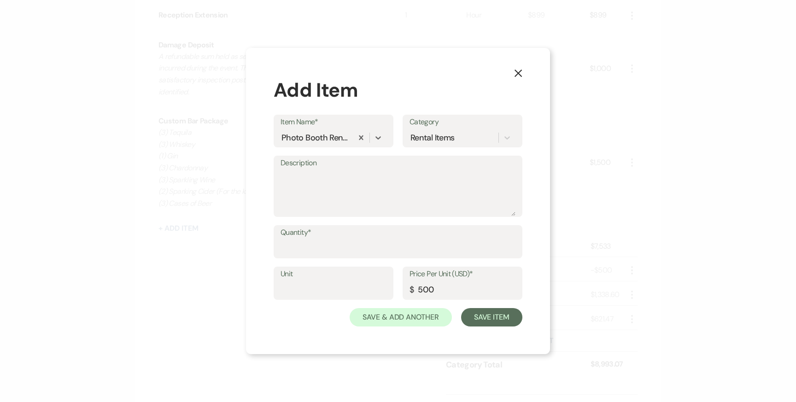
click at [321, 234] on label "Quantity*" at bounding box center [398, 232] width 235 height 13
click at [321, 240] on input "Quantity*" at bounding box center [398, 249] width 235 height 18
click at [300, 186] on textarea "Description" at bounding box center [398, 193] width 235 height 46
click at [278, 199] on div "Description $500 Sales Coordinator Discount***" at bounding box center [398, 185] width 249 height 61
click at [279, 199] on div "Description $500 Sales Coordinator Discount***" at bounding box center [398, 185] width 249 height 61
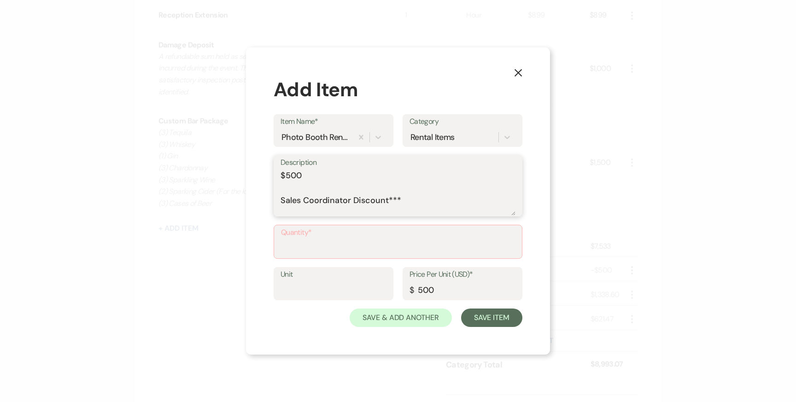
click at [282, 200] on textarea "$500 Sales Coordinator Discount***" at bounding box center [398, 193] width 235 height 46
drag, startPoint x: 304, startPoint y: 175, endPoint x: 282, endPoint y: 175, distance: 22.6
click at [284, 175] on textarea "$500 Sales Coordinator Discount***" at bounding box center [398, 193] width 235 height 46
click at [282, 200] on textarea "Sales Coordinator Discount***" at bounding box center [398, 193] width 235 height 46
click at [282, 179] on textarea "***Sales Coordinator Discount***" at bounding box center [398, 193] width 235 height 46
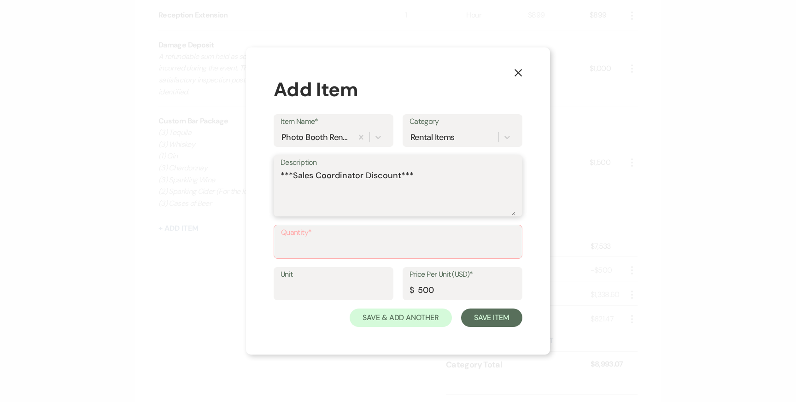
type textarea "***Sales Coordinator Discount***"
click at [314, 247] on input "Quantity*" at bounding box center [398, 249] width 234 height 18
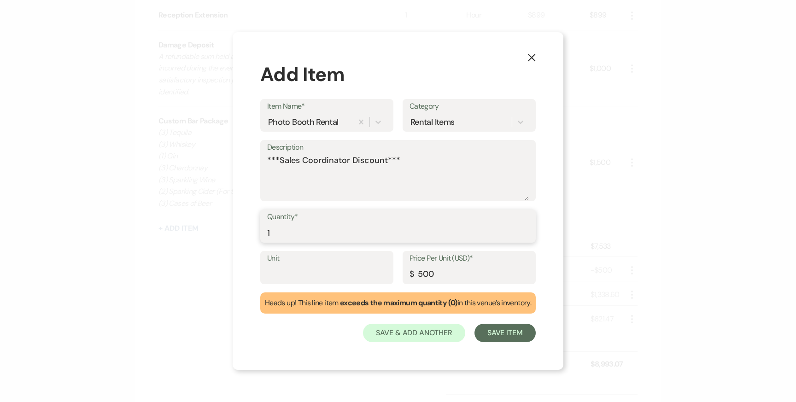
type input "1"
click at [307, 268] on input "Unit" at bounding box center [326, 274] width 119 height 18
type input "Photo Booth"
click at [527, 326] on button "Save Item" at bounding box center [505, 333] width 61 height 18
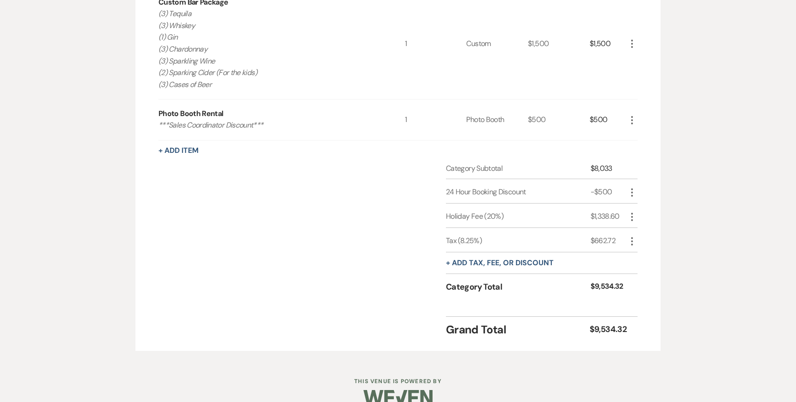
scroll to position [678, 0]
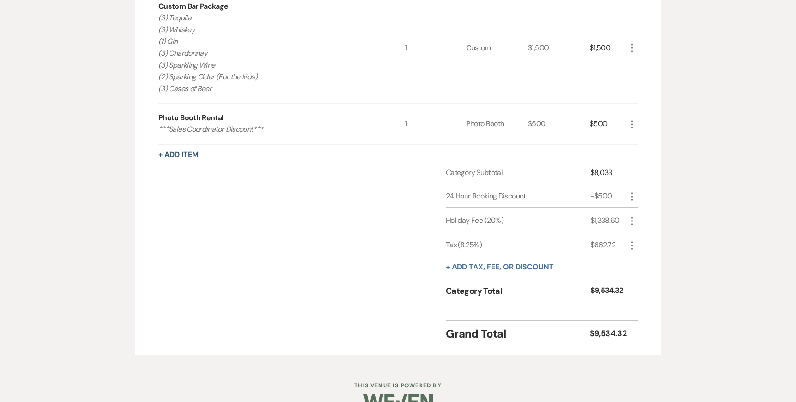
click at [493, 264] on button "+ Add tax, fee, or discount" at bounding box center [500, 267] width 108 height 7
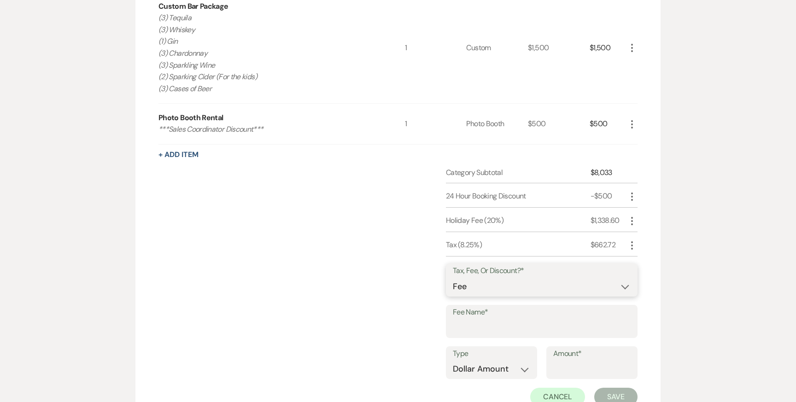
click at [476, 285] on select "Fee Discount Tax" at bounding box center [542, 287] width 178 height 18
select select "2"
click at [472, 331] on input "Fee Name*" at bounding box center [542, 328] width 178 height 18
type input "Photo Booth 24 Hour Discount"
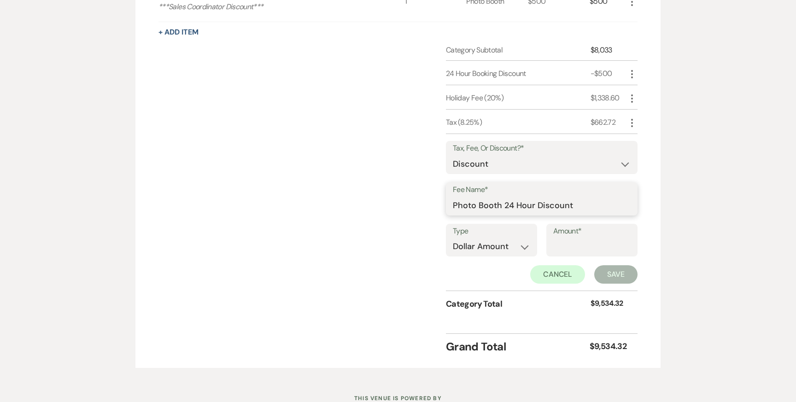
scroll to position [809, 0]
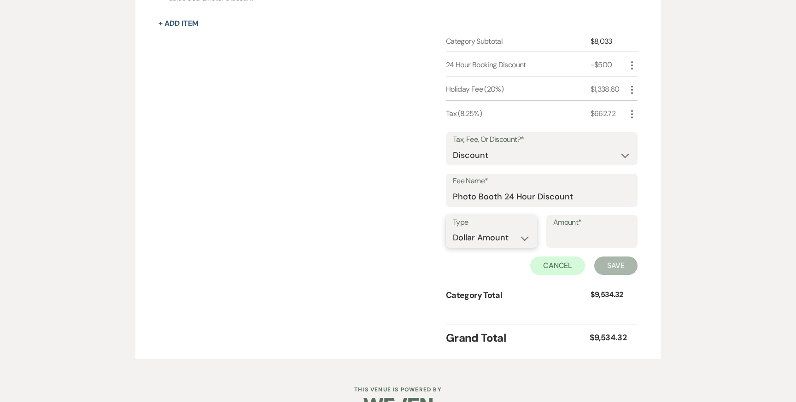
click at [522, 237] on select "Dollar Amount Percentage" at bounding box center [491, 238] width 77 height 18
click at [559, 239] on input "Amount*" at bounding box center [591, 238] width 77 height 18
type input "541.25"
click at [601, 262] on button "Save" at bounding box center [616, 266] width 43 height 18
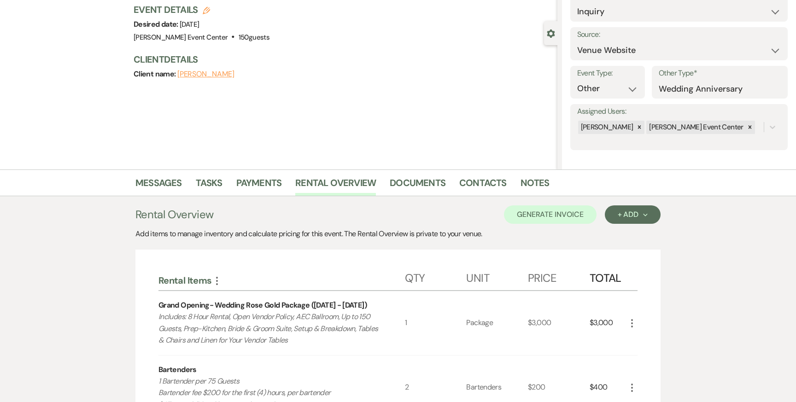
scroll to position [103, 0]
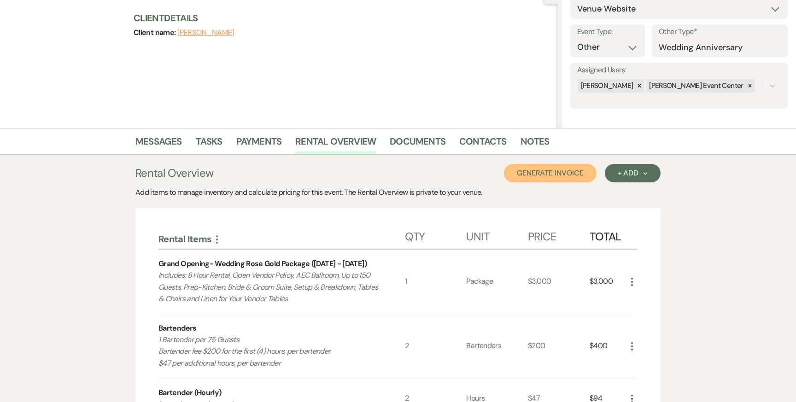
click at [528, 179] on button "Generate Invoice" at bounding box center [550, 173] width 93 height 18
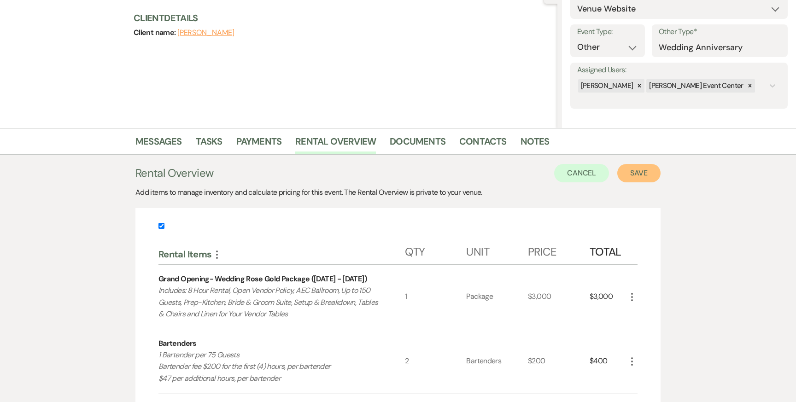
click at [643, 174] on button "Save" at bounding box center [639, 173] width 43 height 18
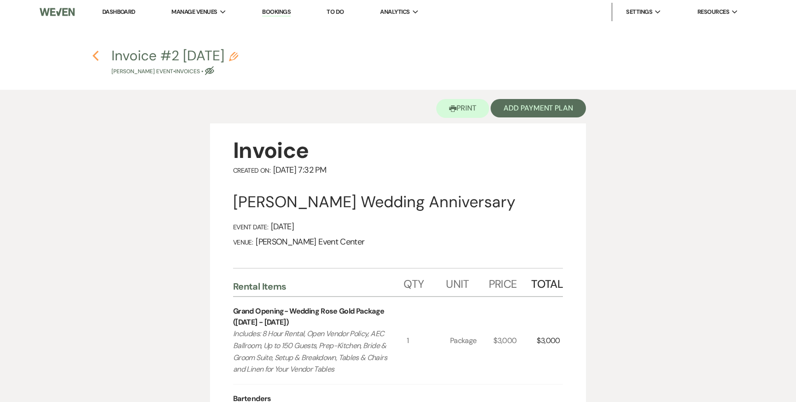
click at [97, 57] on icon "Previous" at bounding box center [95, 55] width 7 height 11
select select "5"
select select "13"
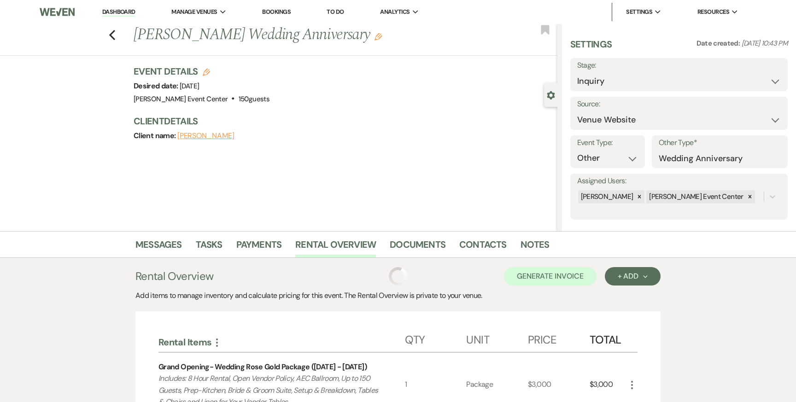
scroll to position [103, 0]
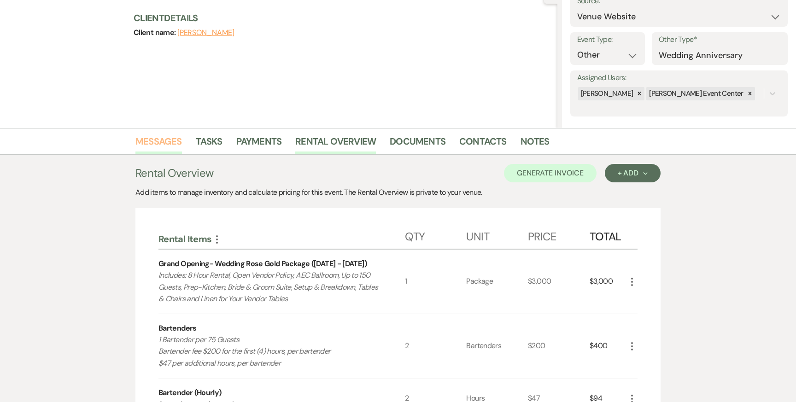
click at [148, 146] on link "Messages" at bounding box center [158, 144] width 47 height 20
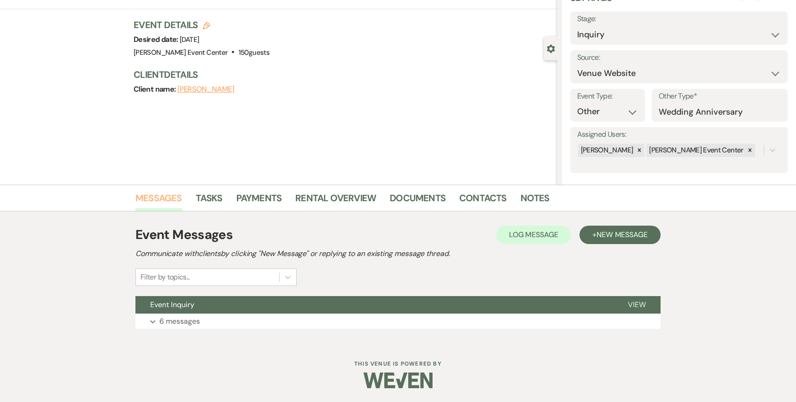
scroll to position [47, 0]
click at [183, 324] on p "6 messages" at bounding box center [179, 322] width 41 height 12
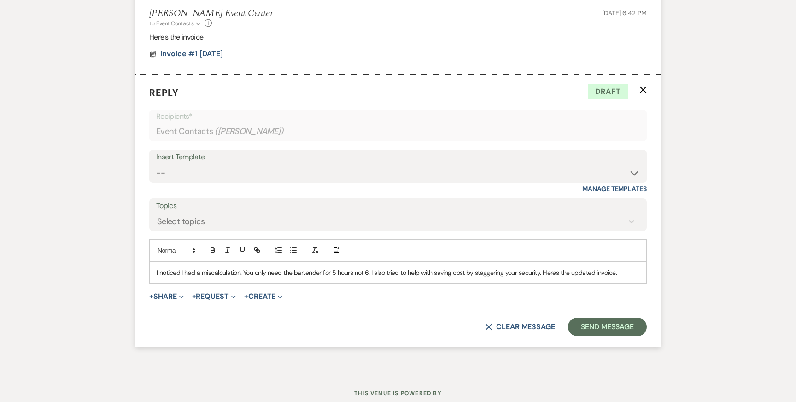
scroll to position [979, 0]
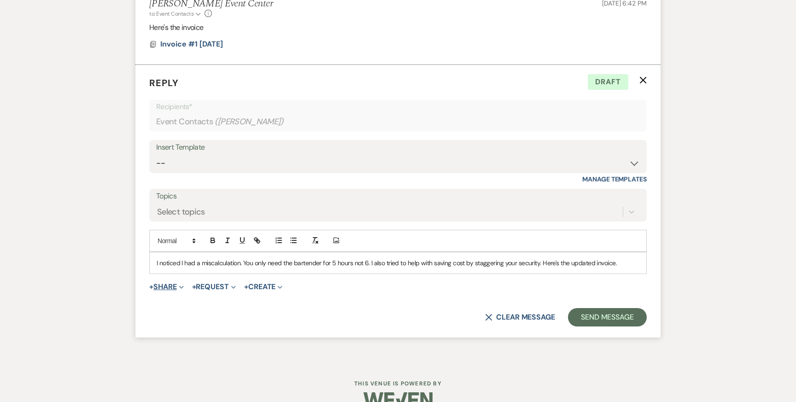
click at [163, 290] on button "+ Share Expand" at bounding box center [166, 286] width 35 height 7
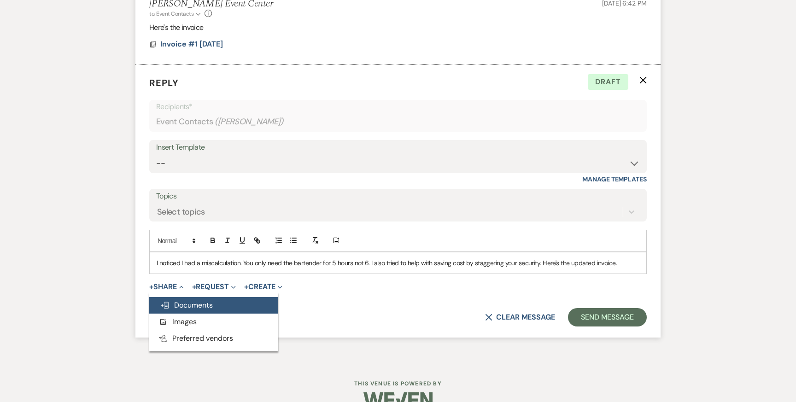
click at [189, 299] on button "Doc Upload Documents" at bounding box center [213, 305] width 129 height 17
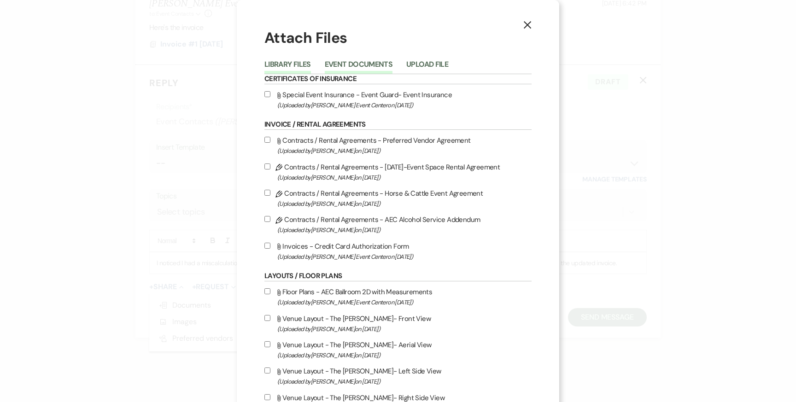
click at [351, 66] on button "Event Documents" at bounding box center [359, 67] width 68 height 13
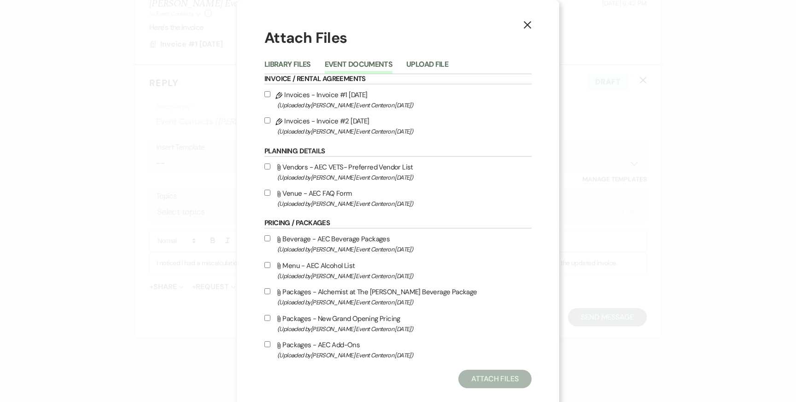
click at [269, 118] on input "Pencil Invoices - Invoice #2 [DATE] (Uploaded by [PERSON_NAME] Event Center on …" at bounding box center [268, 121] width 6 height 6
checkbox input "true"
click at [488, 382] on button "Attach Files" at bounding box center [495, 379] width 73 height 18
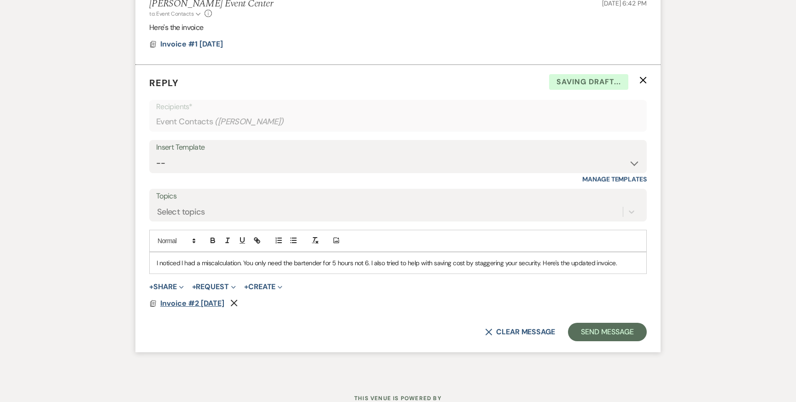
click at [206, 299] on span "Invoice #2 [DATE]" at bounding box center [192, 304] width 64 height 10
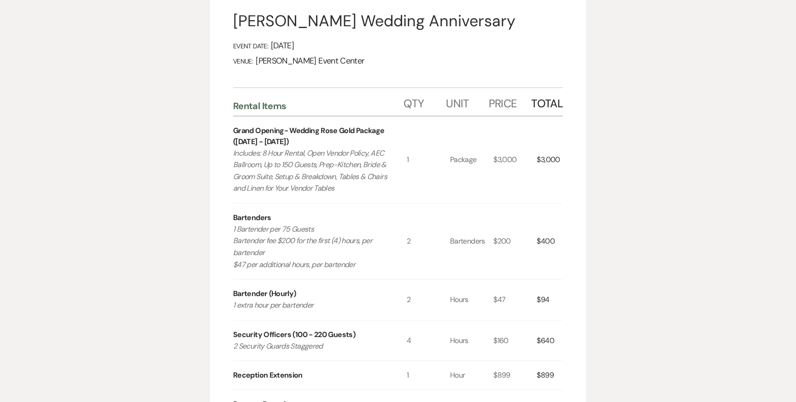
scroll to position [0, 0]
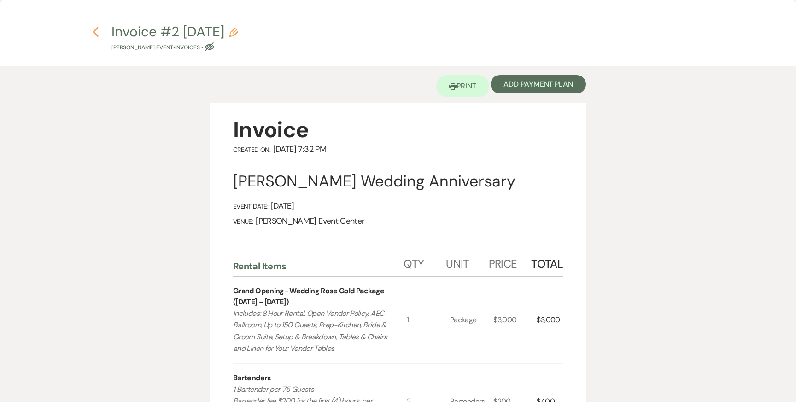
click at [94, 26] on icon "Previous" at bounding box center [95, 31] width 7 height 11
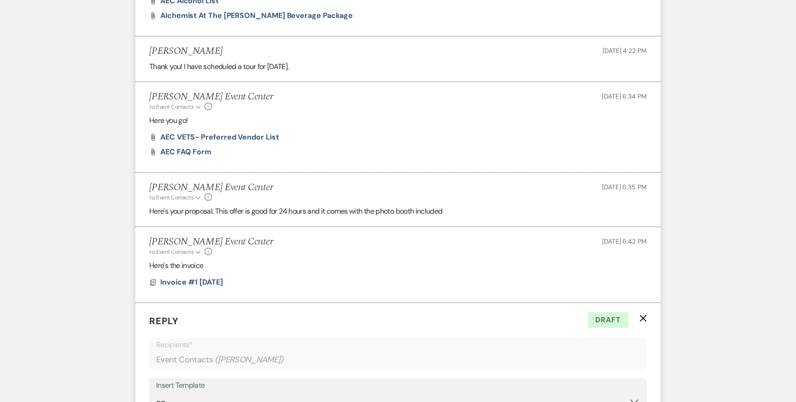
scroll to position [1013, 0]
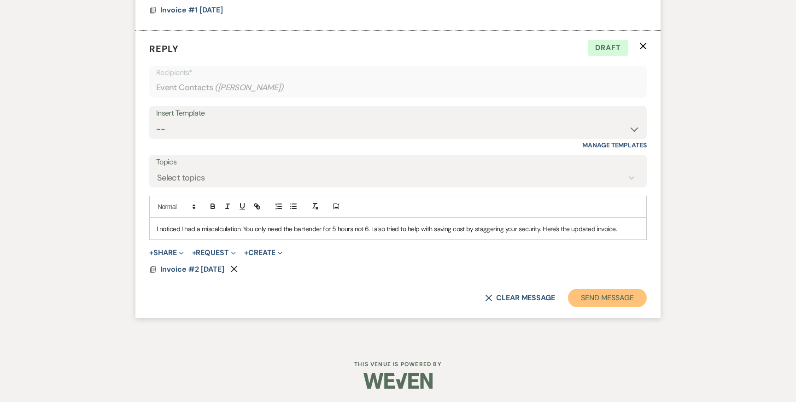
click at [619, 297] on button "Send Message" at bounding box center [607, 298] width 79 height 18
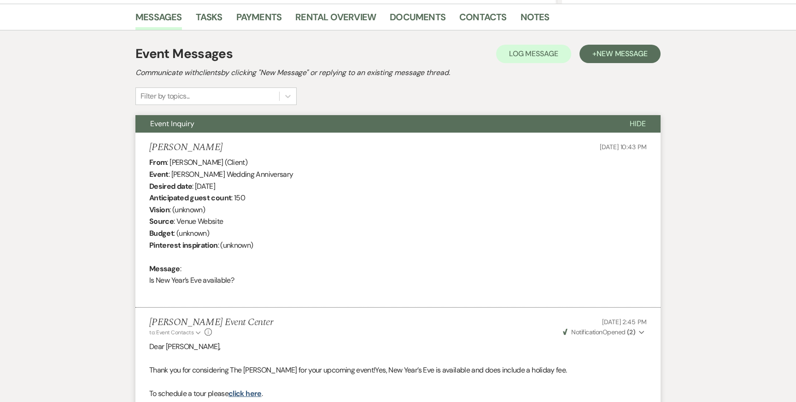
scroll to position [0, 0]
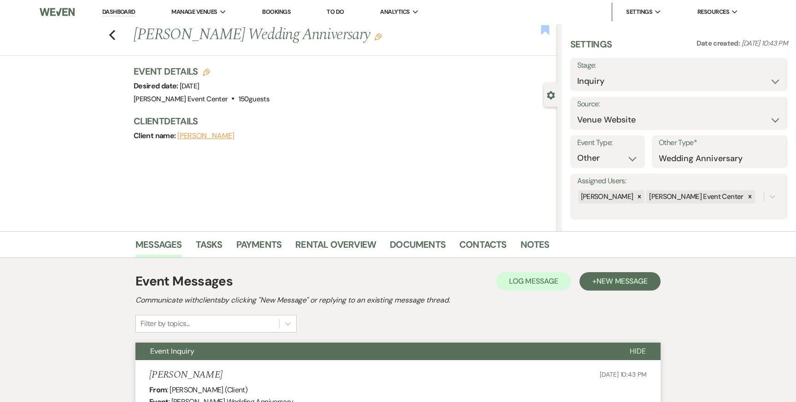
click at [544, 31] on use "button" at bounding box center [545, 29] width 8 height 9
click at [602, 75] on select "Inquiry Follow Up Tour Requested Tour Confirmed Toured Proposal Sent Booked Lost" at bounding box center [679, 81] width 204 height 18
select select "6"
click at [760, 80] on button "Save" at bounding box center [765, 74] width 47 height 18
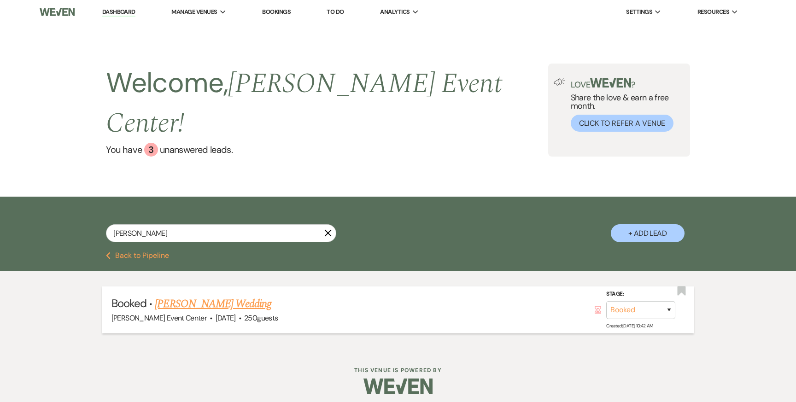
type input "ramiz"
click at [213, 296] on link "Ramiz Zaidi's Wedding" at bounding box center [213, 304] width 117 height 17
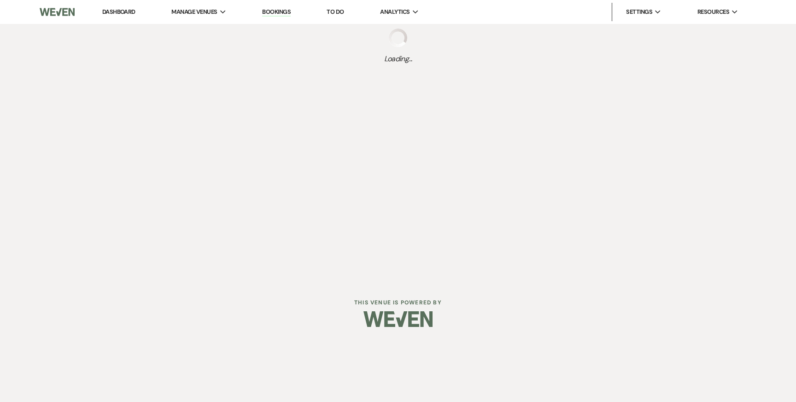
select select "5"
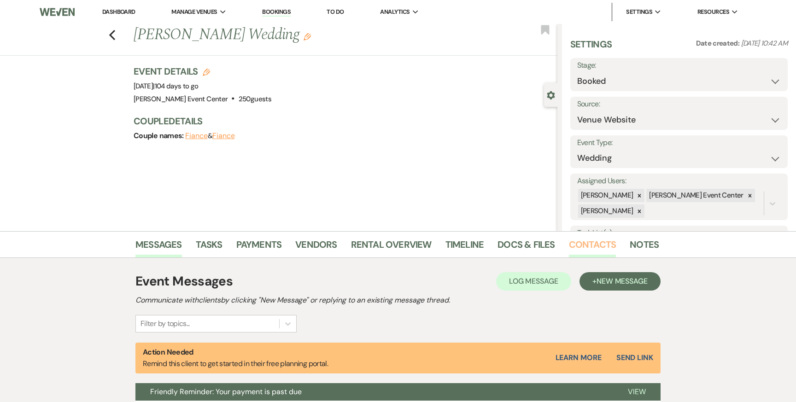
click at [589, 249] on link "Contacts" at bounding box center [592, 247] width 47 height 20
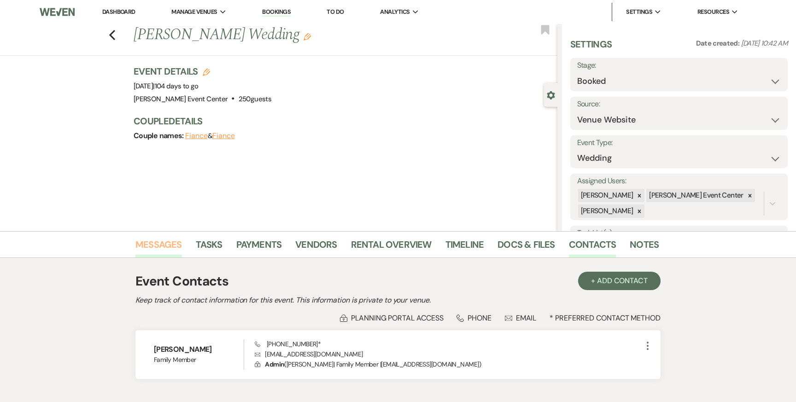
click at [164, 248] on link "Messages" at bounding box center [158, 247] width 47 height 20
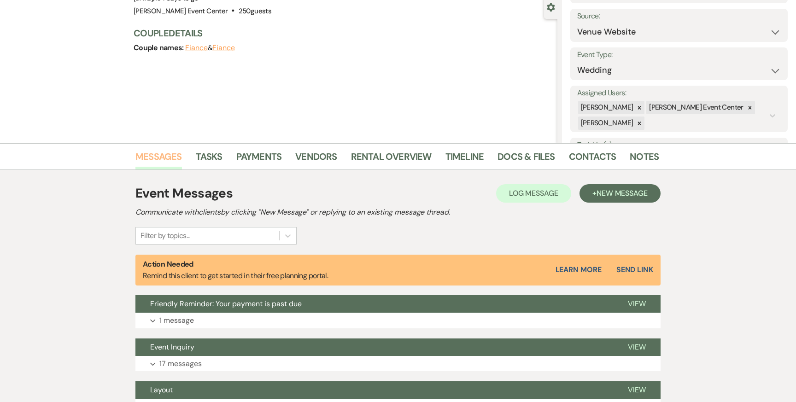
scroll to position [72, 0]
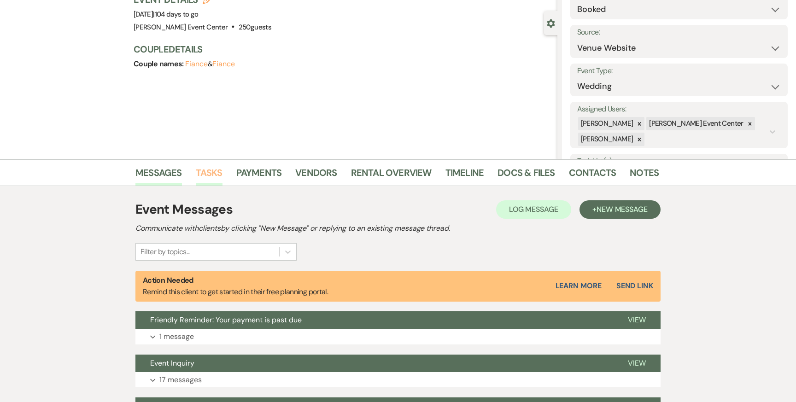
click at [215, 178] on link "Tasks" at bounding box center [209, 175] width 27 height 20
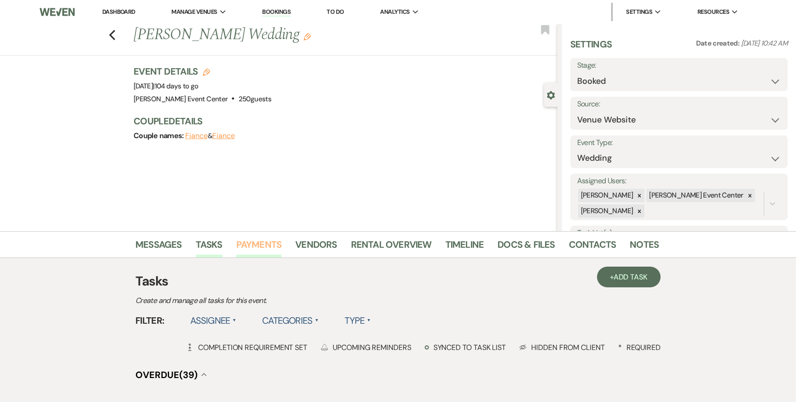
click at [268, 247] on link "Payments" at bounding box center [259, 247] width 46 height 20
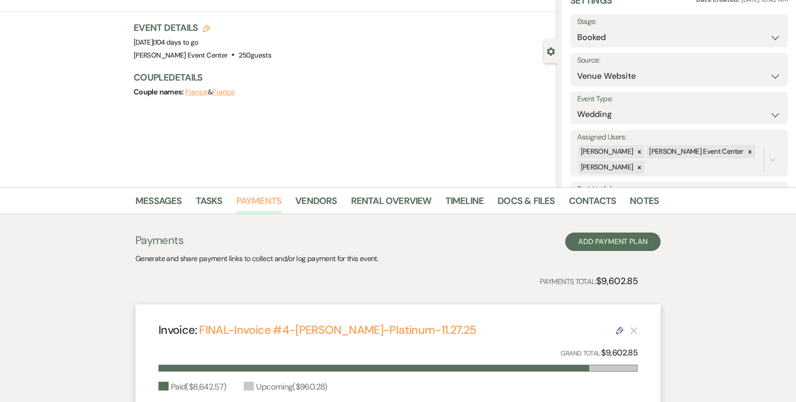
scroll to position [53, 0]
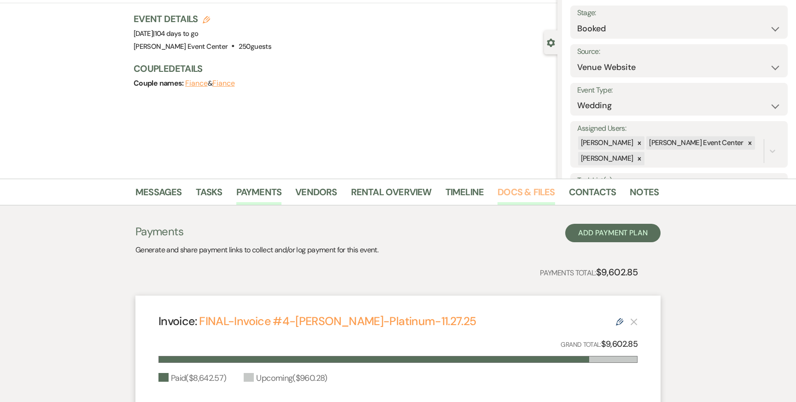
click at [514, 194] on link "Docs & Files" at bounding box center [526, 195] width 57 height 20
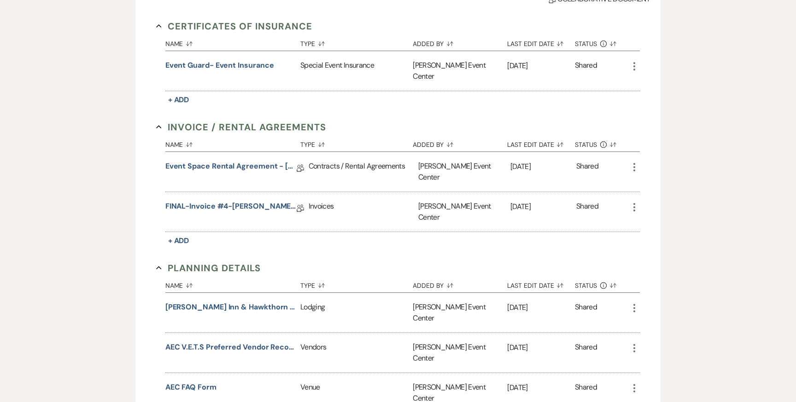
scroll to position [340, 0]
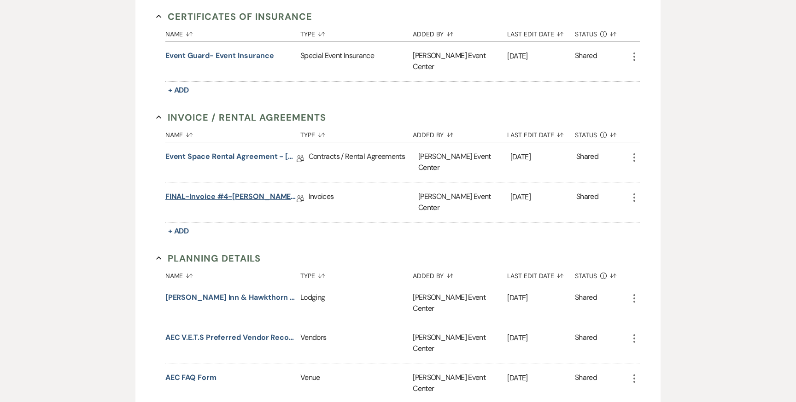
click at [211, 191] on link "FINAL-Invoice #4-R. Zaidi-Platinum-11.27.25" at bounding box center [230, 198] width 131 height 14
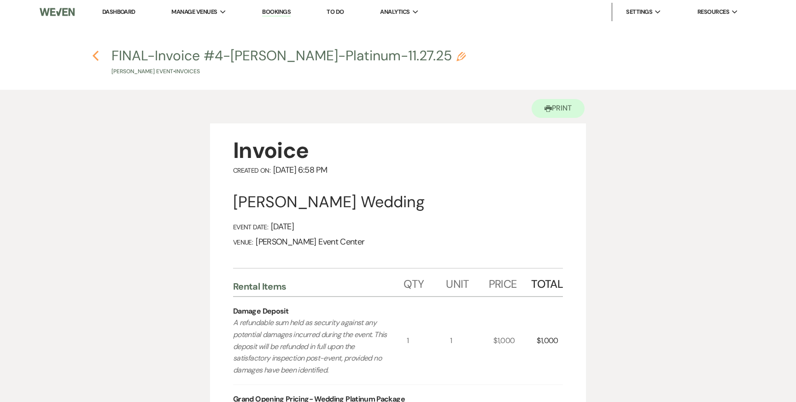
click at [97, 55] on icon "Previous" at bounding box center [95, 55] width 7 height 11
select select "5"
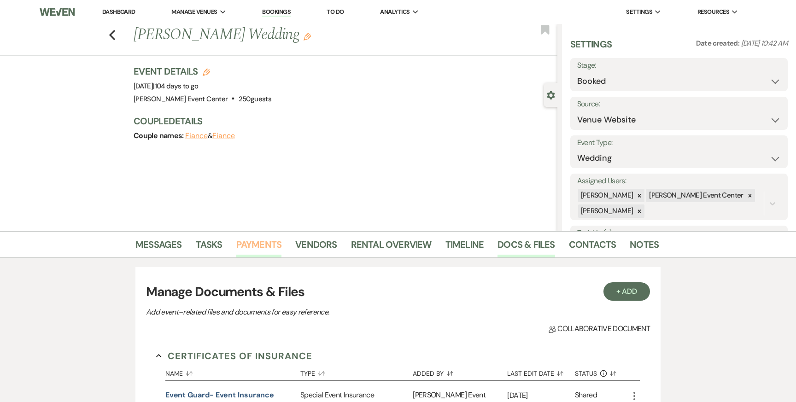
click at [261, 245] on link "Payments" at bounding box center [259, 247] width 46 height 20
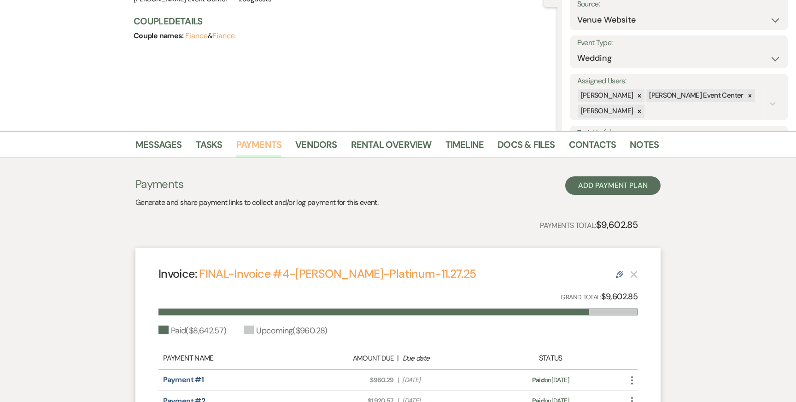
scroll to position [82, 0]
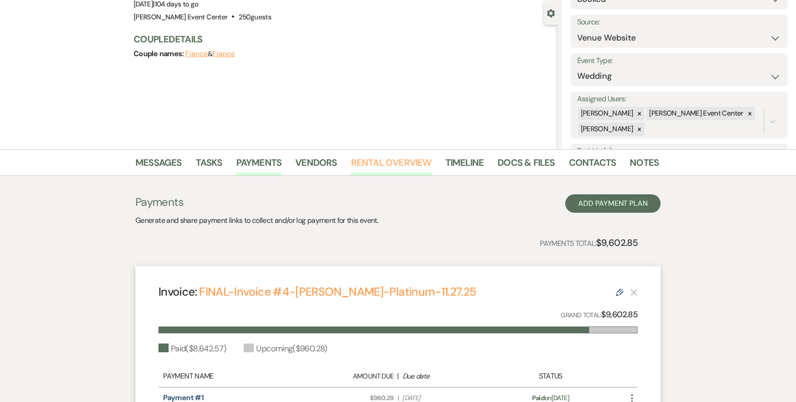
click at [393, 164] on link "Rental Overview" at bounding box center [391, 165] width 81 height 20
